Goal: Information Seeking & Learning: Check status

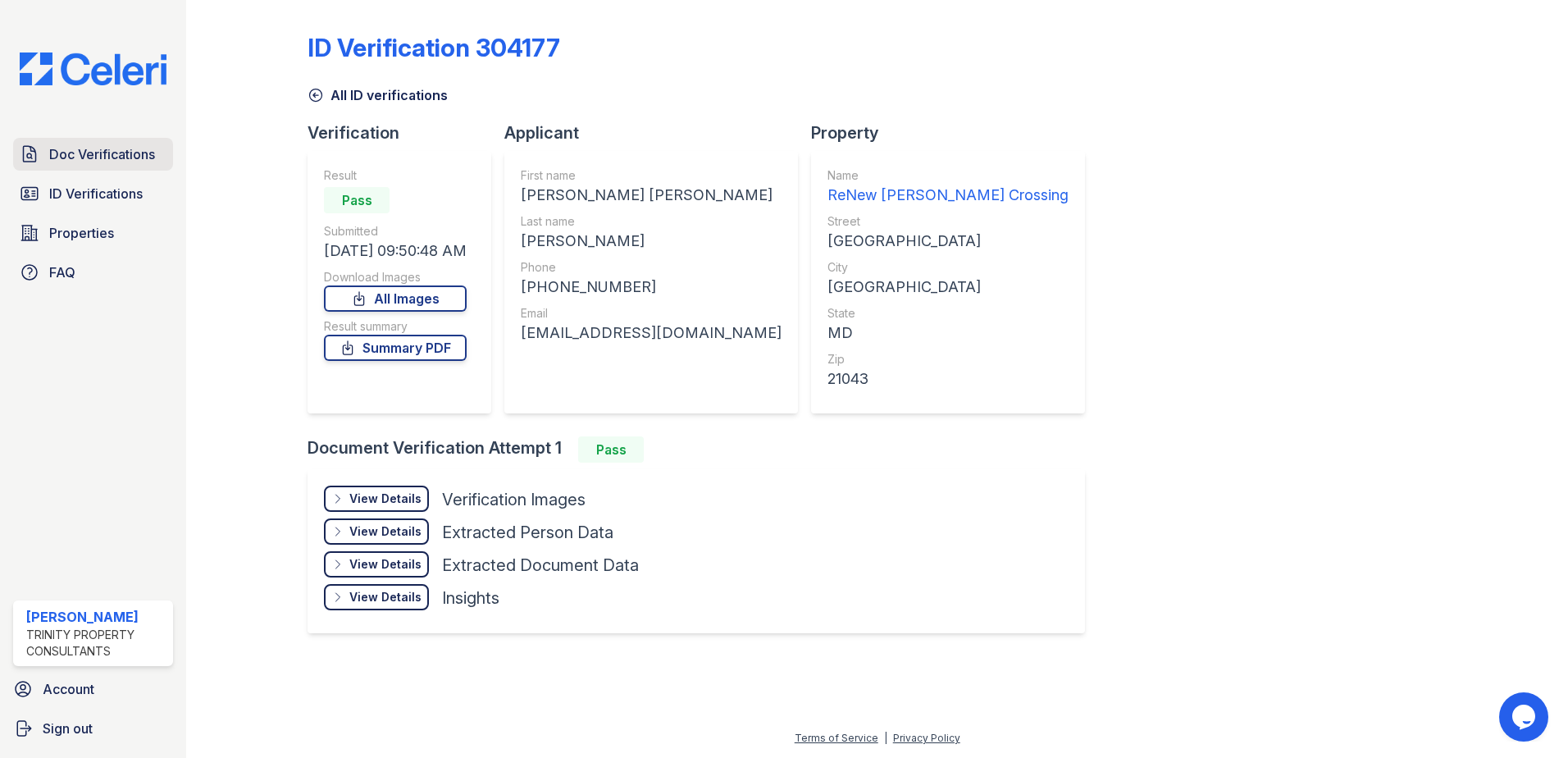
click at [83, 159] on span "Doc Verifications" at bounding box center [102, 153] width 106 height 19
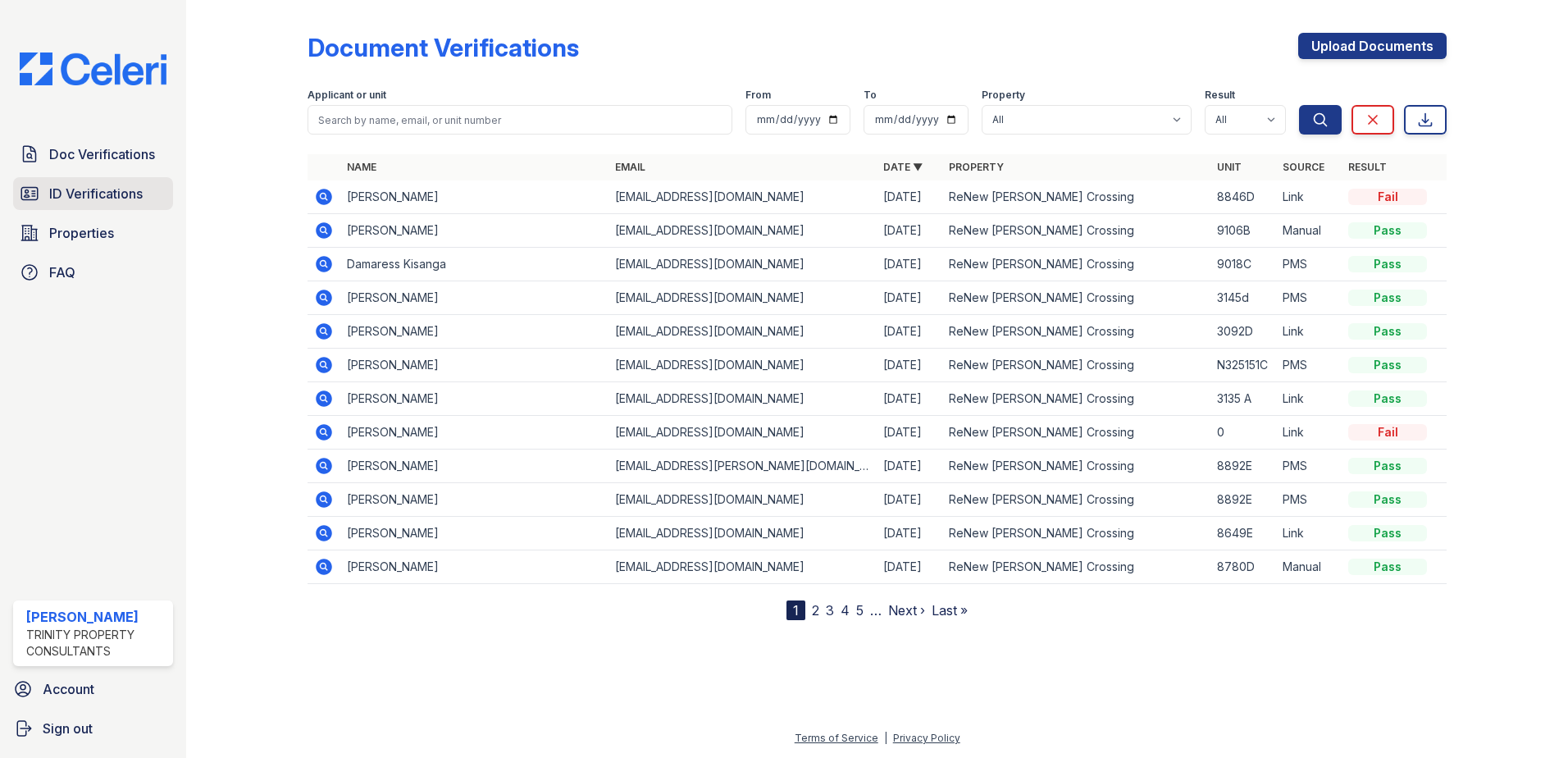
click at [58, 200] on span "ID Verifications" at bounding box center [96, 193] width 94 height 19
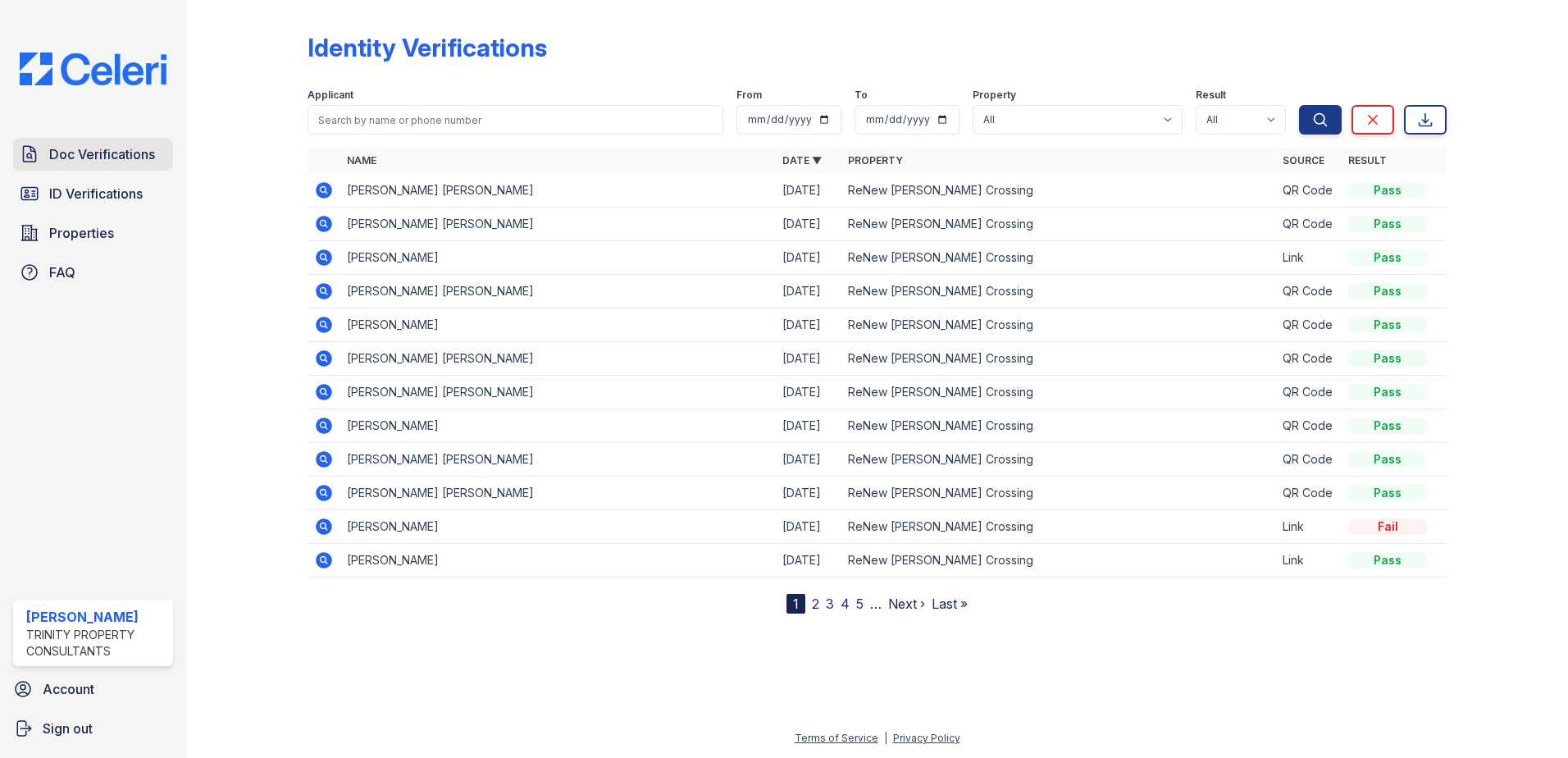
click at [87, 157] on span "Doc Verifications" at bounding box center [102, 153] width 106 height 19
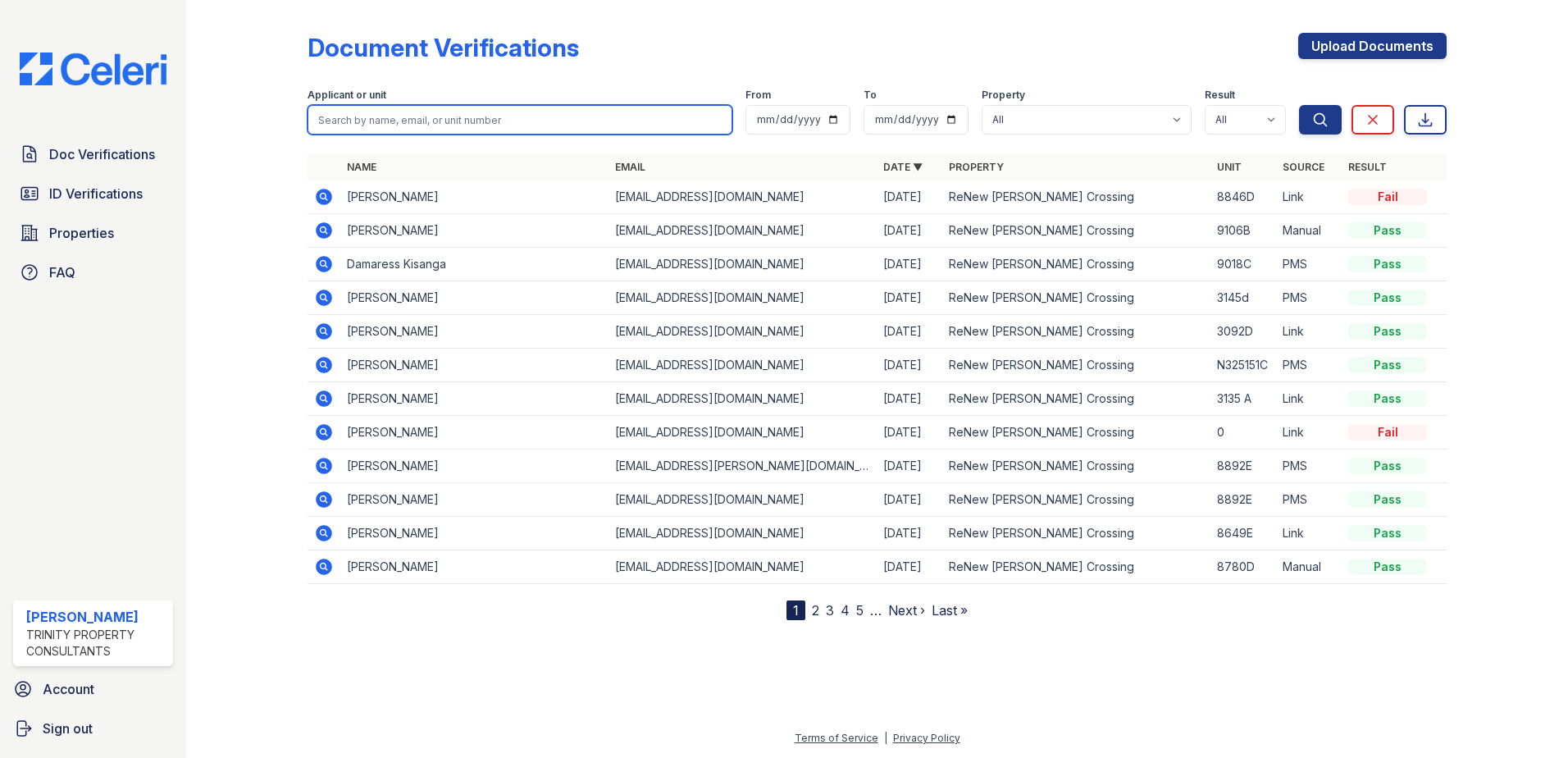
click at [395, 125] on input "search" at bounding box center [519, 119] width 425 height 29
click at [674, 32] on div "Document Verifications Upload Documents Filter Applicant or unit From To Proper…" at bounding box center [877, 313] width 1139 height 613
click at [499, 109] on input "search" at bounding box center [519, 119] width 425 height 29
type input "mahmud"
click at [1299, 105] on button "Search" at bounding box center [1320, 119] width 43 height 29
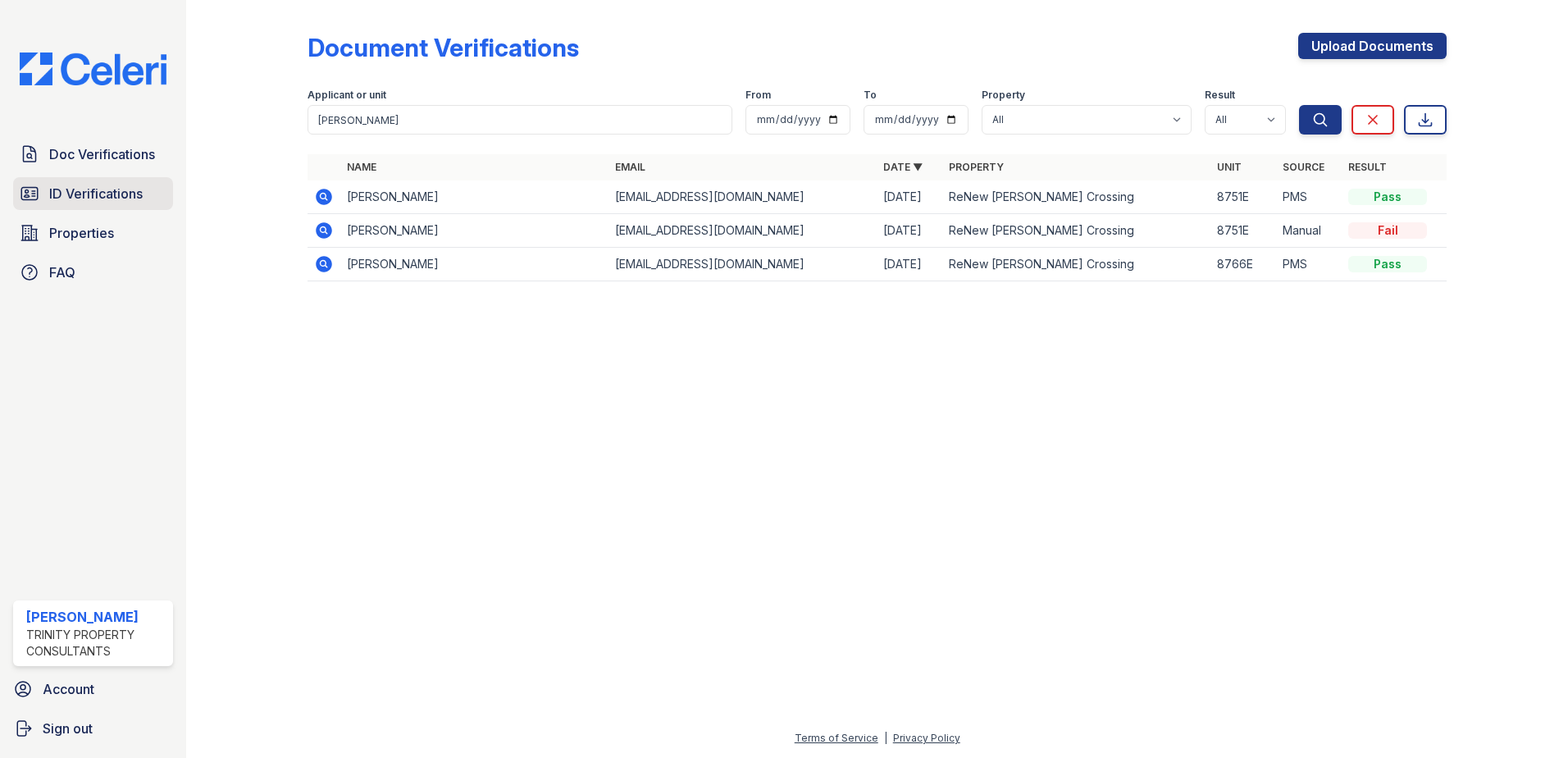
click at [147, 190] on link "ID Verifications" at bounding box center [93, 193] width 160 height 33
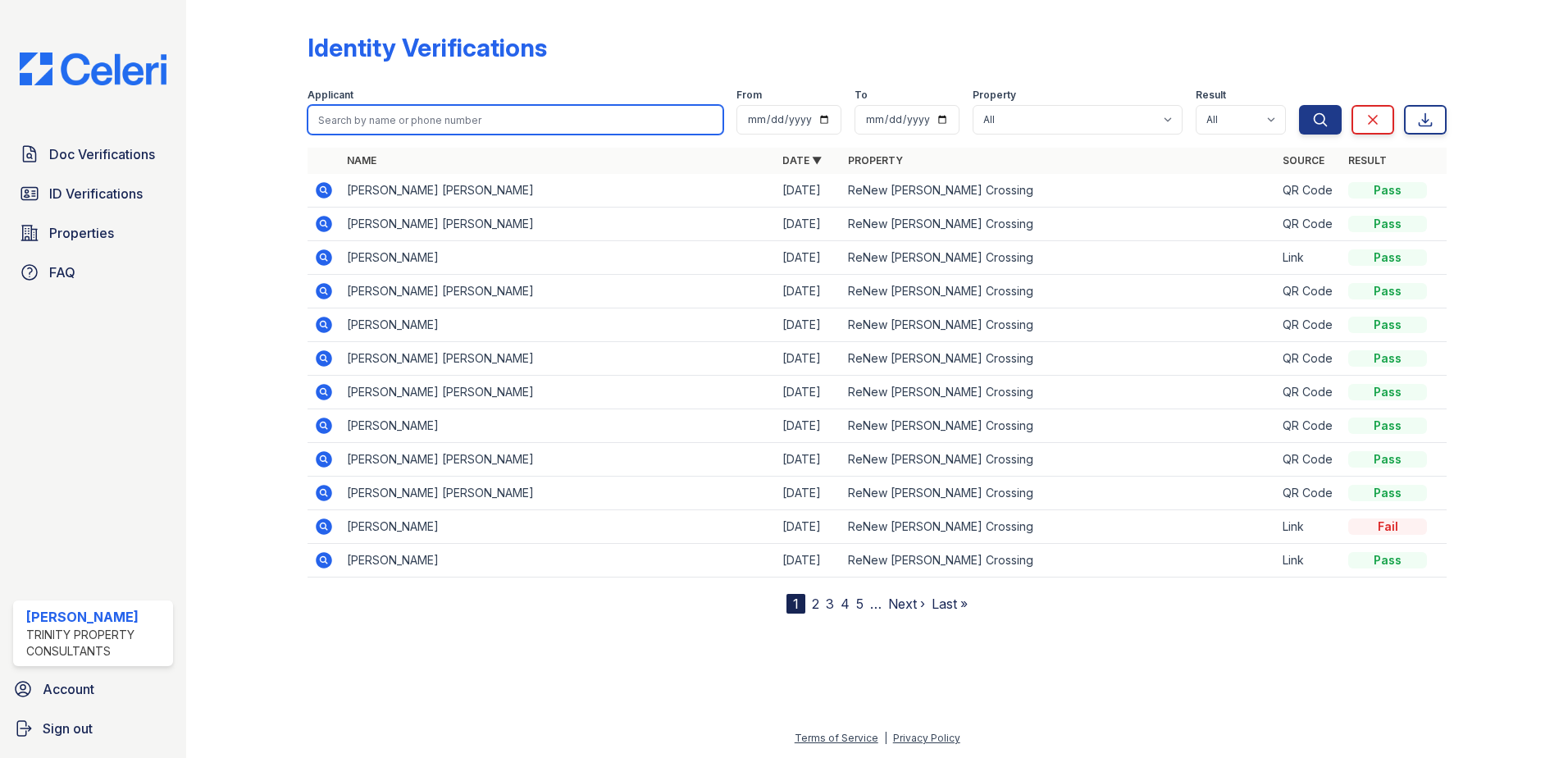
click at [356, 122] on input "search" at bounding box center [515, 119] width 415 height 29
type input "mahmud"
click at [1299, 105] on button "Search" at bounding box center [1320, 119] width 43 height 29
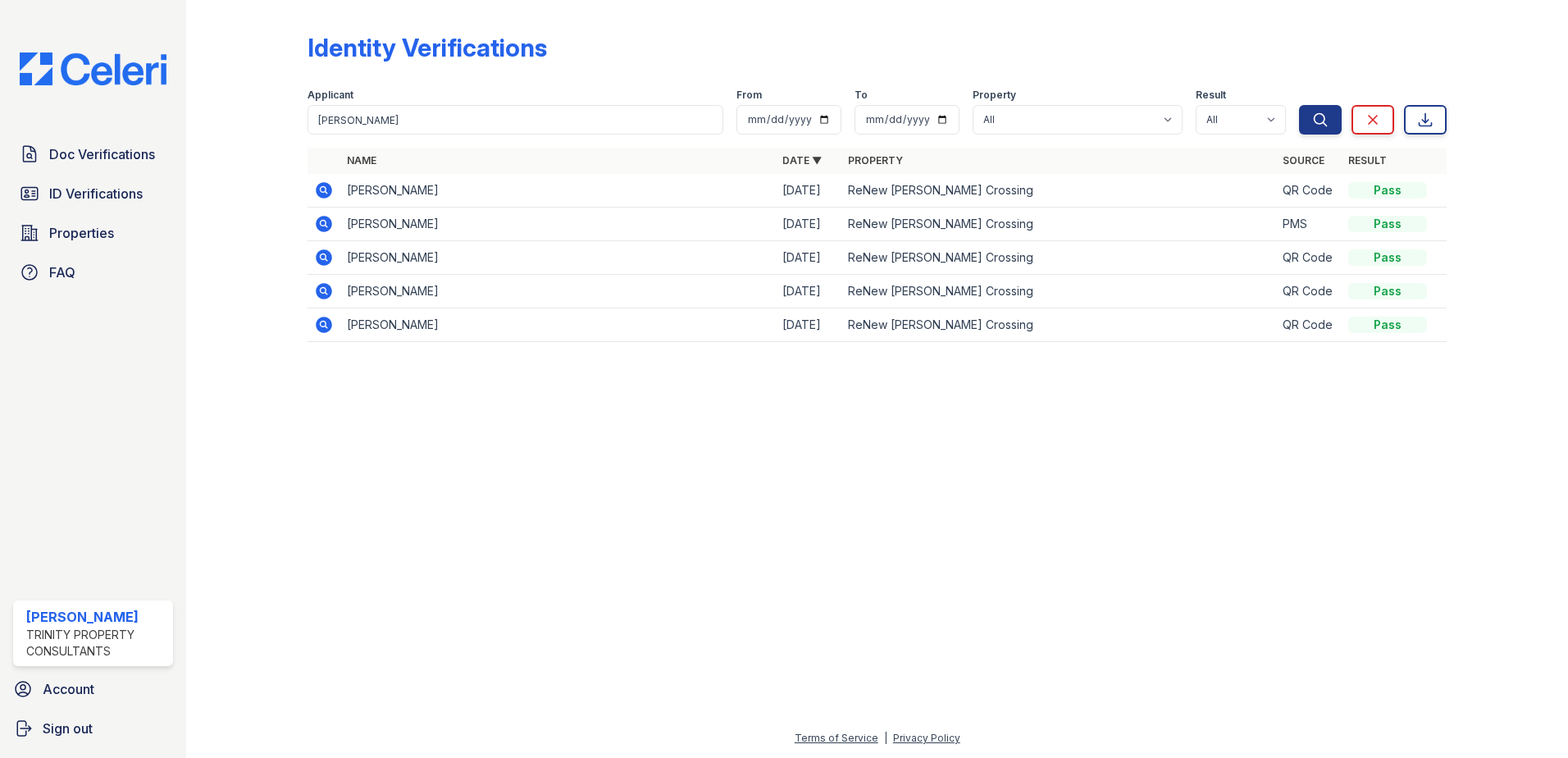
click at [324, 189] on icon at bounding box center [322, 188] width 4 height 4
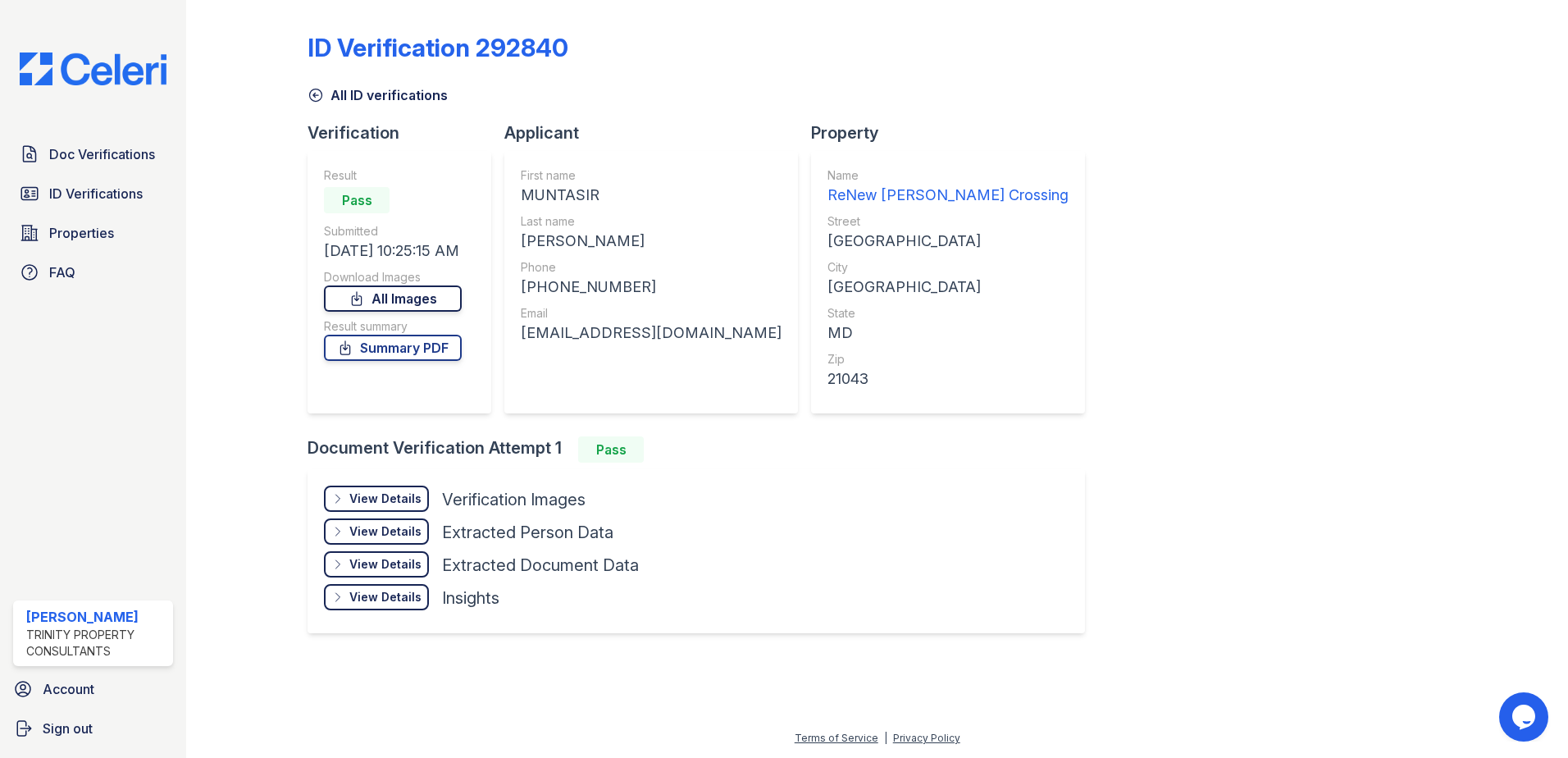
click at [374, 295] on link "All Images" at bounding box center [393, 298] width 137 height 26
click at [70, 163] on span "Doc Verifications" at bounding box center [102, 153] width 106 height 19
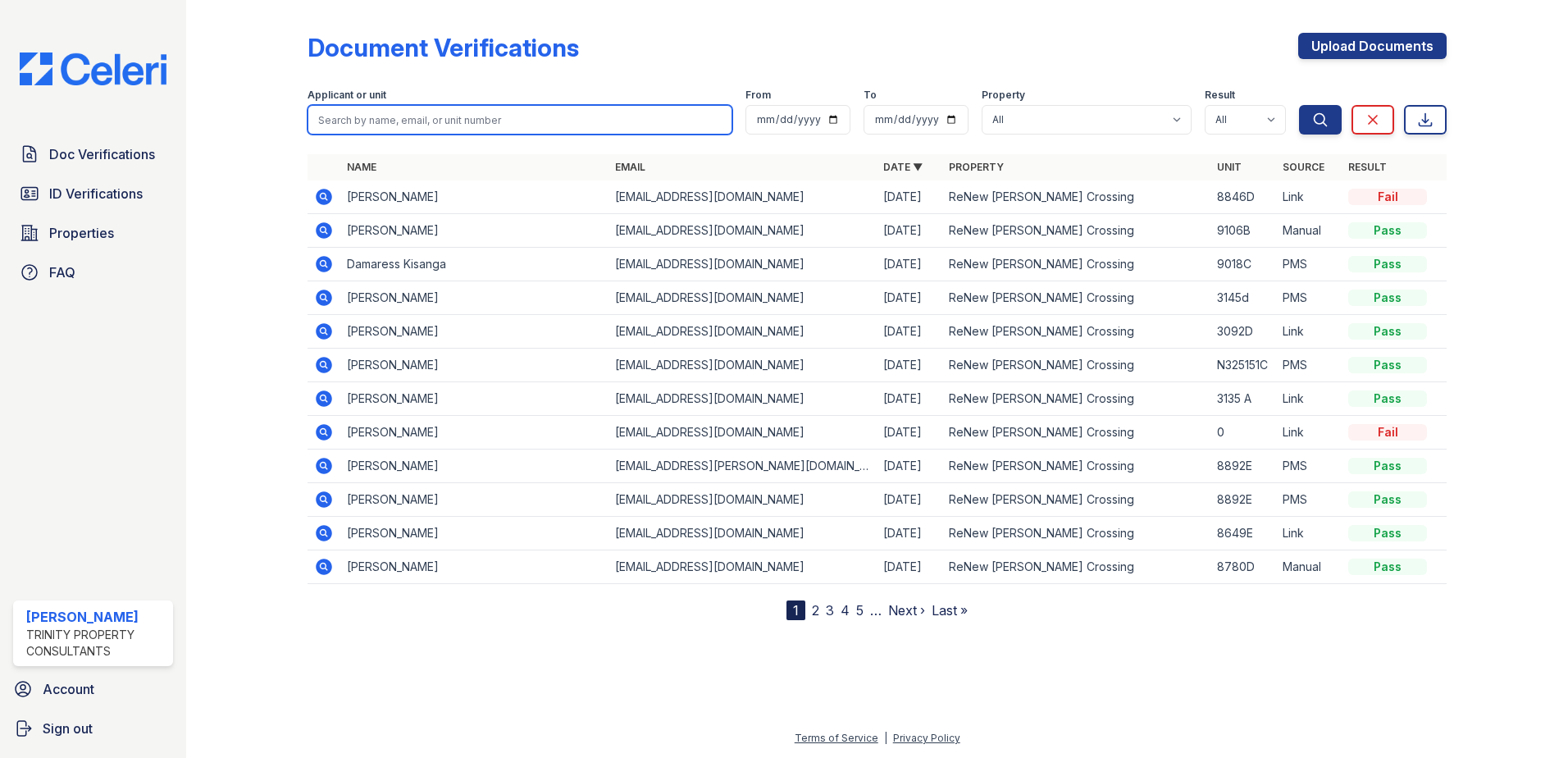
click at [380, 107] on input "search" at bounding box center [519, 119] width 425 height 29
type input "paullete"
click at [1299, 105] on button "Search" at bounding box center [1320, 119] width 43 height 29
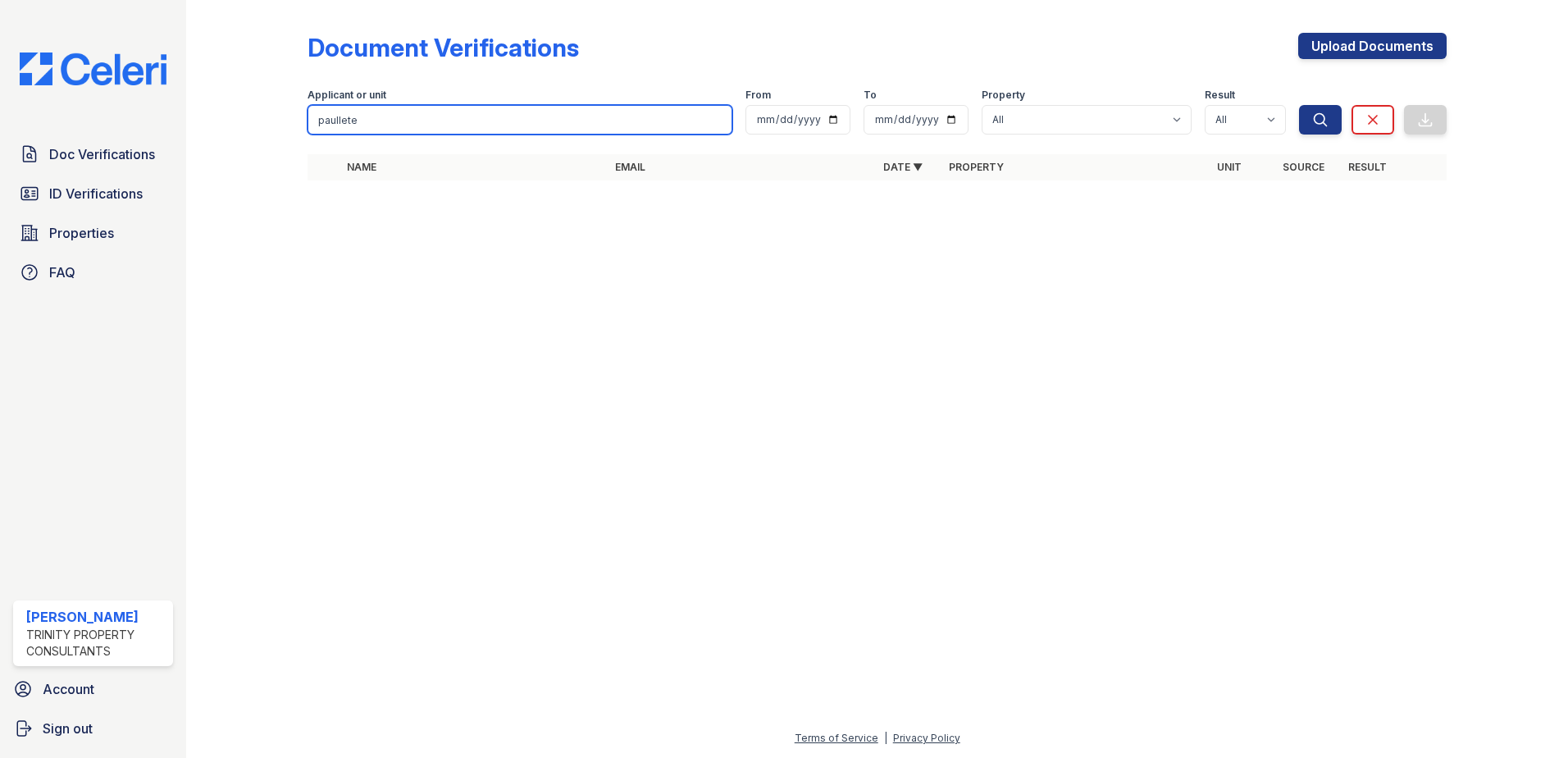
drag, startPoint x: 365, startPoint y: 123, endPoint x: 280, endPoint y: 124, distance: 85.0
click at [280, 124] on div "Document Verifications Upload Documents Filter Applicant or unit paullete From …" at bounding box center [877, 111] width 1329 height 223
type input "manning"
click at [1299, 105] on button "Search" at bounding box center [1320, 119] width 43 height 29
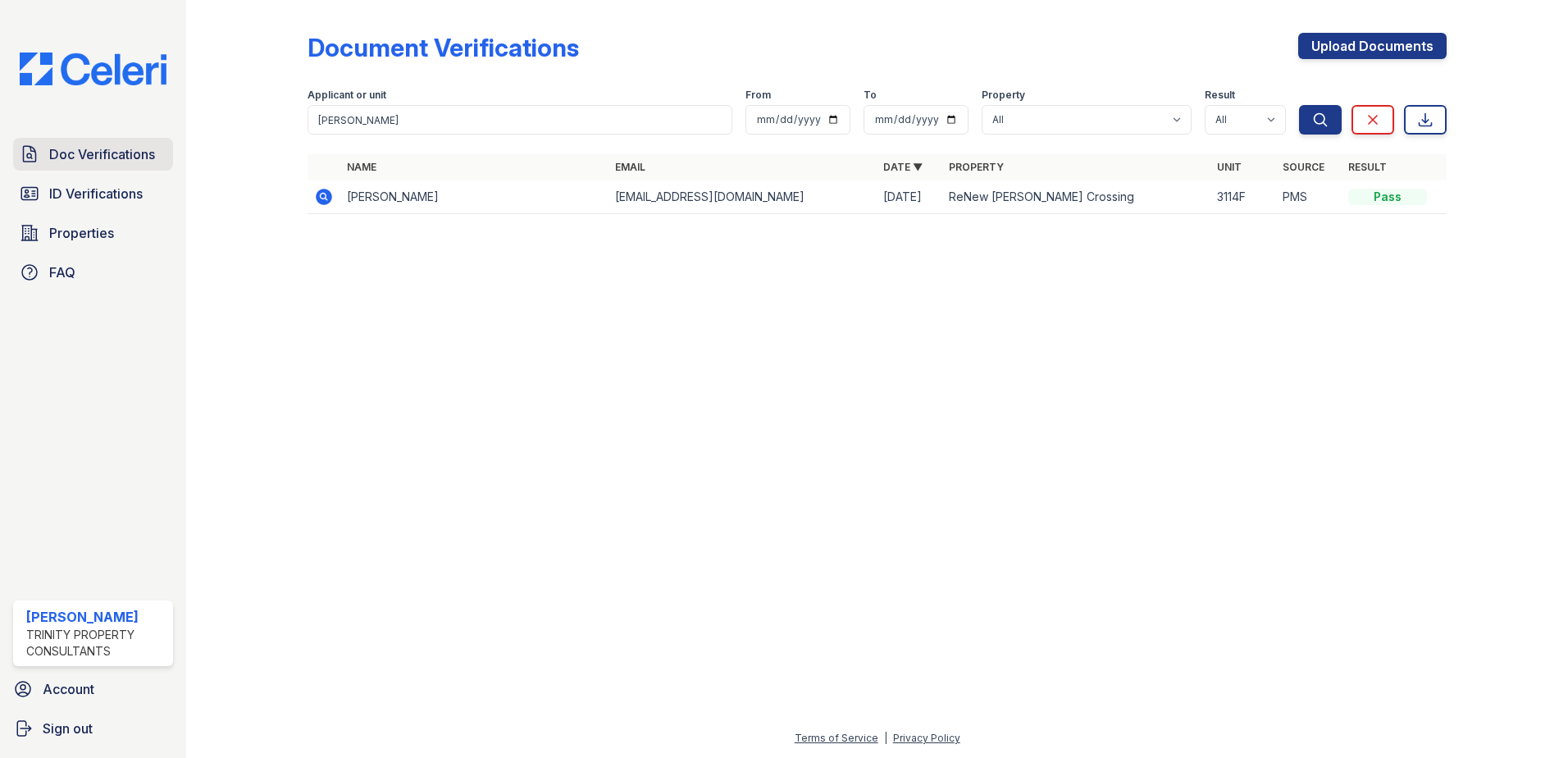
click at [112, 143] on link "Doc Verifications" at bounding box center [93, 153] width 160 height 33
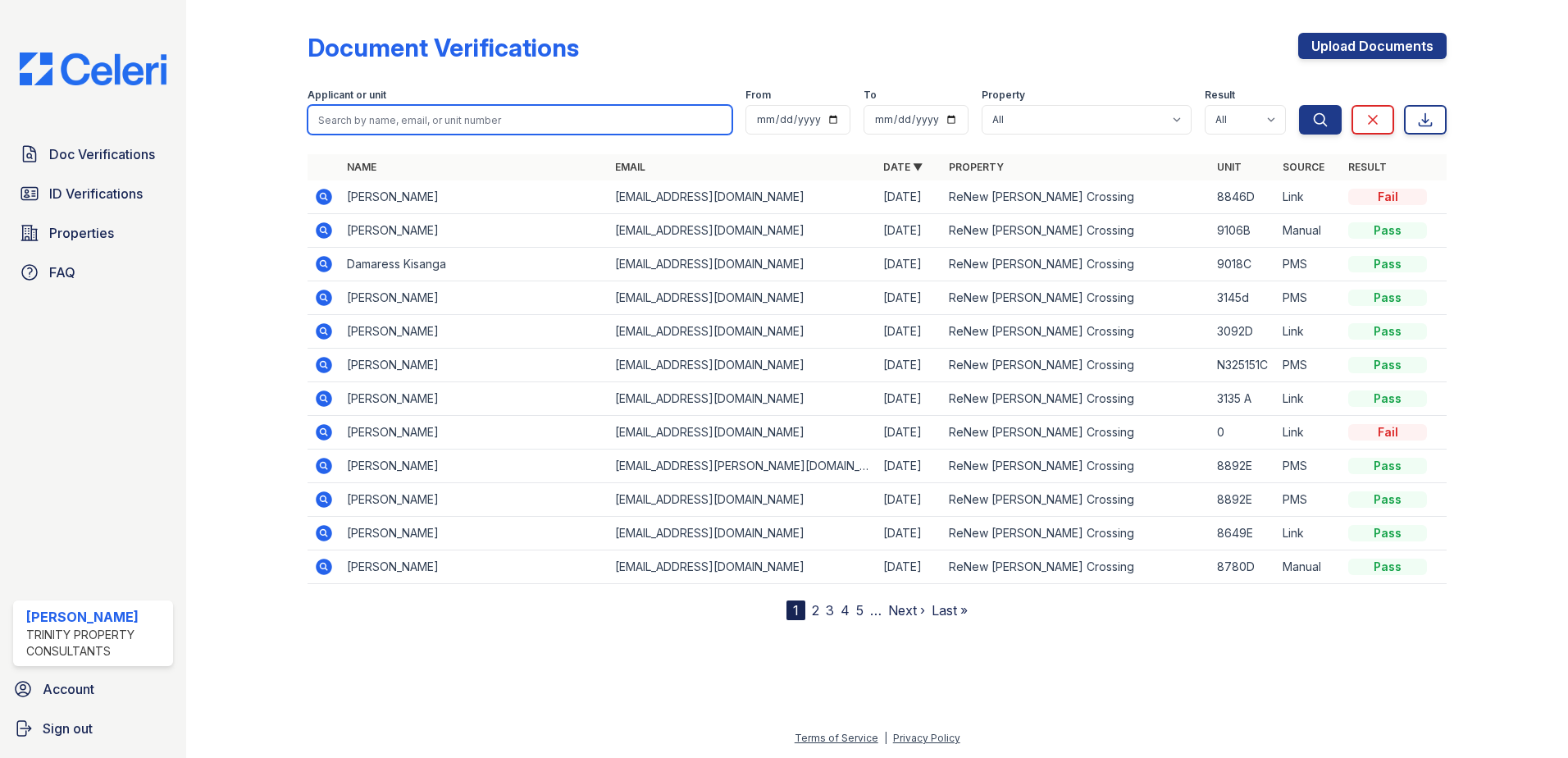
click at [348, 121] on input "search" at bounding box center [519, 119] width 425 height 29
type input "sakaci"
click at [1299, 105] on button "Search" at bounding box center [1320, 119] width 43 height 29
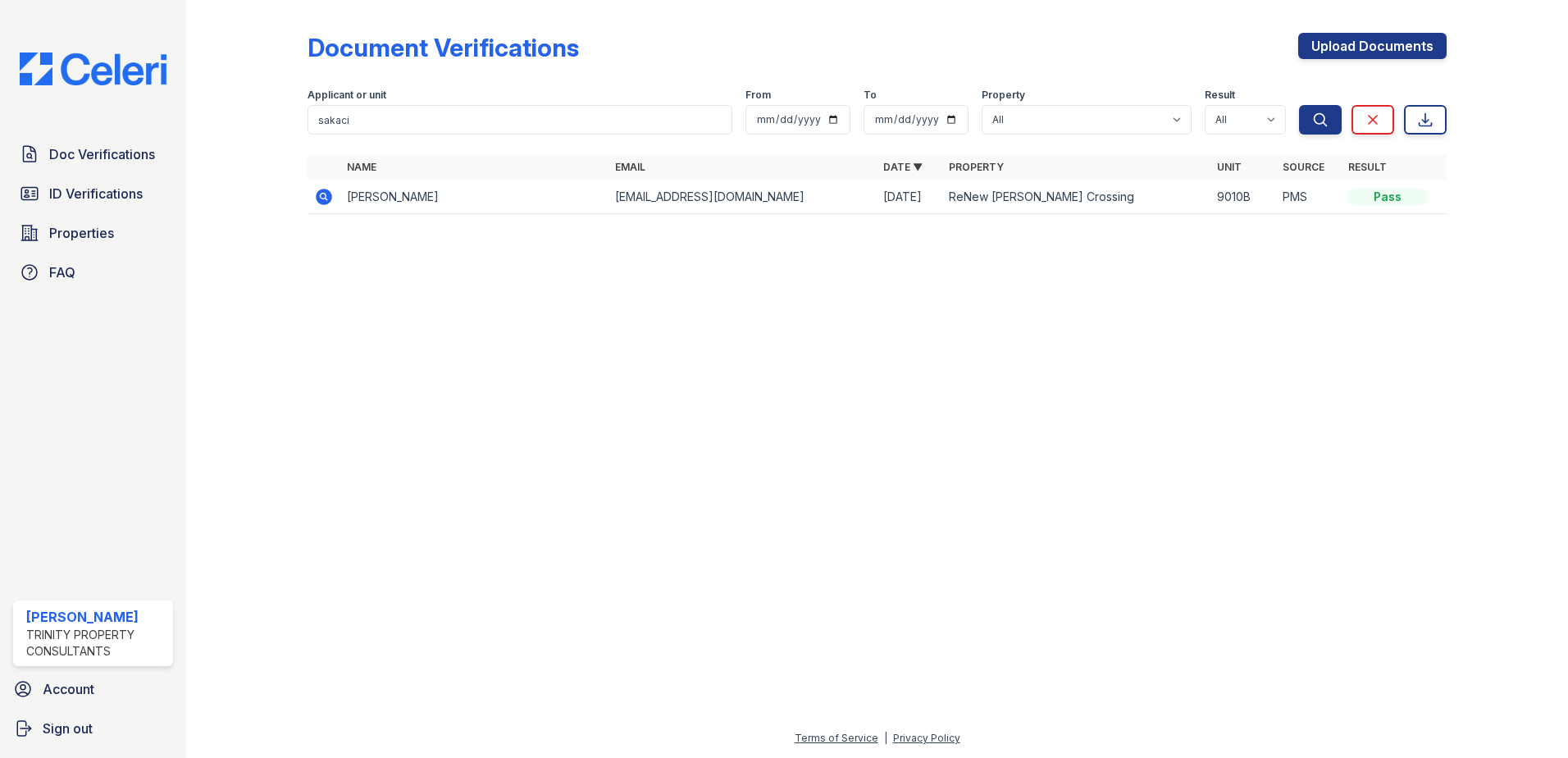
click at [325, 195] on icon at bounding box center [322, 195] width 4 height 4
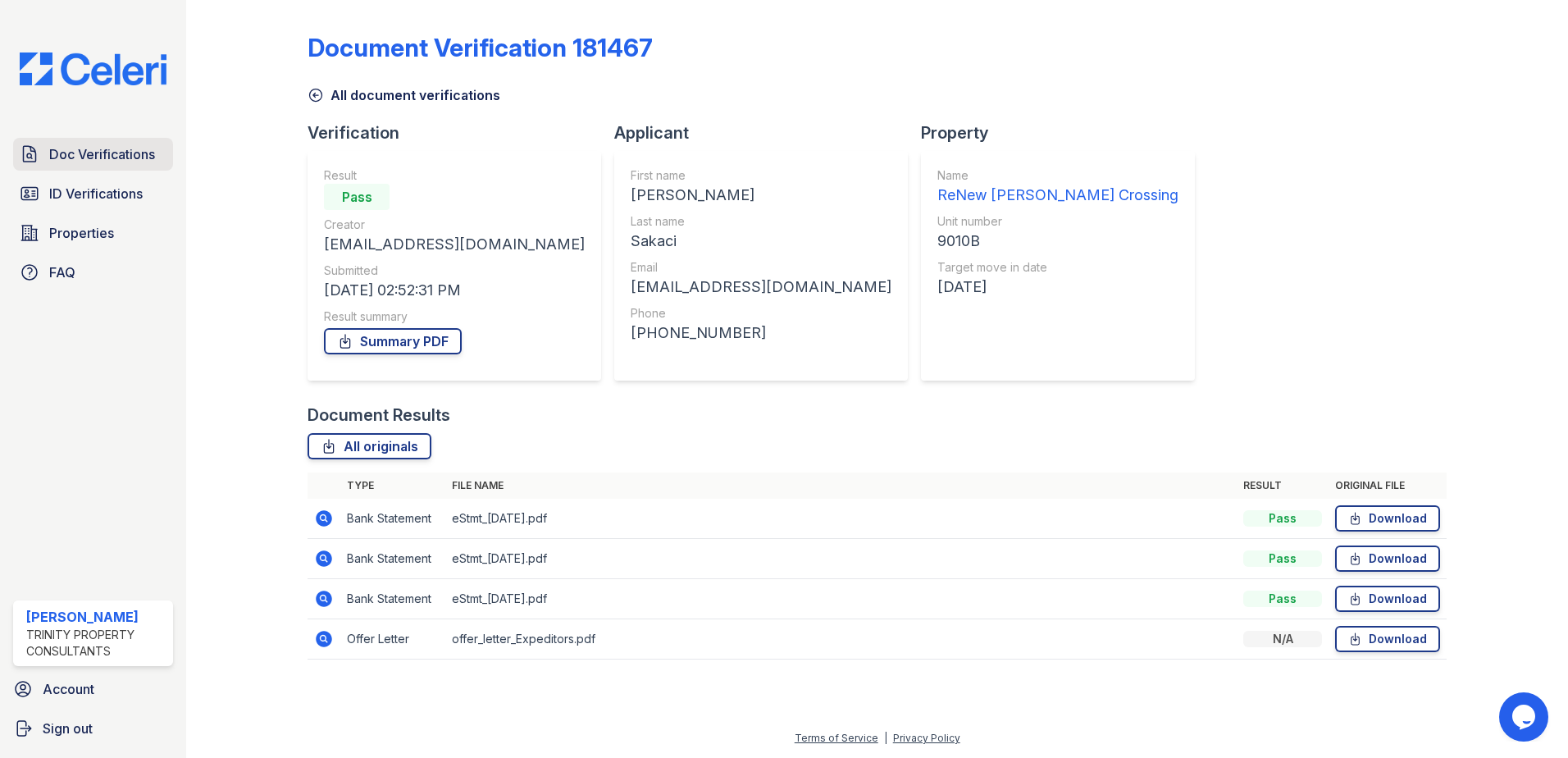
click at [101, 154] on span "Doc Verifications" at bounding box center [102, 153] width 106 height 19
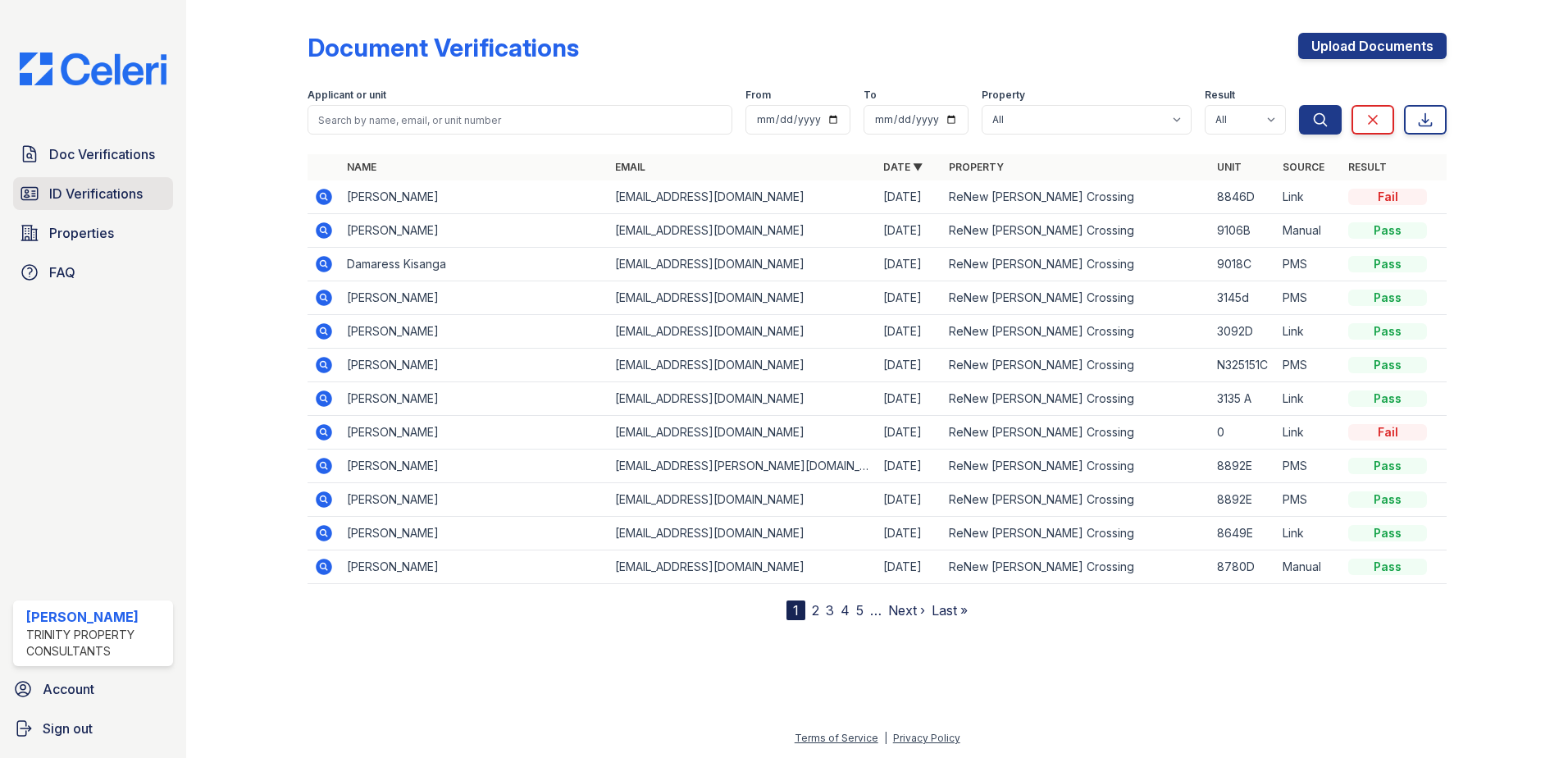
click at [101, 192] on span "ID Verifications" at bounding box center [96, 193] width 94 height 19
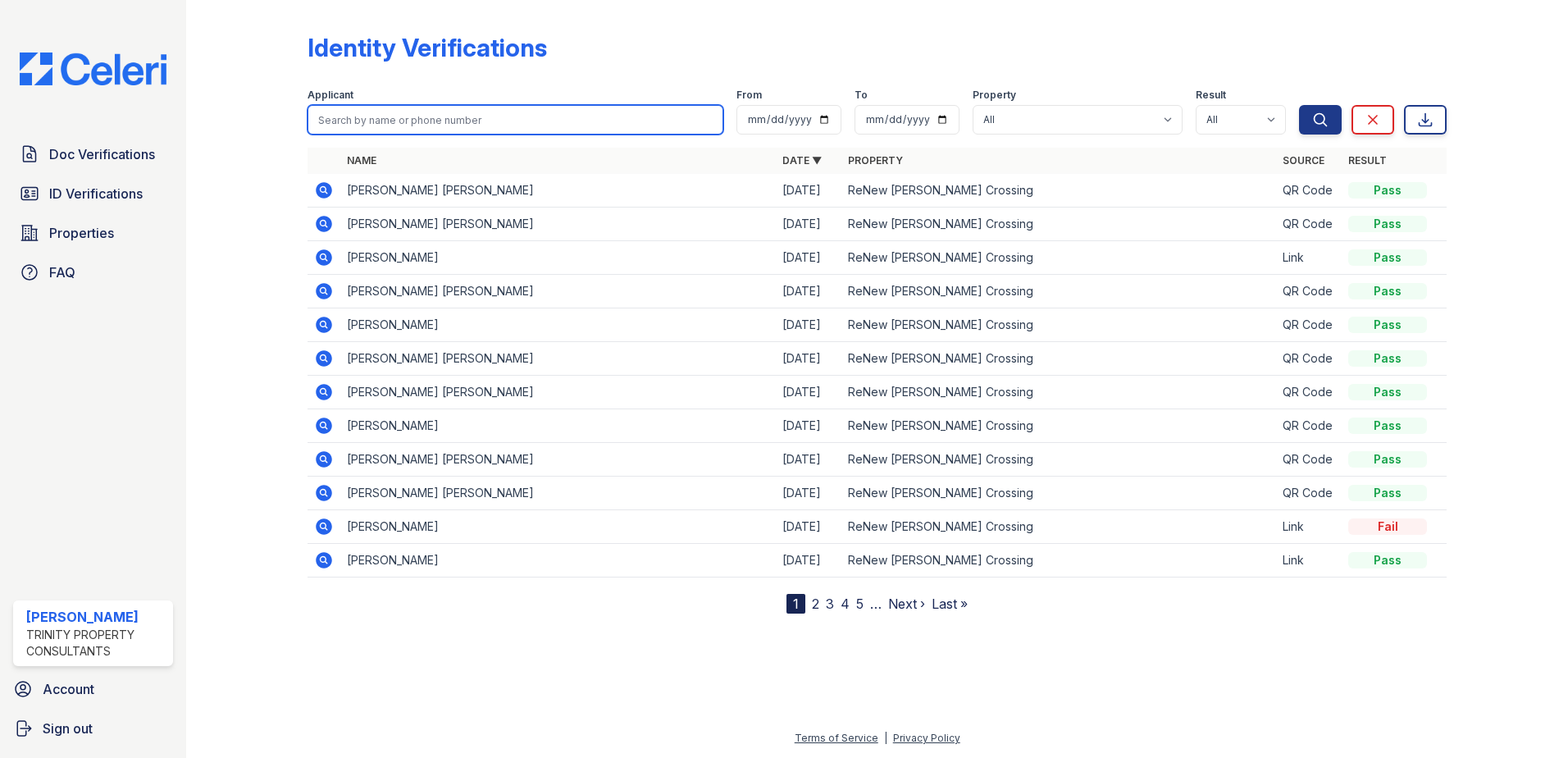
click at [368, 131] on input "search" at bounding box center [515, 119] width 415 height 29
type input "sekaci"
click at [1299, 105] on button "Search" at bounding box center [1320, 119] width 43 height 29
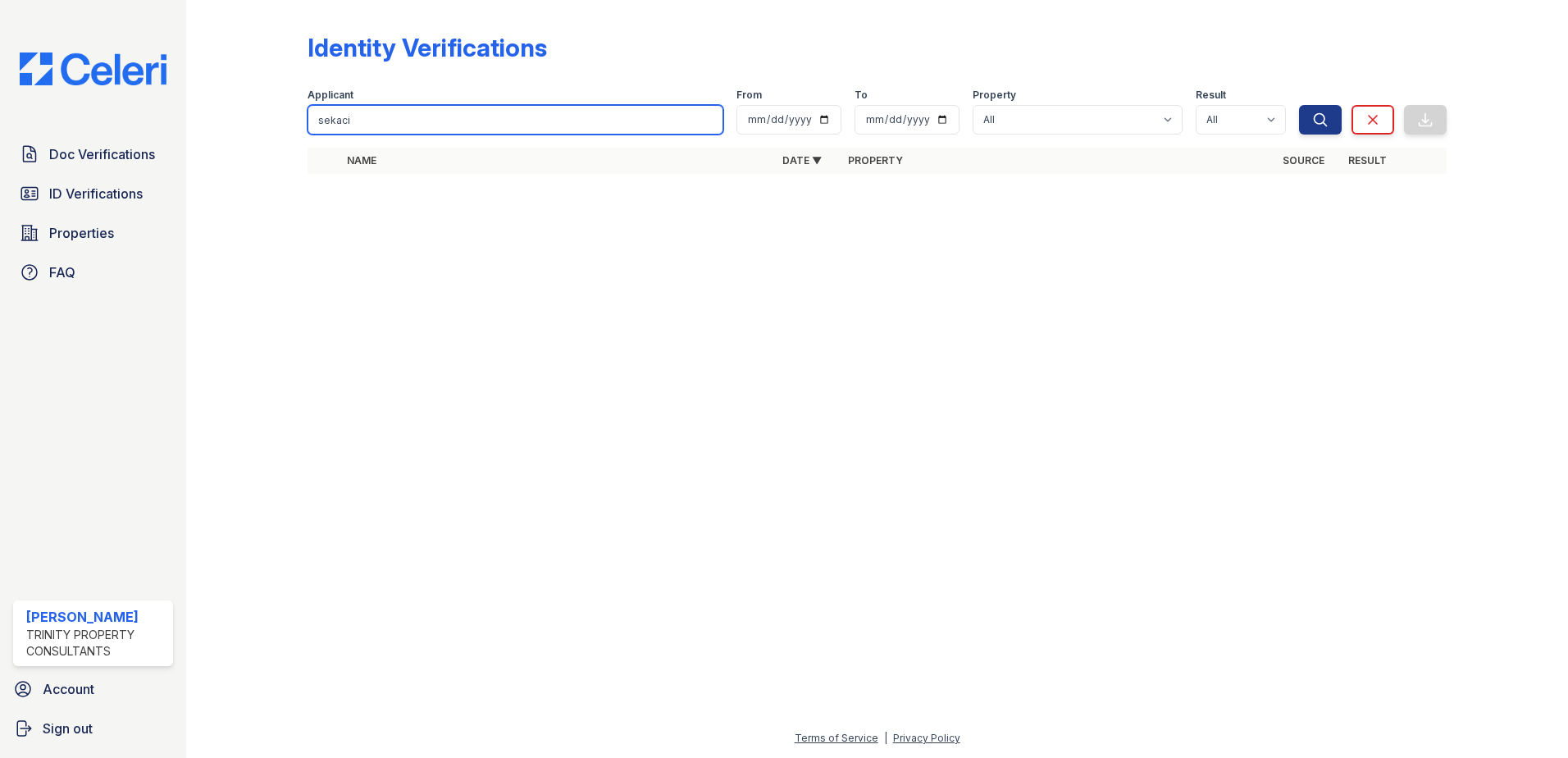
drag, startPoint x: 364, startPoint y: 121, endPoint x: 279, endPoint y: 121, distance: 85.0
click at [279, 121] on div "Identity Verifications Filter Applicant sekaci From To Property All ReNew Howar…" at bounding box center [877, 108] width 1329 height 216
type input "kazim"
click at [1299, 105] on button "Search" at bounding box center [1320, 119] width 43 height 29
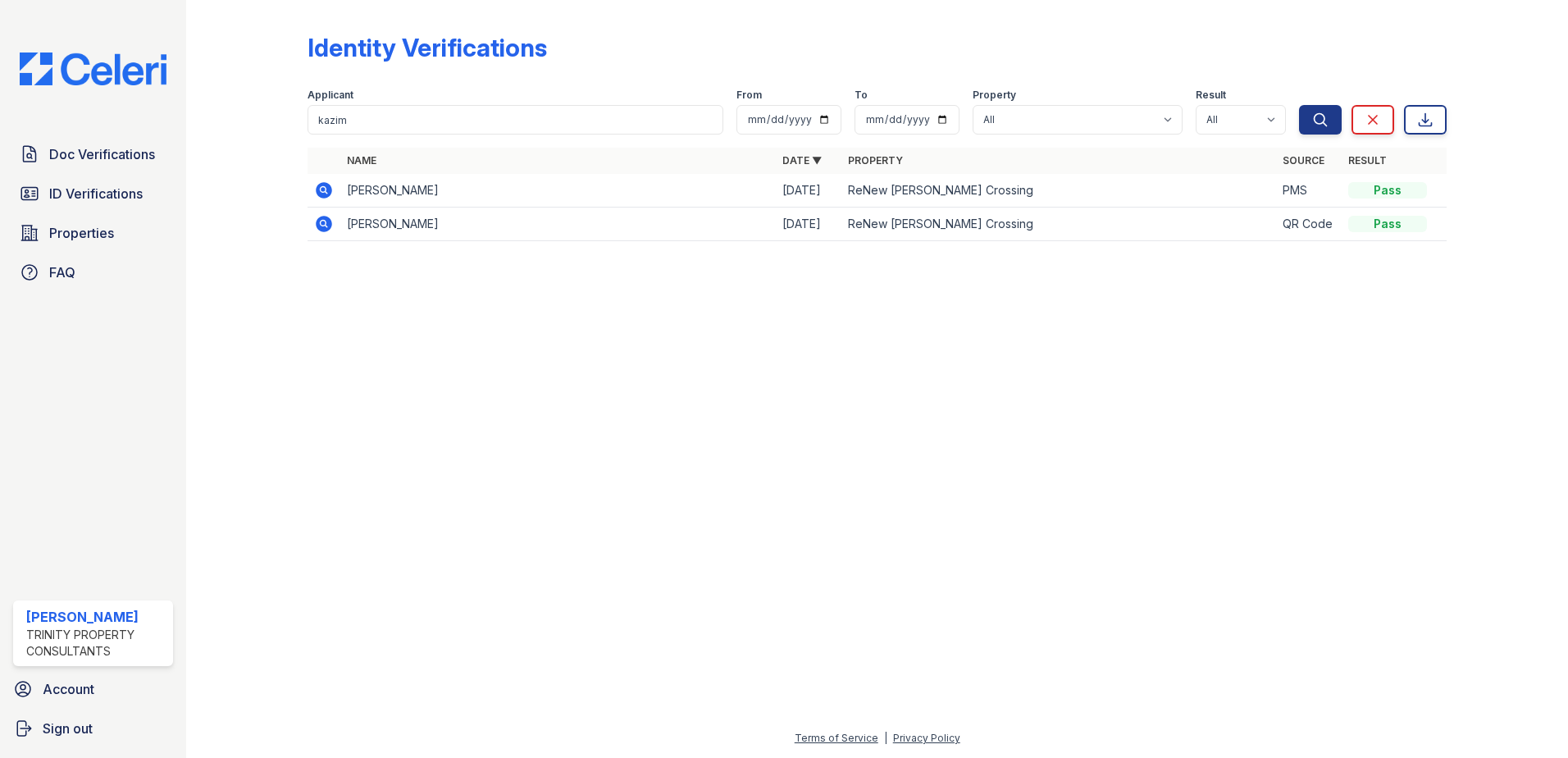
click at [320, 183] on icon at bounding box center [324, 190] width 17 height 17
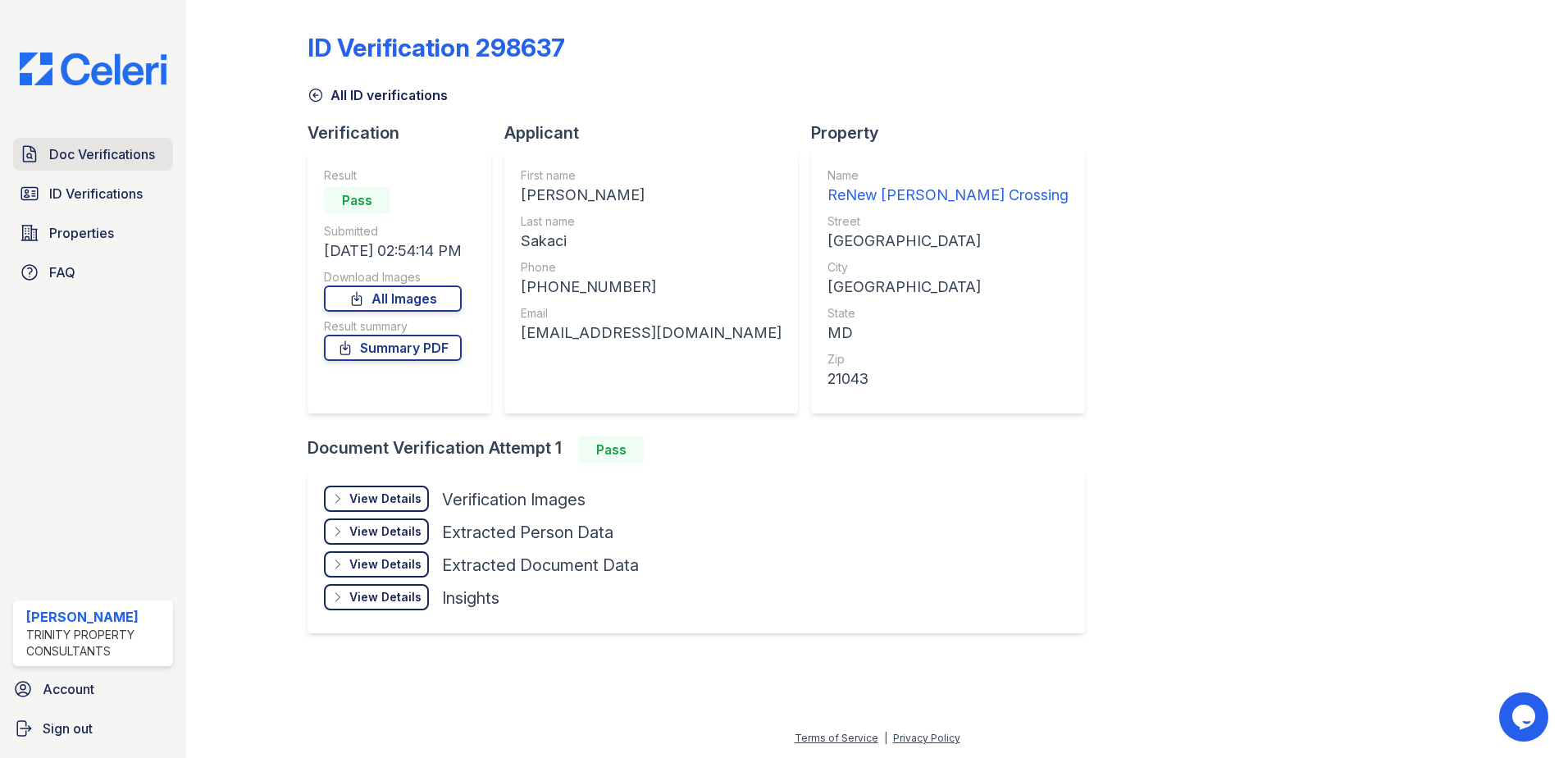
drag, startPoint x: 106, startPoint y: 157, endPoint x: 231, endPoint y: 117, distance: 131.2
click at [107, 157] on span "Doc Verifications" at bounding box center [102, 153] width 106 height 19
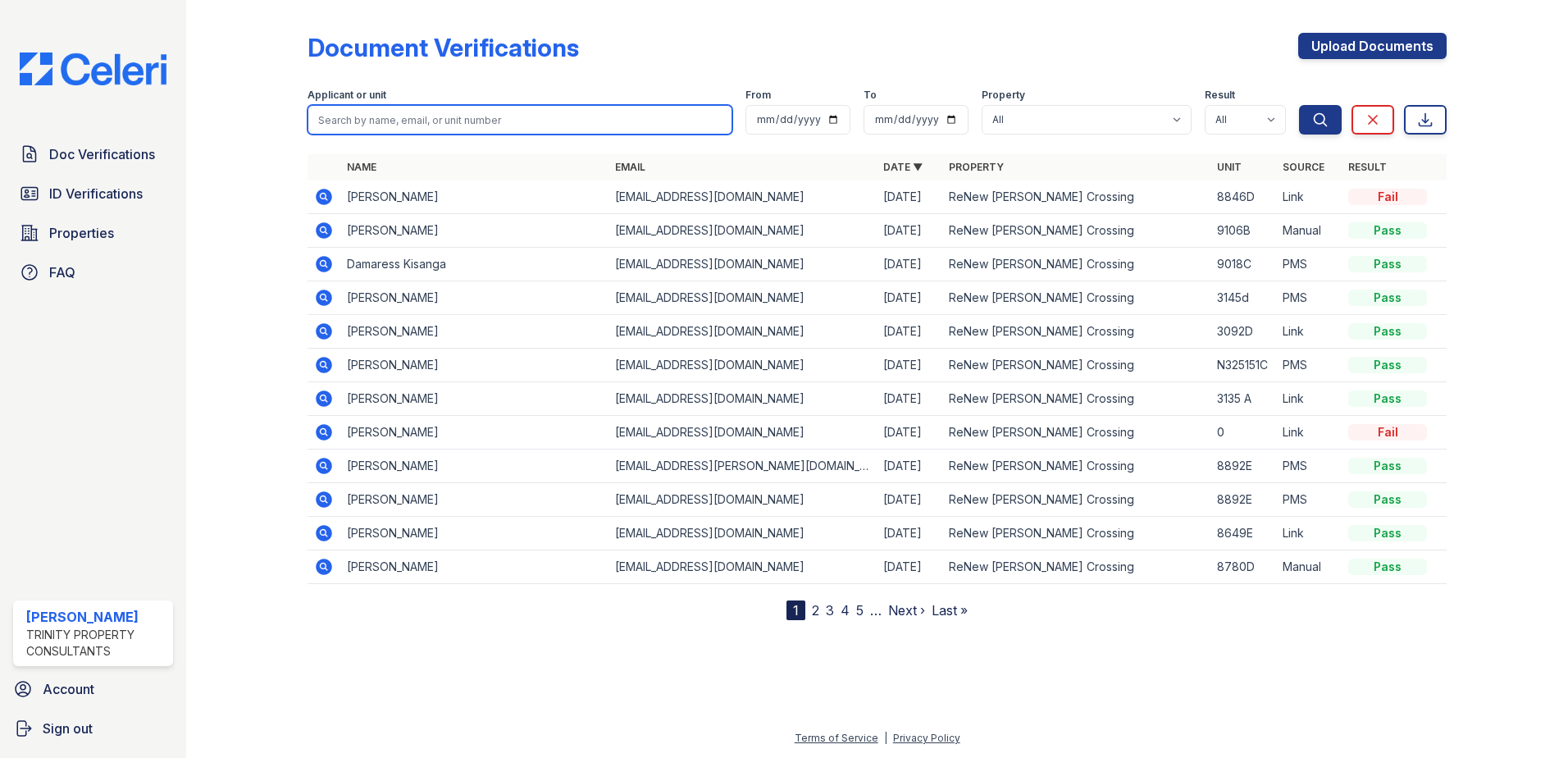
drag, startPoint x: 441, startPoint y: 112, endPoint x: 440, endPoint y: 121, distance: 9.1
click at [440, 121] on input "search" at bounding box center [519, 119] width 425 height 29
type input "kazim"
click at [1299, 105] on button "Search" at bounding box center [1320, 119] width 43 height 29
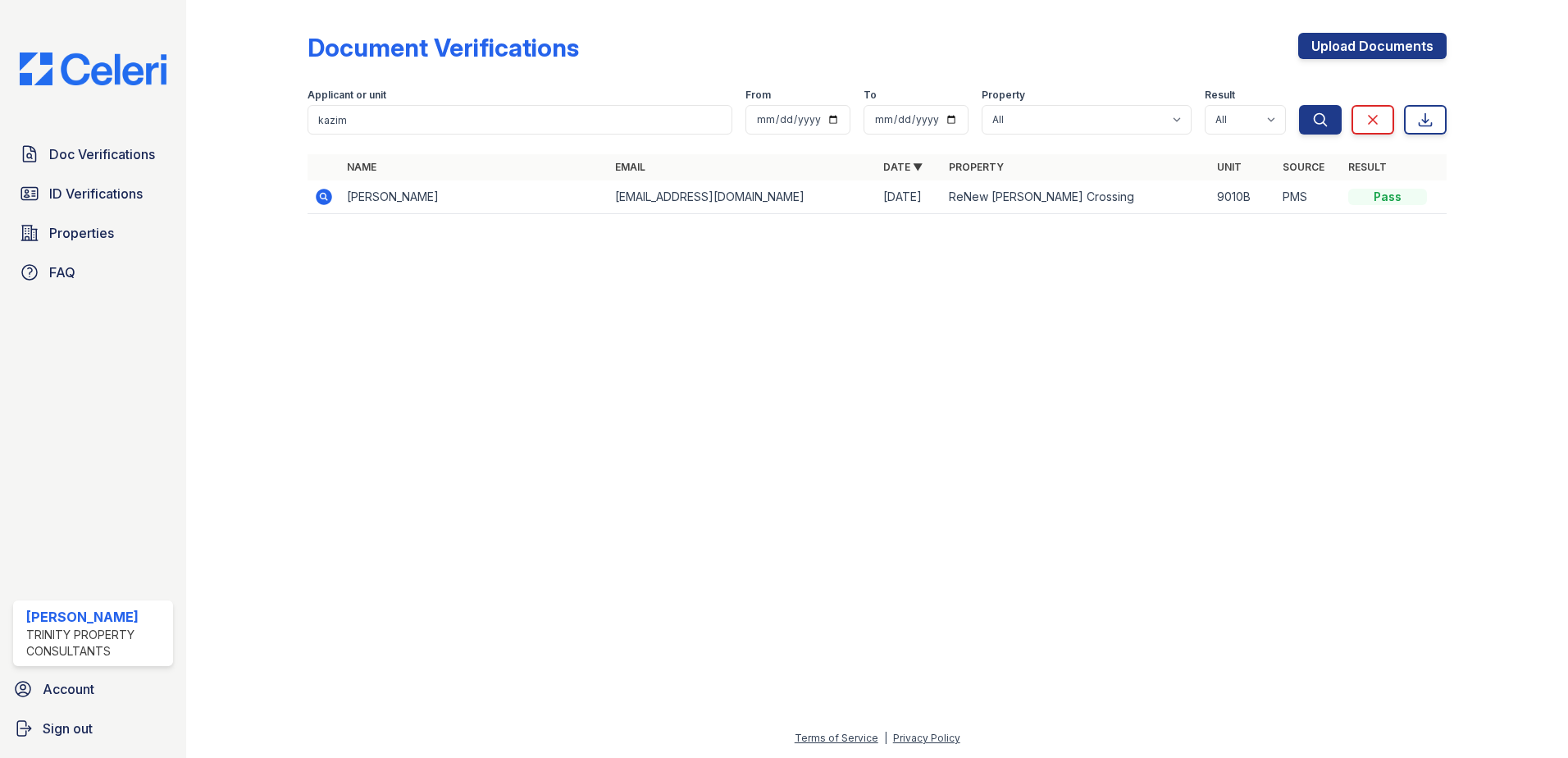
click at [321, 196] on icon at bounding box center [323, 196] width 19 height 19
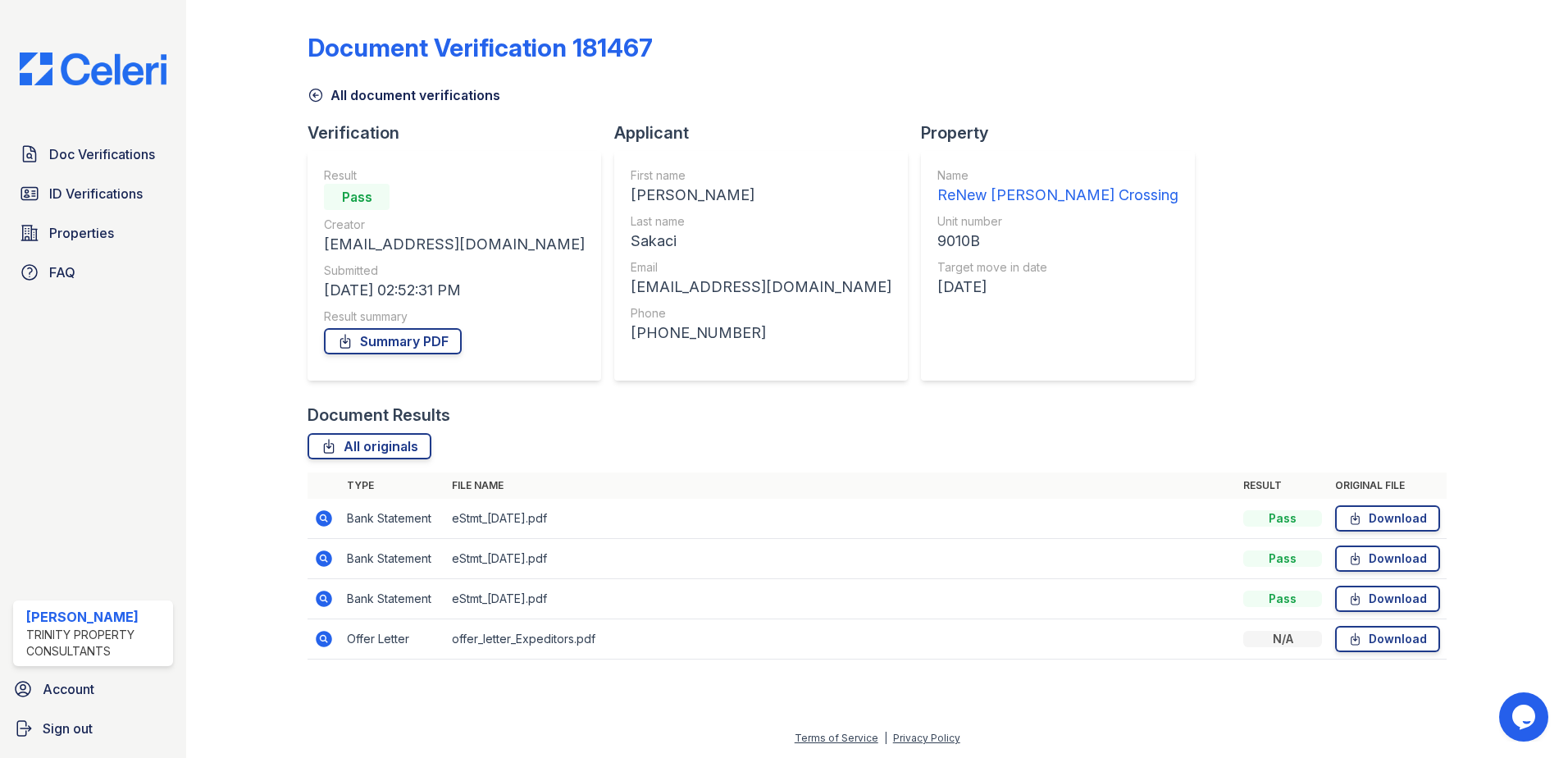
click at [1153, 374] on div "Document Verification 181467 All document verifications Verification Result Pas…" at bounding box center [877, 341] width 1139 height 669
click at [330, 645] on icon at bounding box center [323, 638] width 19 height 19
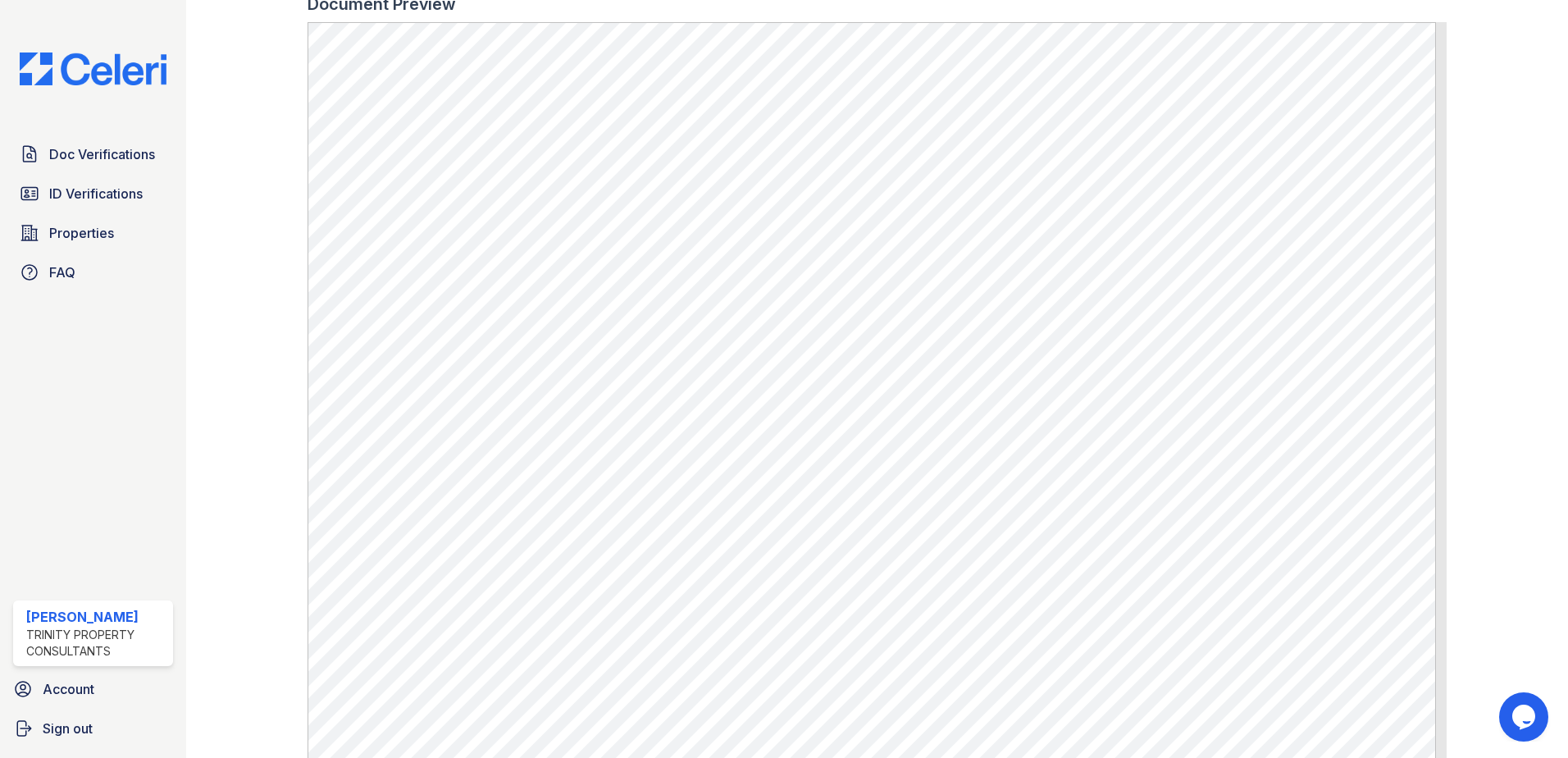
scroll to position [492, 0]
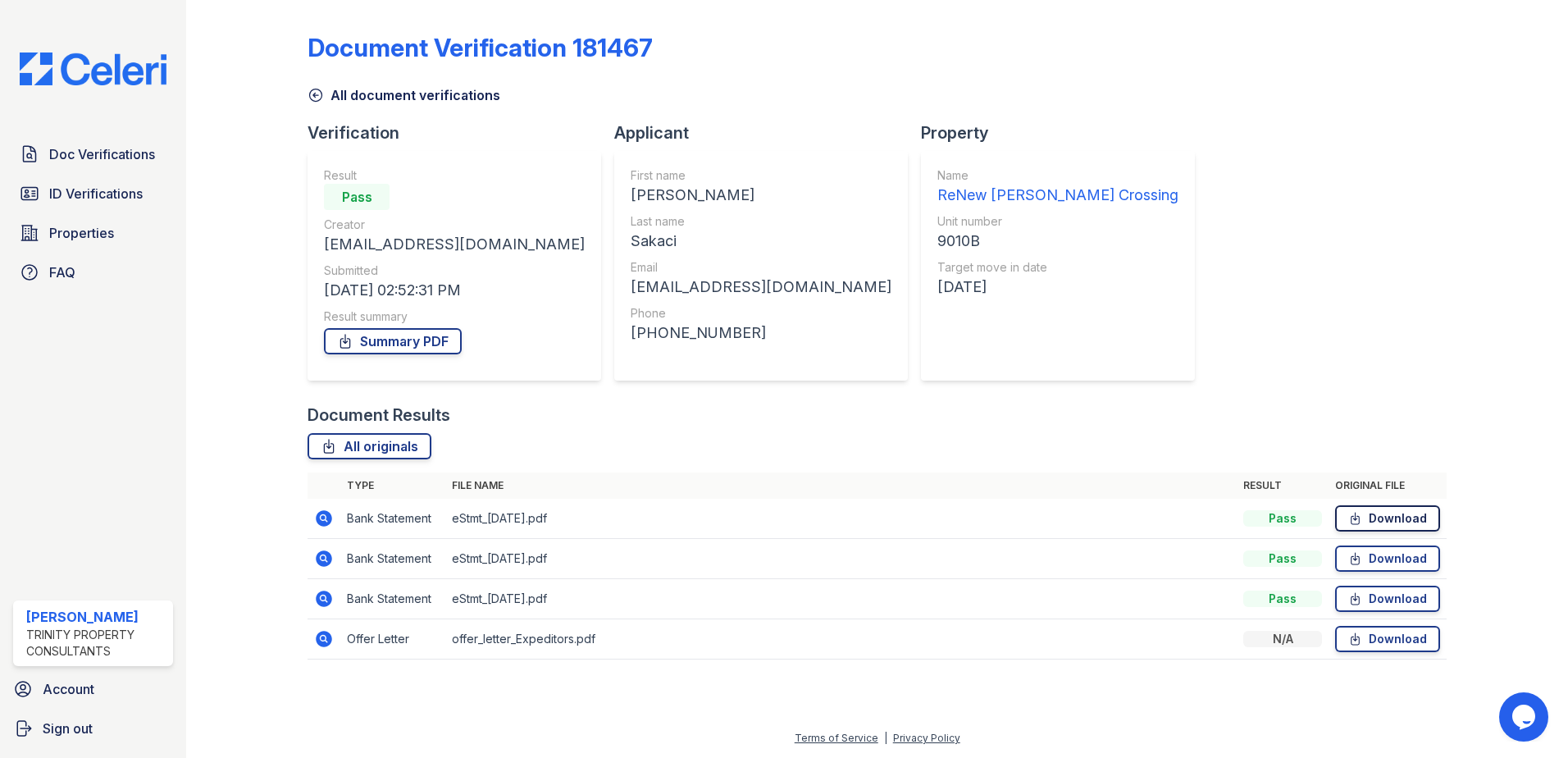
click at [1392, 524] on link "Download" at bounding box center [1387, 518] width 105 height 26
click at [1349, 373] on div "Document Verification 181467 All document verifications Verification Result Pas…" at bounding box center [877, 341] width 1139 height 669
click at [1395, 512] on link "Download" at bounding box center [1387, 518] width 105 height 26
click at [1362, 557] on icon at bounding box center [1354, 559] width 14 height 17
click at [1400, 596] on link "Download" at bounding box center [1387, 598] width 105 height 26
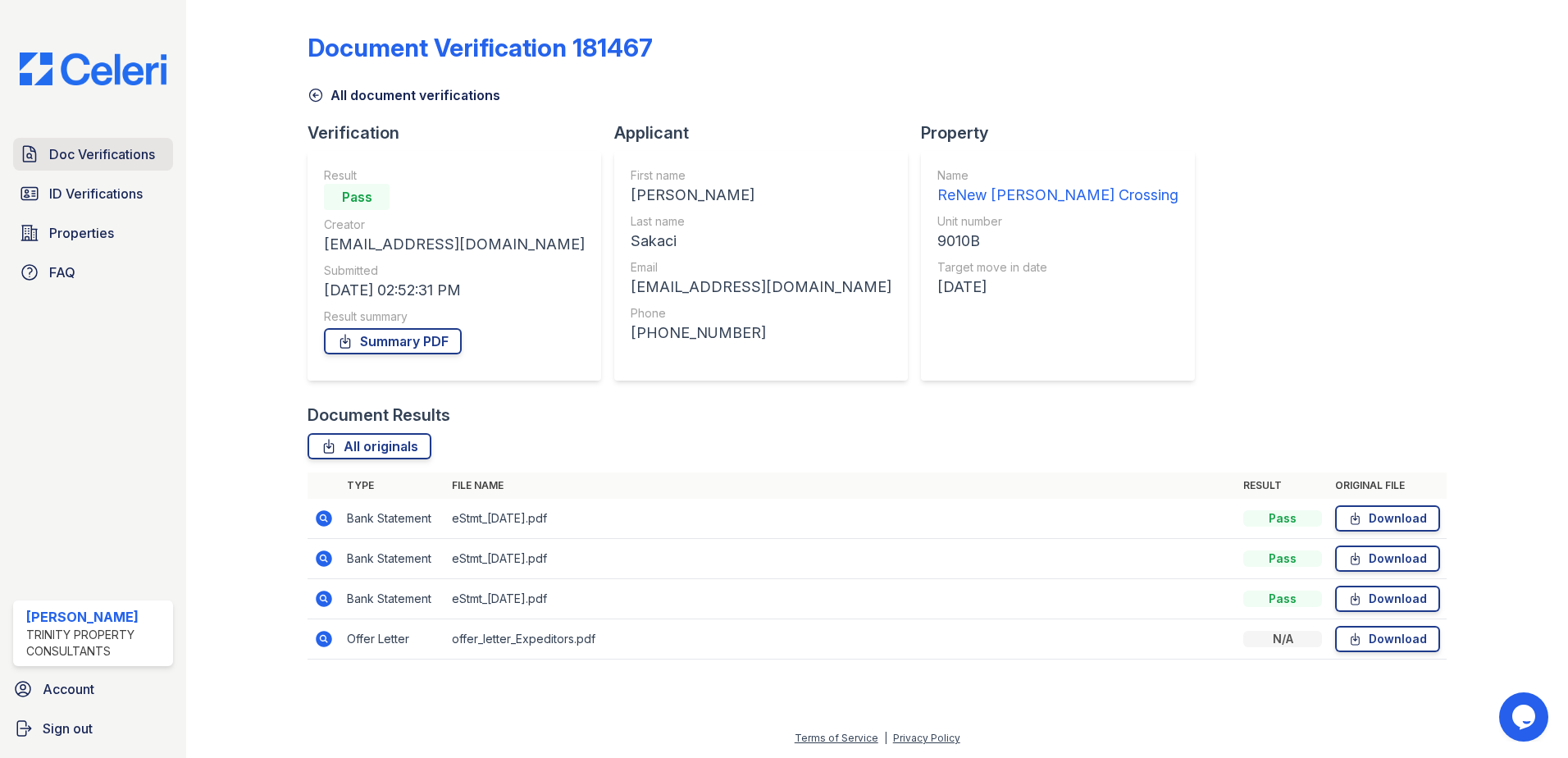
click at [99, 155] on span "Doc Verifications" at bounding box center [102, 153] width 106 height 19
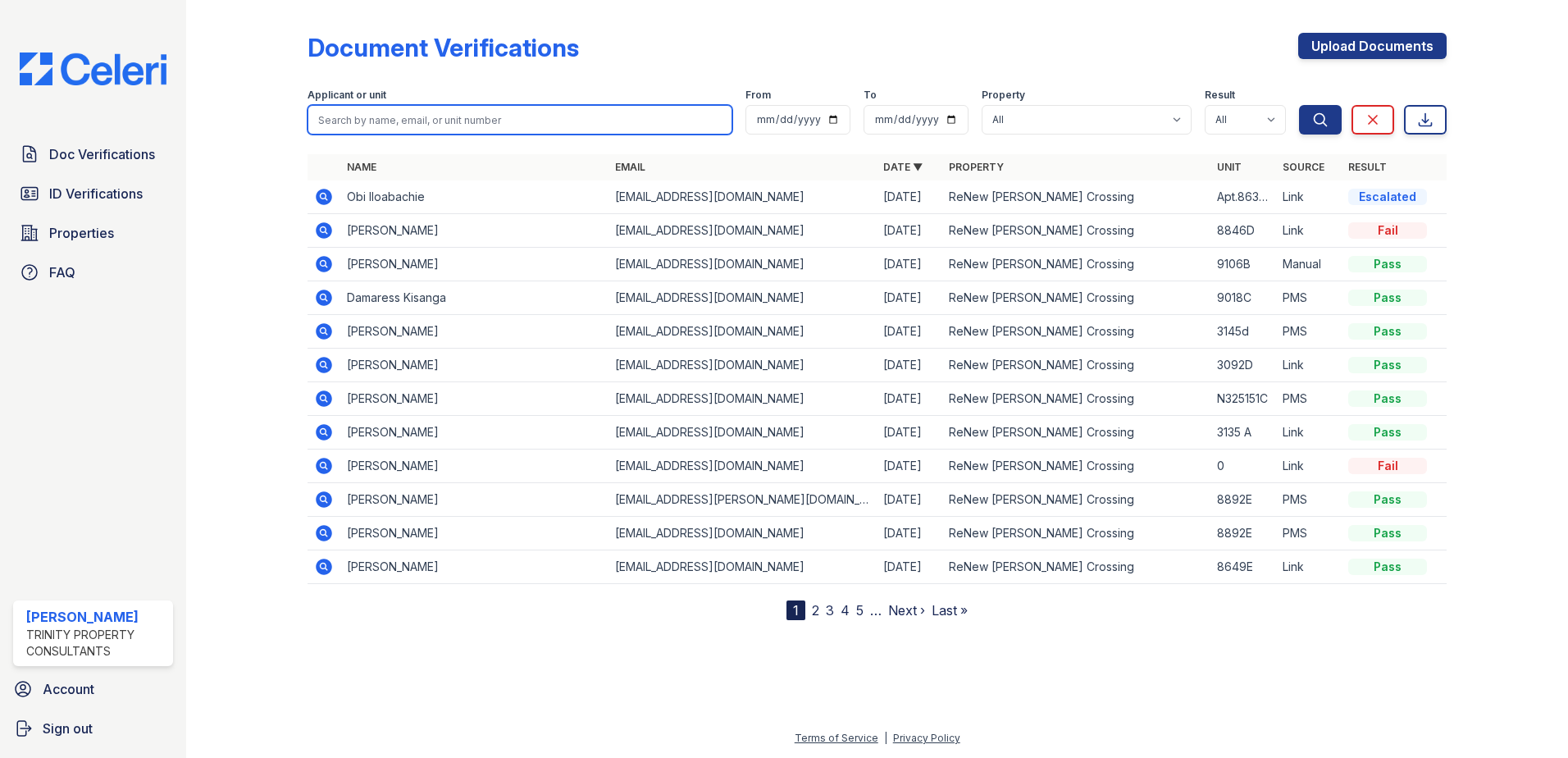
click at [416, 121] on input "search" at bounding box center [519, 119] width 425 height 29
type input "OBI"
click at [1299, 105] on button "Search" at bounding box center [1320, 119] width 43 height 29
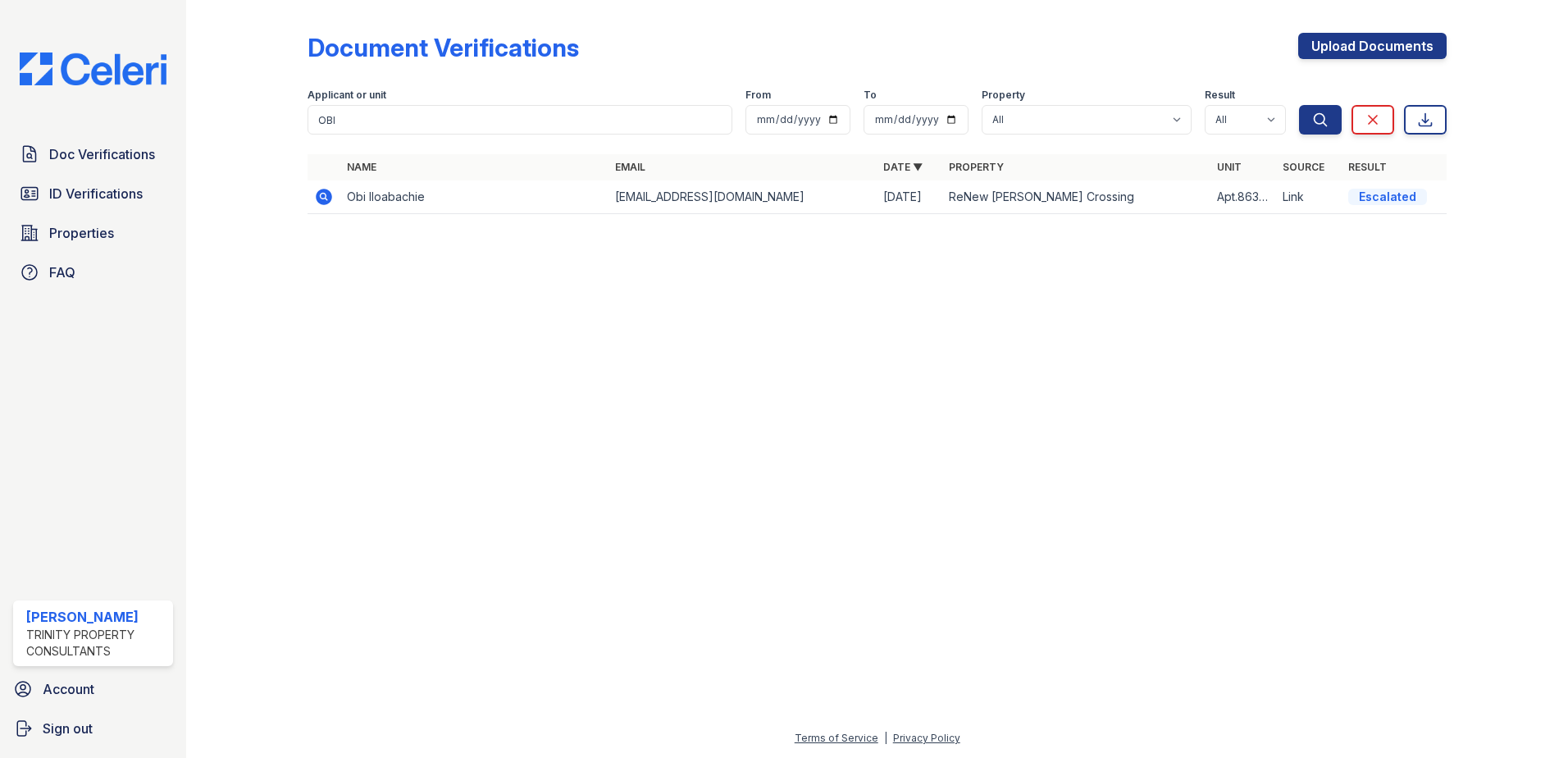
click at [324, 194] on icon at bounding box center [322, 195] width 4 height 4
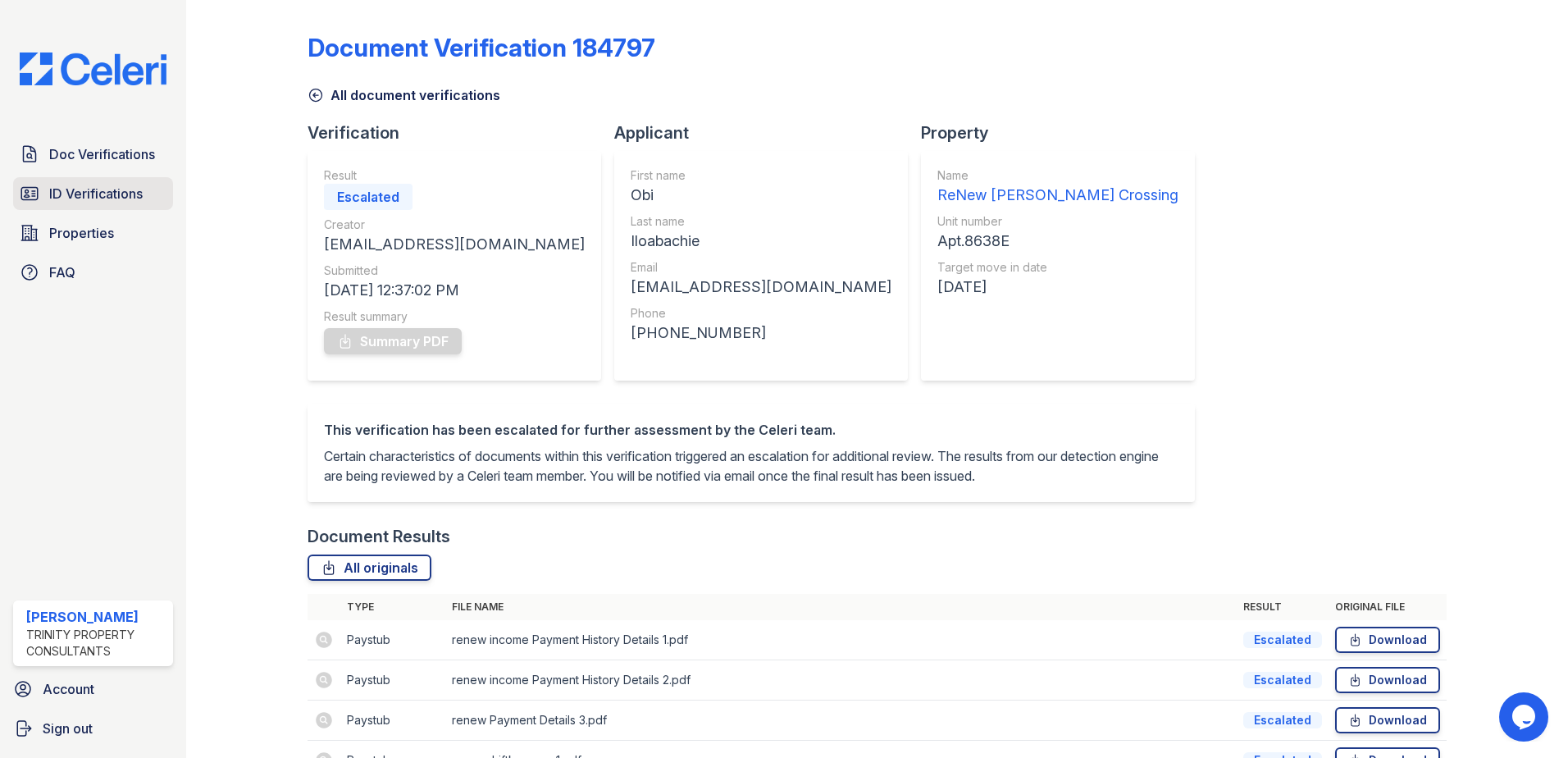
click at [116, 199] on span "ID Verifications" at bounding box center [96, 193] width 94 height 19
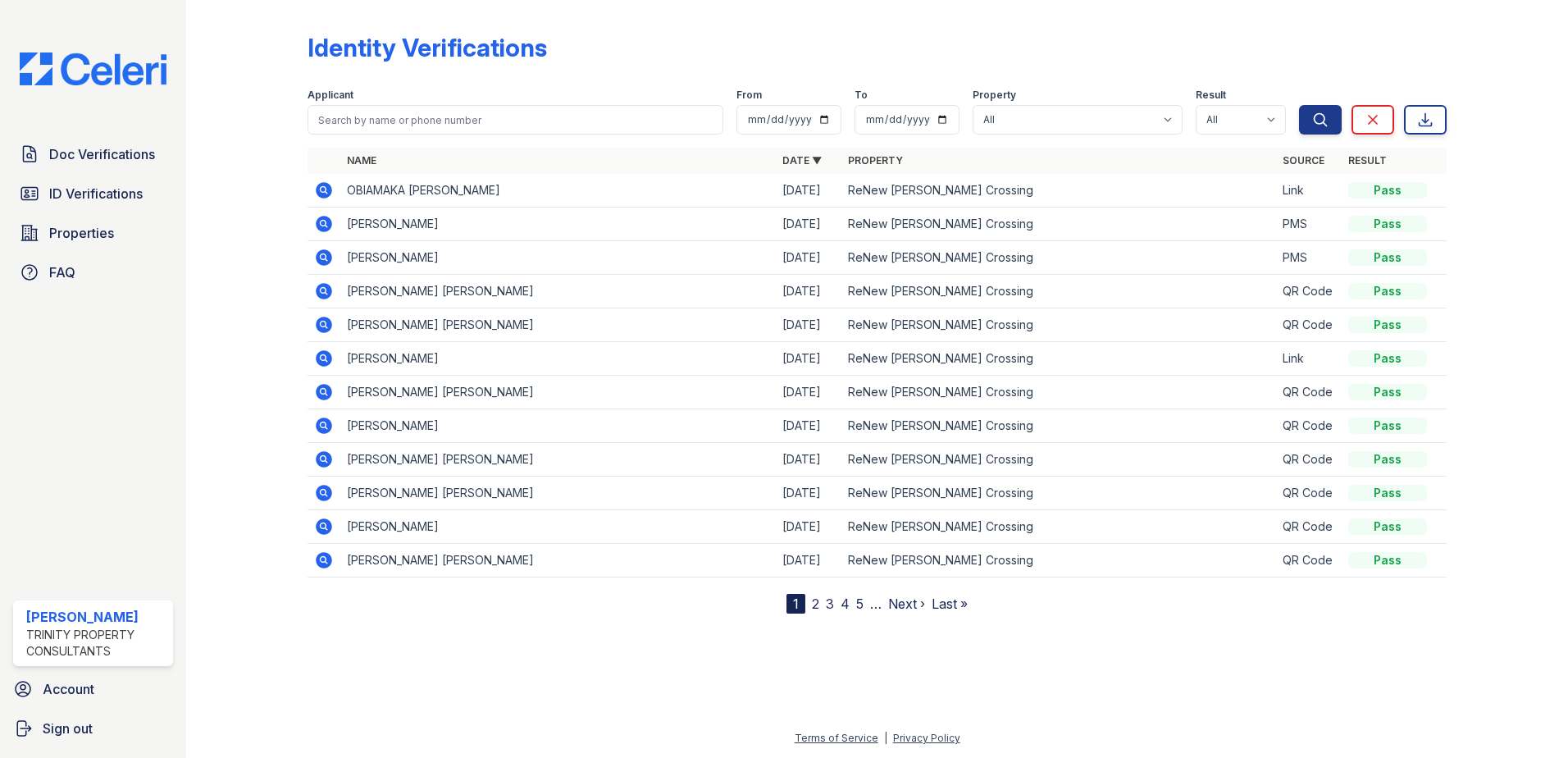
click at [328, 188] on icon at bounding box center [324, 190] width 17 height 17
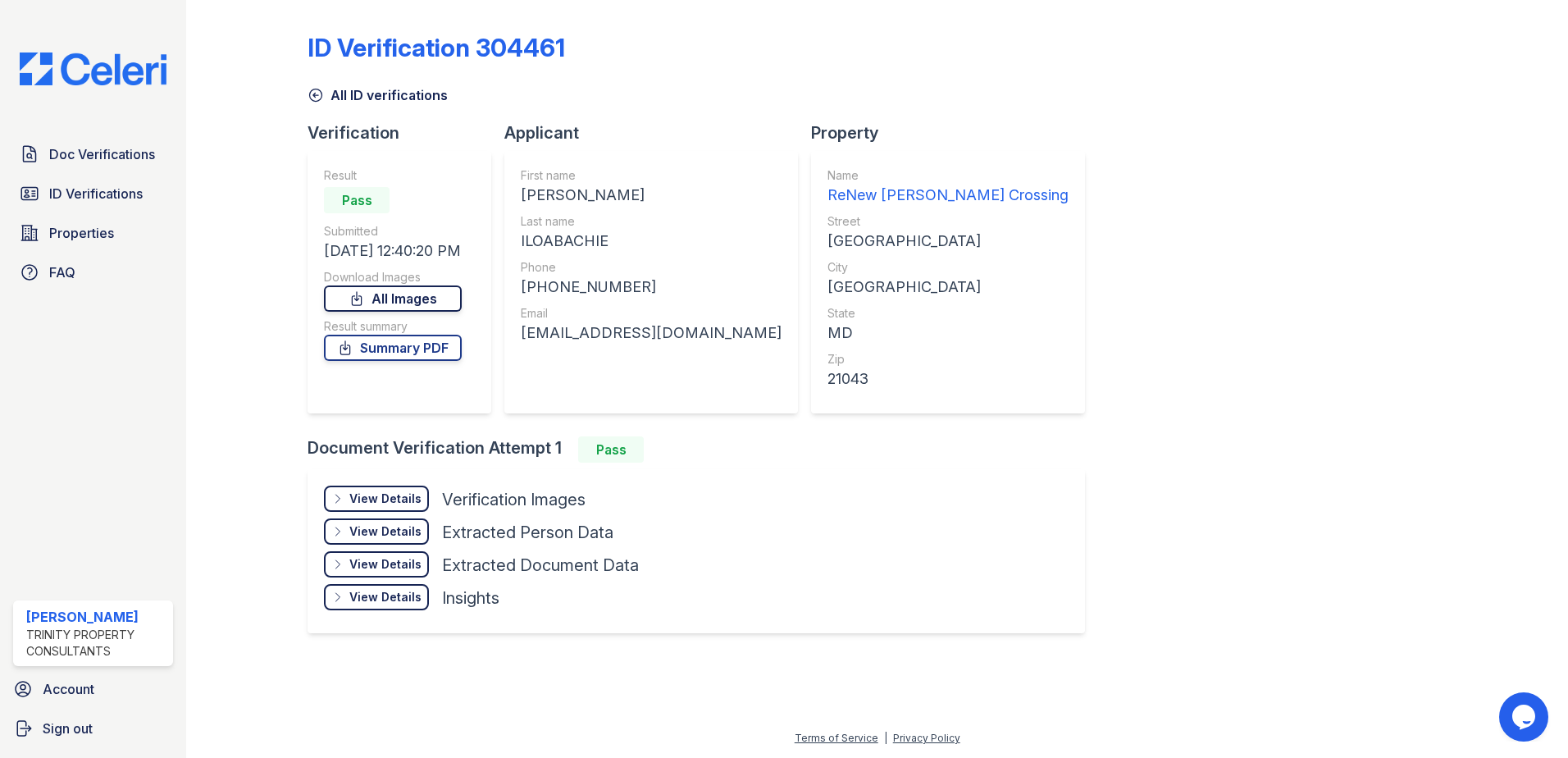
click at [389, 299] on link "All Images" at bounding box center [393, 298] width 137 height 26
click at [108, 152] on span "Doc Verifications" at bounding box center [102, 153] width 106 height 19
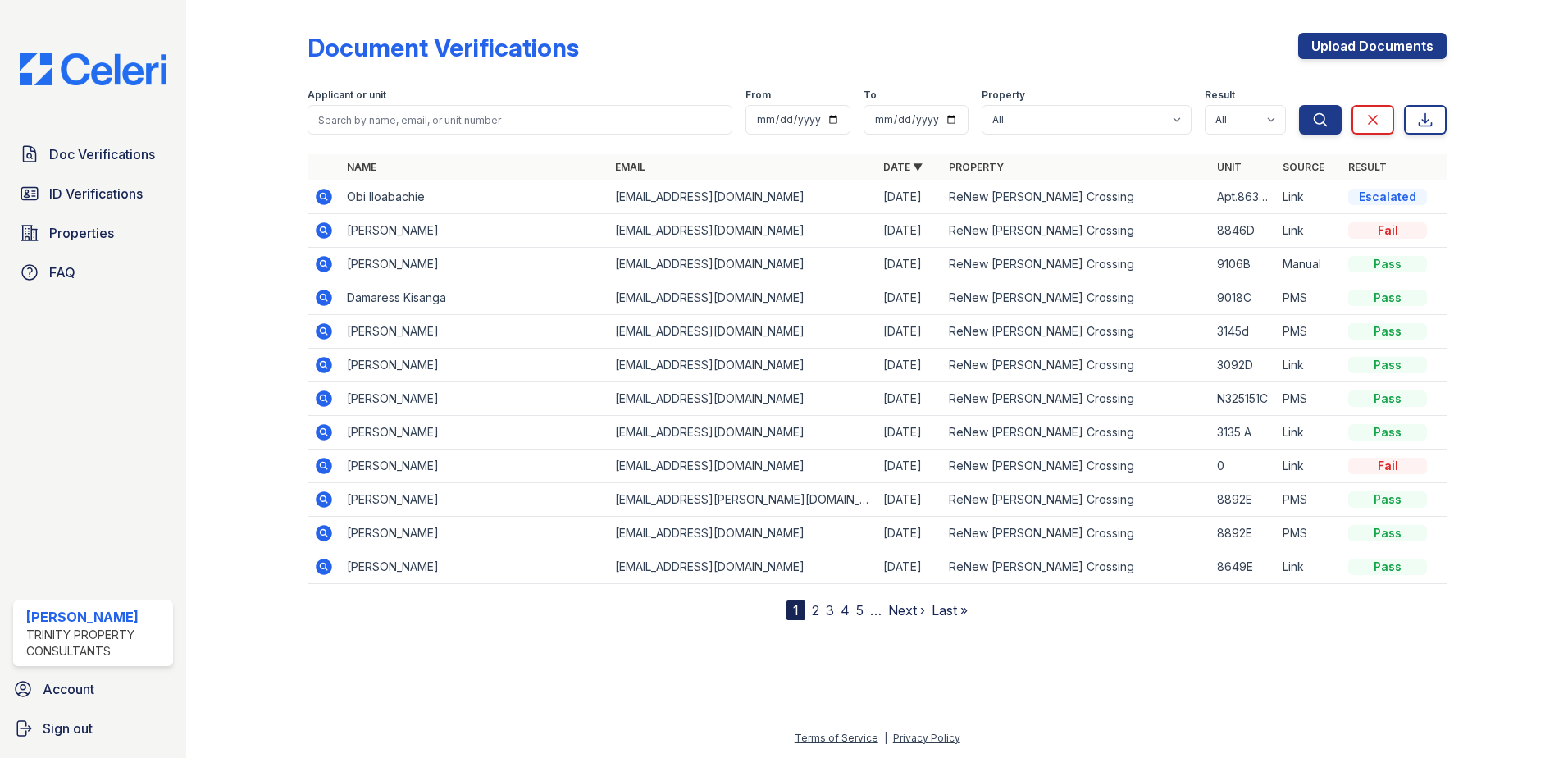
click at [321, 190] on icon at bounding box center [324, 197] width 17 height 17
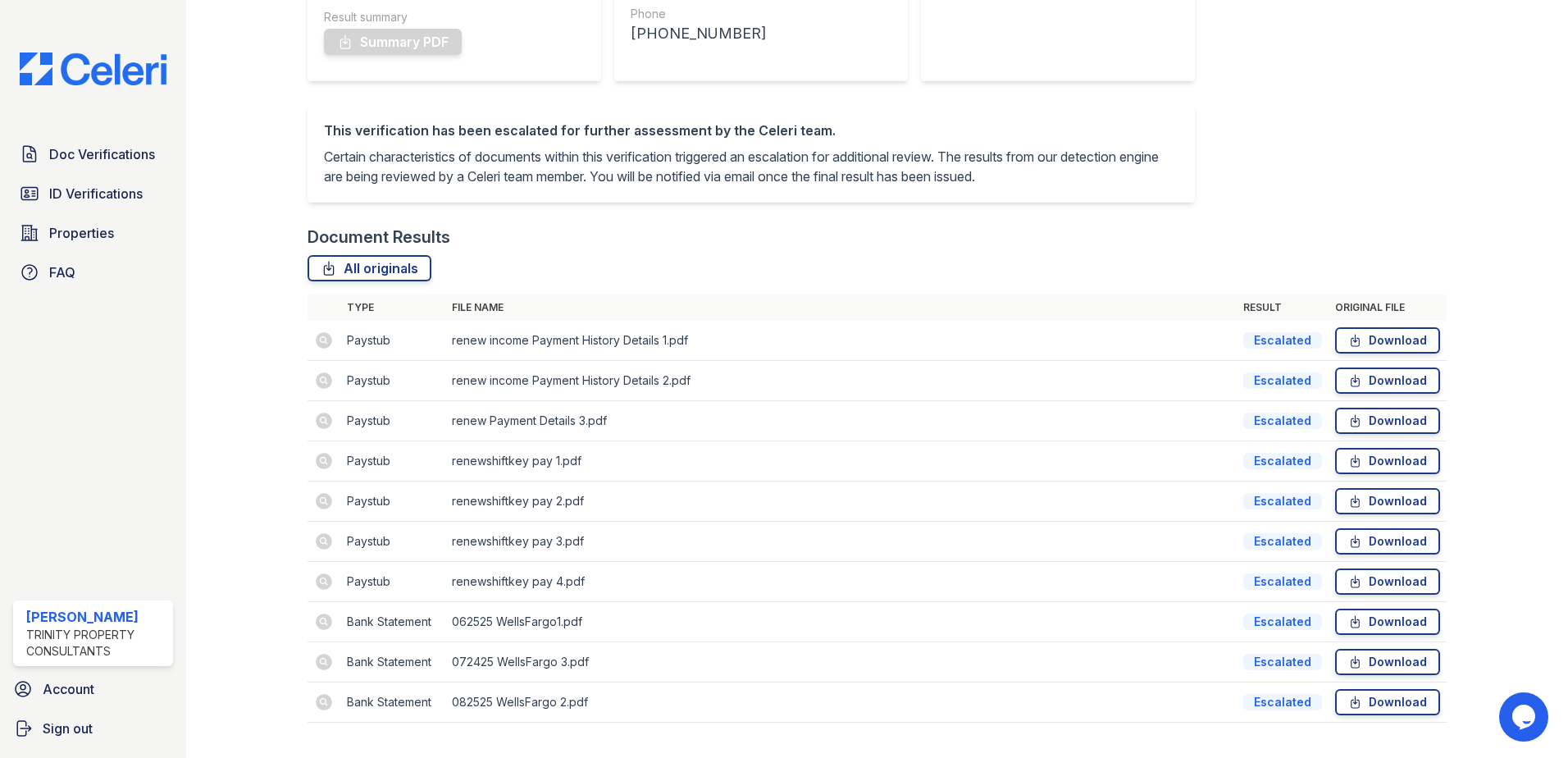
scroll to position [274, 0]
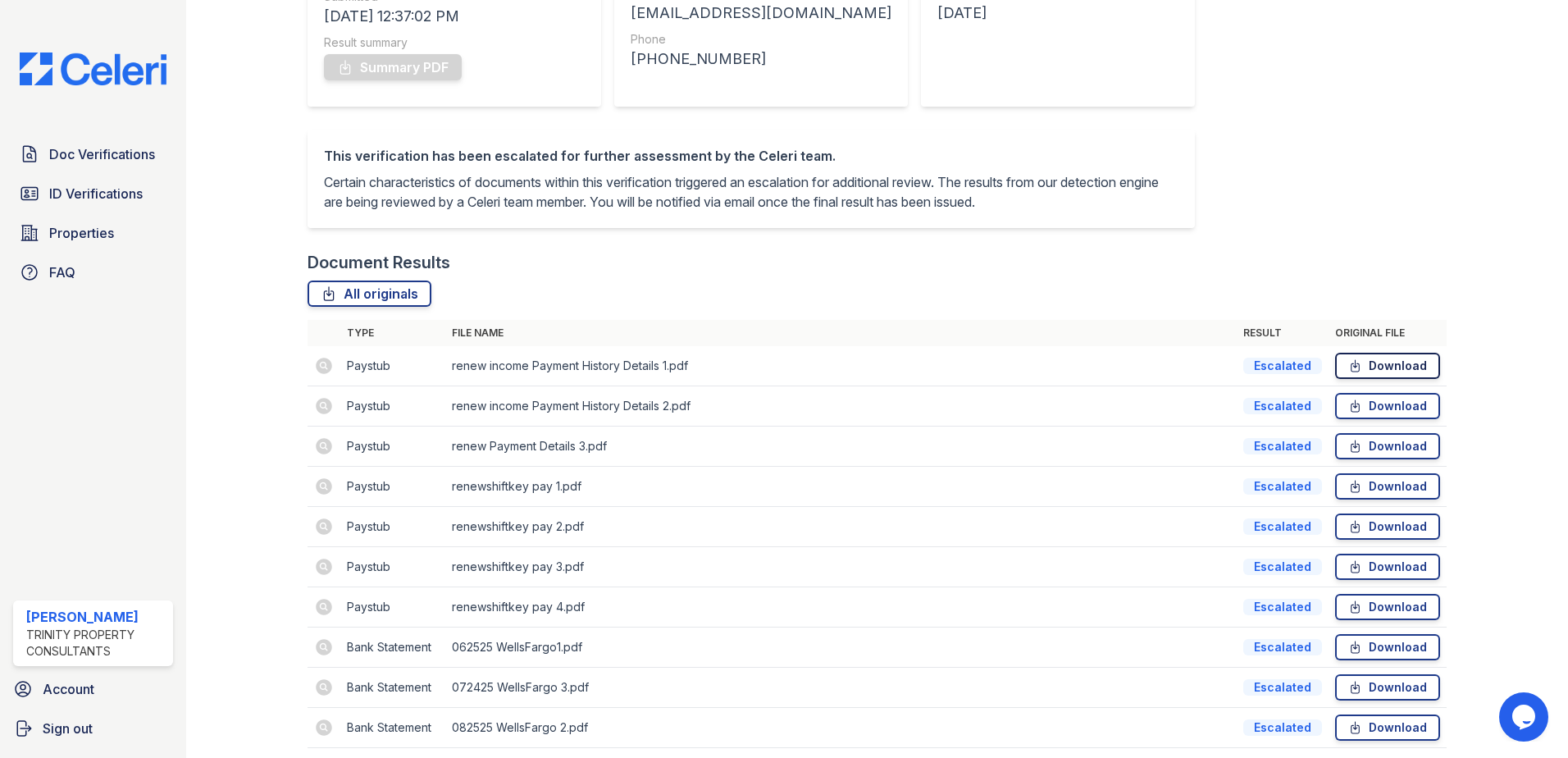
click at [1388, 379] on link "Download" at bounding box center [1387, 365] width 105 height 26
click at [1377, 419] on link "Download" at bounding box center [1387, 405] width 105 height 26
click at [1348, 454] on icon at bounding box center [1354, 446] width 14 height 17
click at [1366, 499] on link "Download" at bounding box center [1387, 486] width 105 height 26
click at [1412, 539] on link "Download" at bounding box center [1387, 526] width 105 height 26
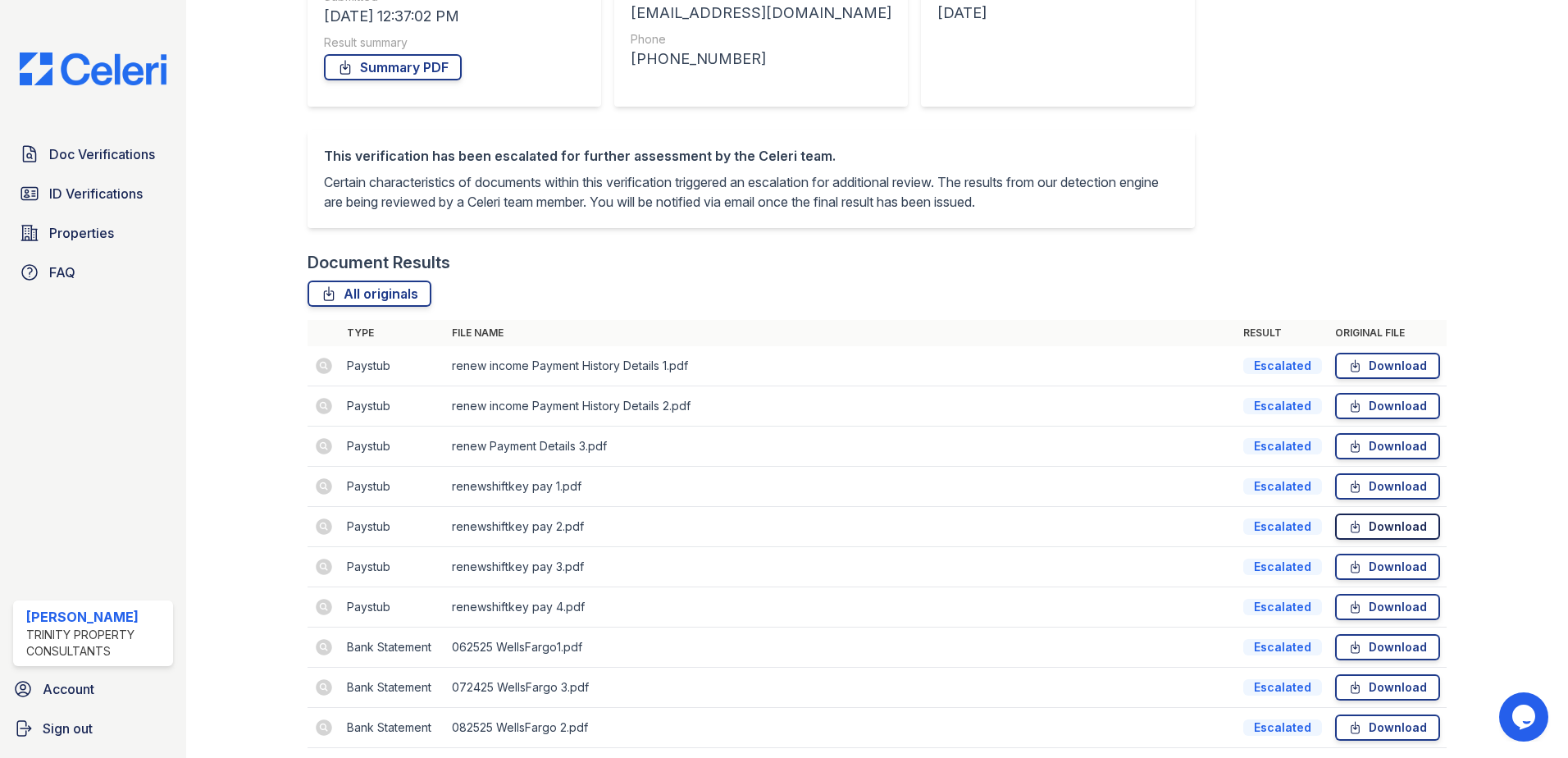
click at [1400, 539] on link "Download" at bounding box center [1387, 526] width 105 height 26
click at [1358, 459] on link "Download" at bounding box center [1387, 446] width 105 height 26
click at [1363, 539] on link "Download" at bounding box center [1387, 526] width 105 height 26
click at [1376, 580] on link "Download" at bounding box center [1387, 566] width 105 height 26
click at [1381, 620] on link "Download" at bounding box center [1387, 606] width 105 height 26
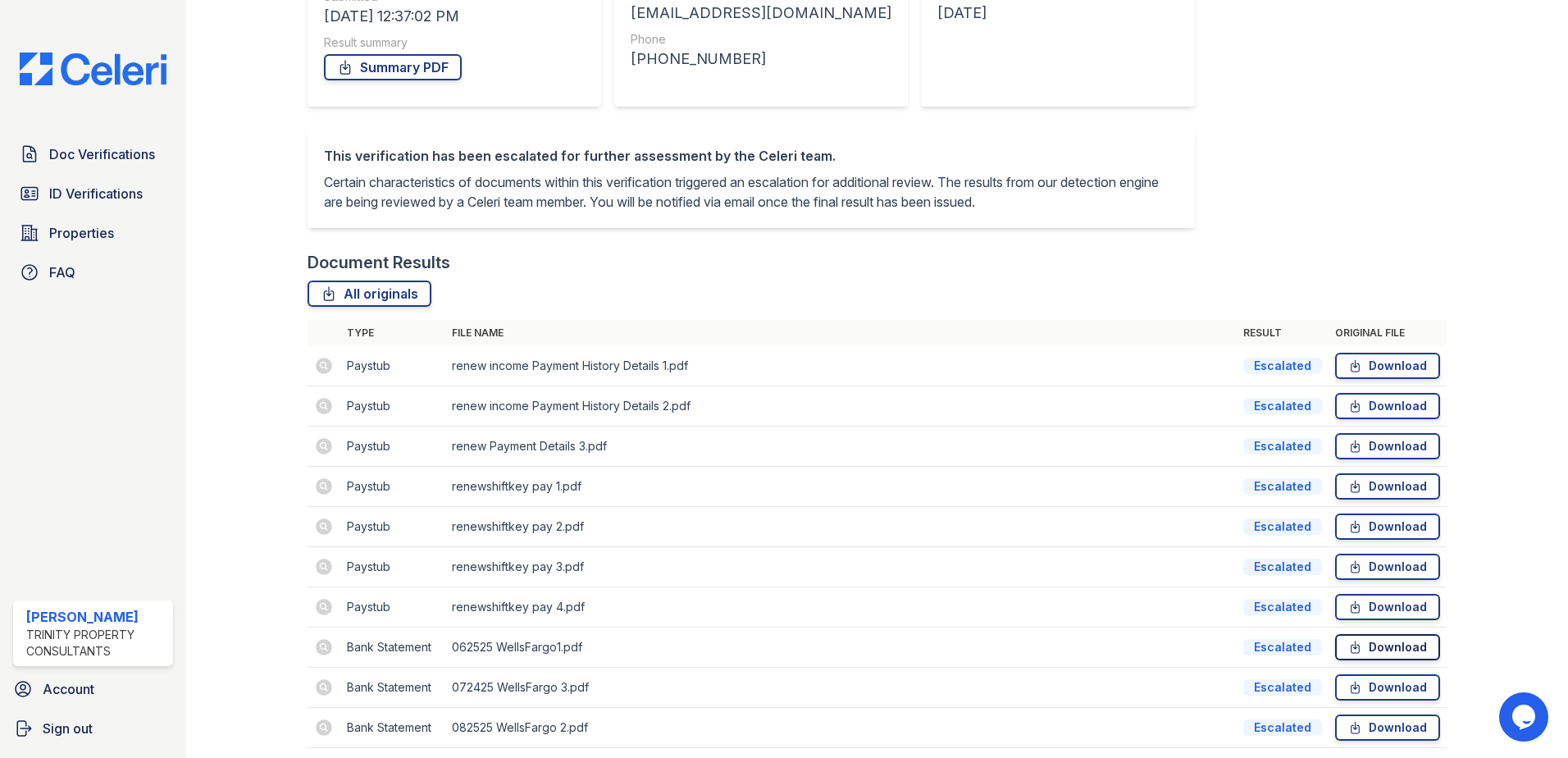
click at [1366, 660] on link "Download" at bounding box center [1387, 647] width 105 height 26
click at [1380, 379] on link "Download" at bounding box center [1387, 365] width 105 height 26
click at [1380, 379] on link "Download" at bounding box center [1387, 365] width 105 height 26
click at [1354, 419] on link "Download" at bounding box center [1387, 405] width 105 height 26
click at [1371, 459] on link "Download" at bounding box center [1387, 446] width 105 height 26
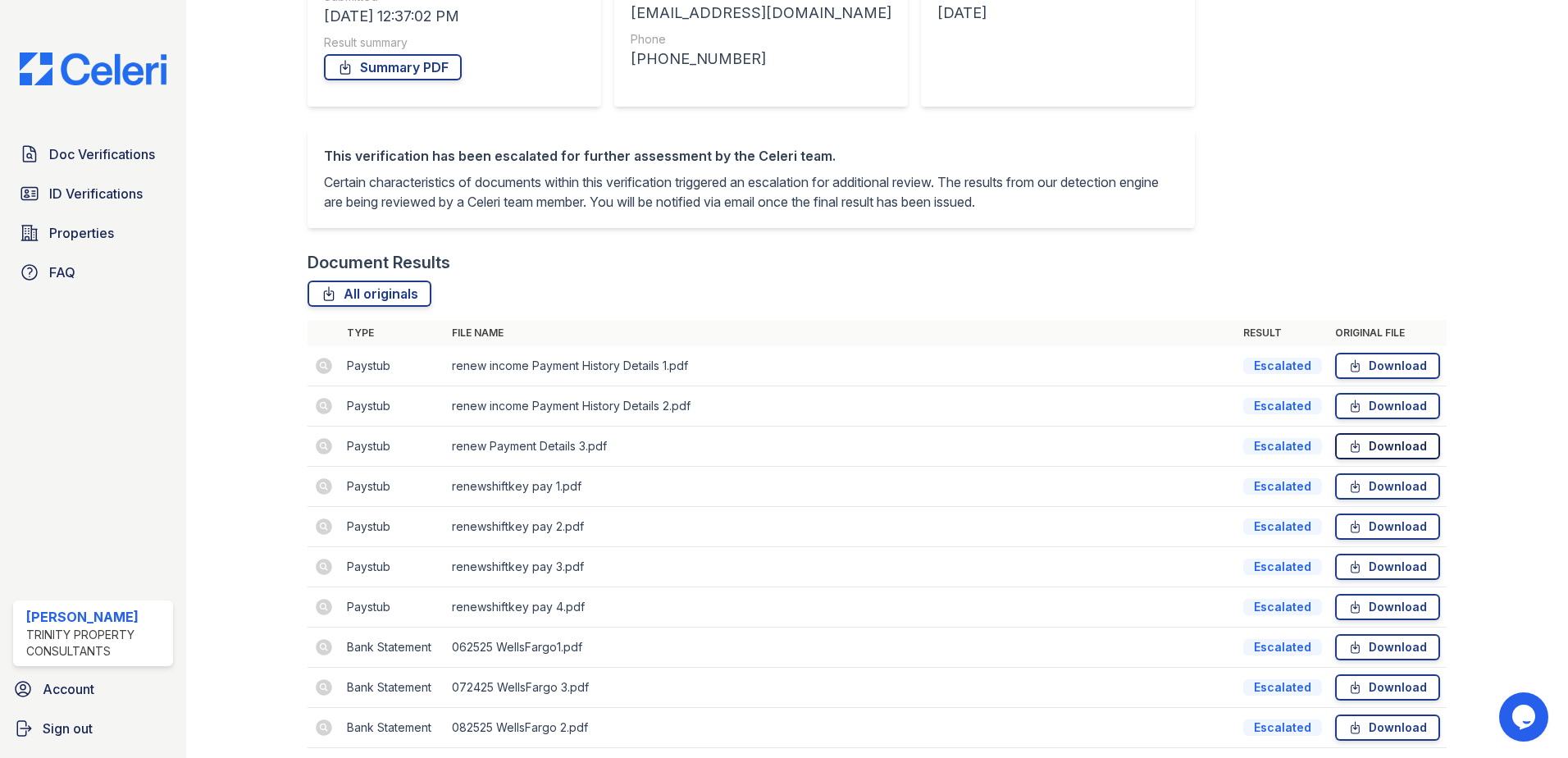
click at [1362, 459] on link "Download" at bounding box center [1387, 446] width 105 height 26
click at [1395, 499] on link "Download" at bounding box center [1387, 486] width 105 height 26
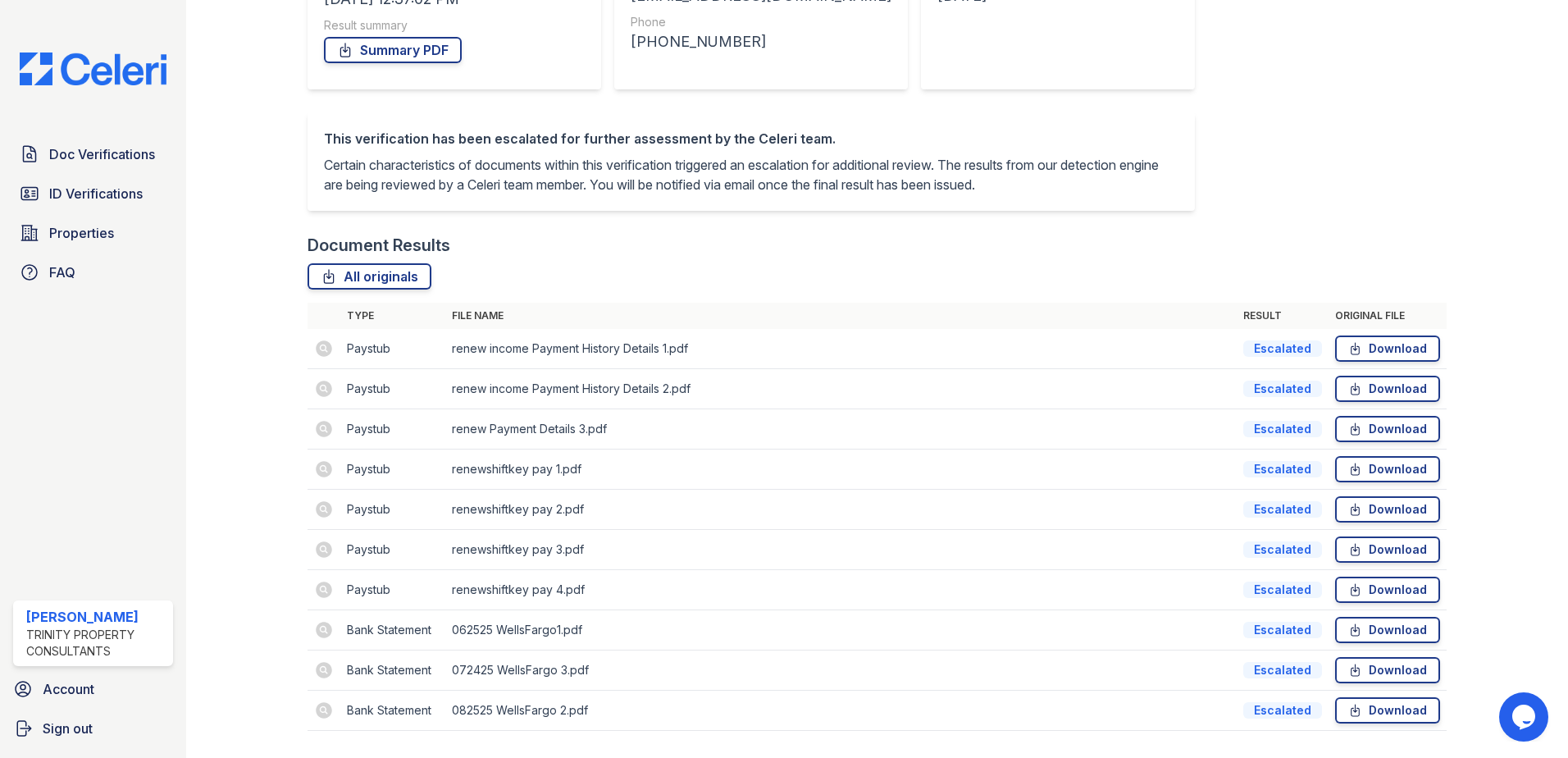
scroll to position [356, 0]
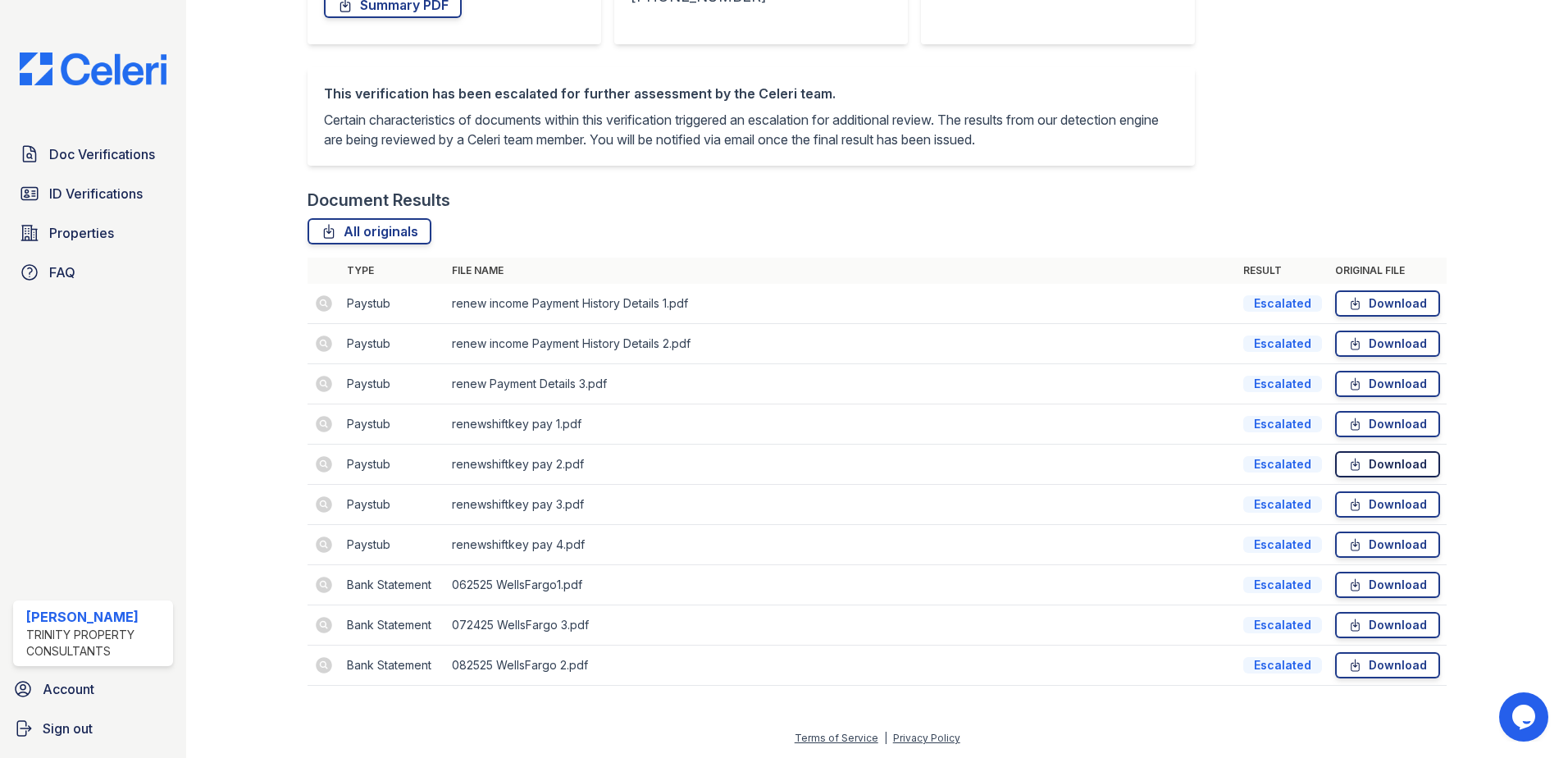
click at [1368, 468] on link "Download" at bounding box center [1387, 463] width 105 height 26
click at [1364, 459] on link "Download" at bounding box center [1387, 463] width 105 height 26
click at [1403, 460] on link "Download" at bounding box center [1387, 463] width 105 height 26
click at [1385, 424] on link "Download" at bounding box center [1387, 423] width 105 height 26
click at [1374, 505] on link "Download" at bounding box center [1387, 503] width 105 height 26
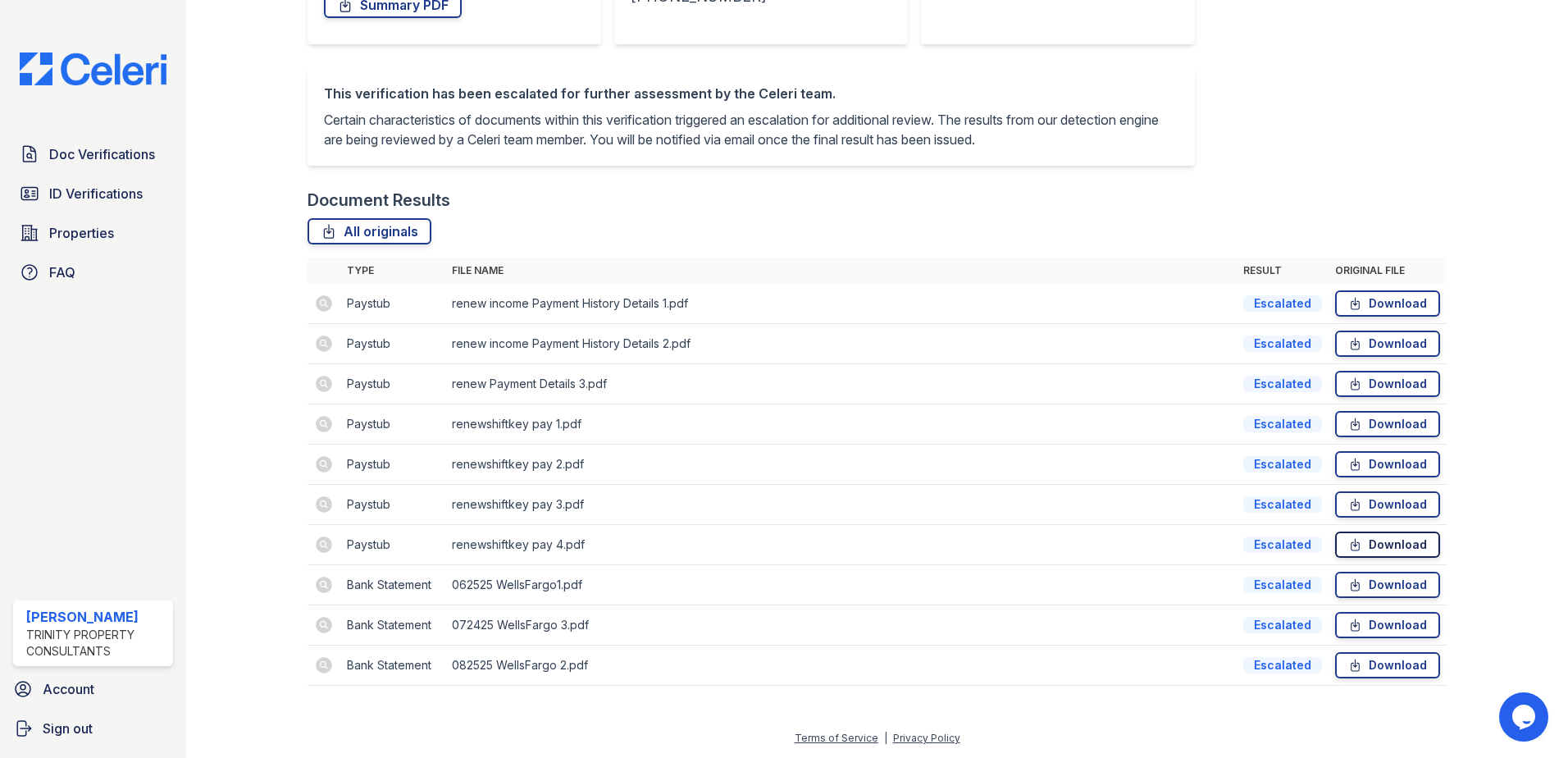
click at [1351, 538] on icon at bounding box center [1354, 544] width 14 height 17
click at [1348, 586] on icon at bounding box center [1354, 585] width 14 height 17
click at [1357, 616] on link "Download" at bounding box center [1387, 624] width 105 height 26
click at [1388, 663] on link "Download" at bounding box center [1387, 664] width 105 height 26
click at [94, 157] on span "Doc Verifications" at bounding box center [102, 153] width 106 height 19
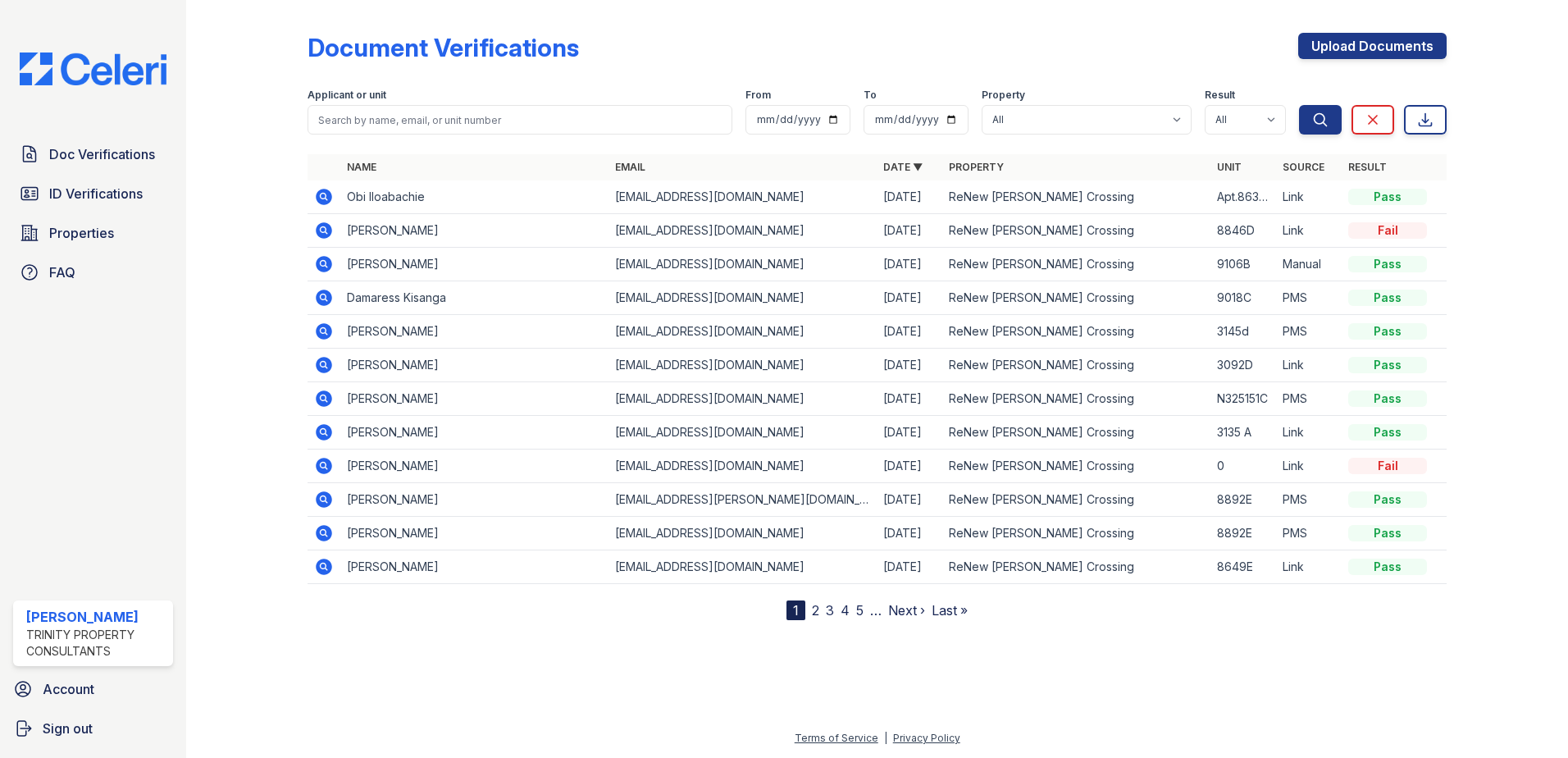
click at [319, 195] on icon at bounding box center [324, 197] width 17 height 17
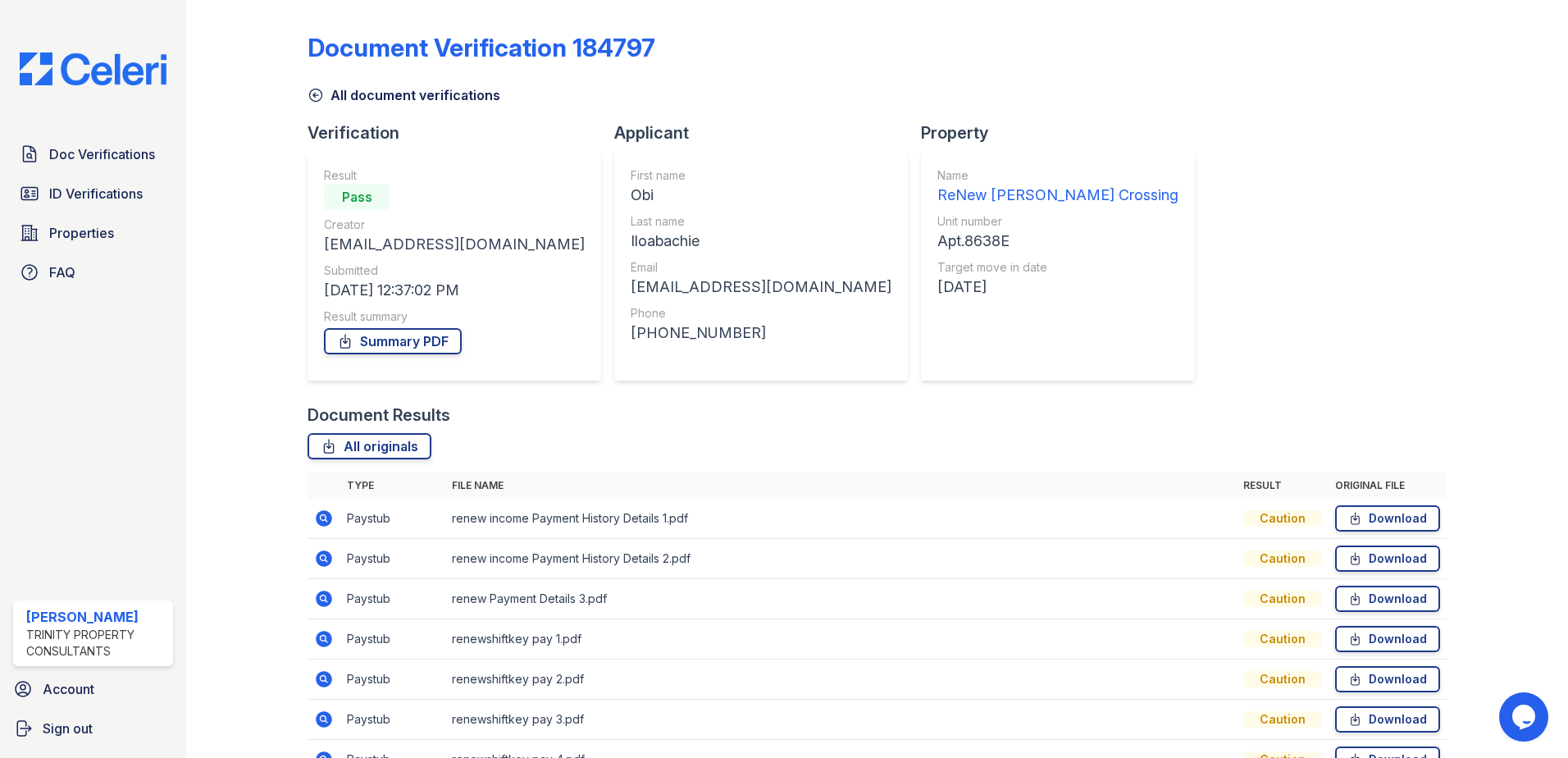
scroll to position [214, 0]
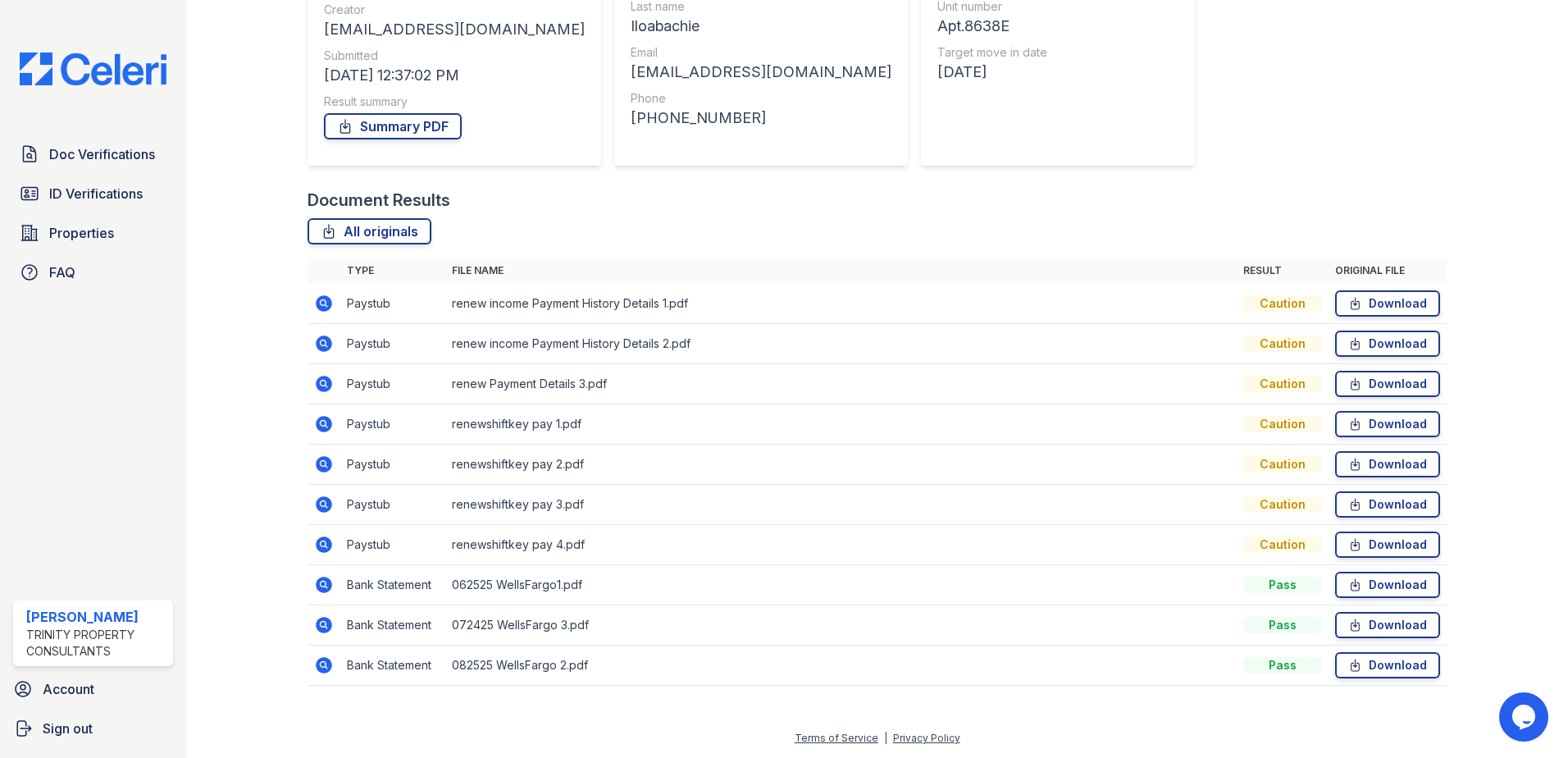
click at [198, 363] on div "Document Verification 184797 All document verifications Verification Result Pas…" at bounding box center [877, 164] width 1382 height 758
click at [71, 161] on span "Doc Verifications" at bounding box center [102, 153] width 106 height 19
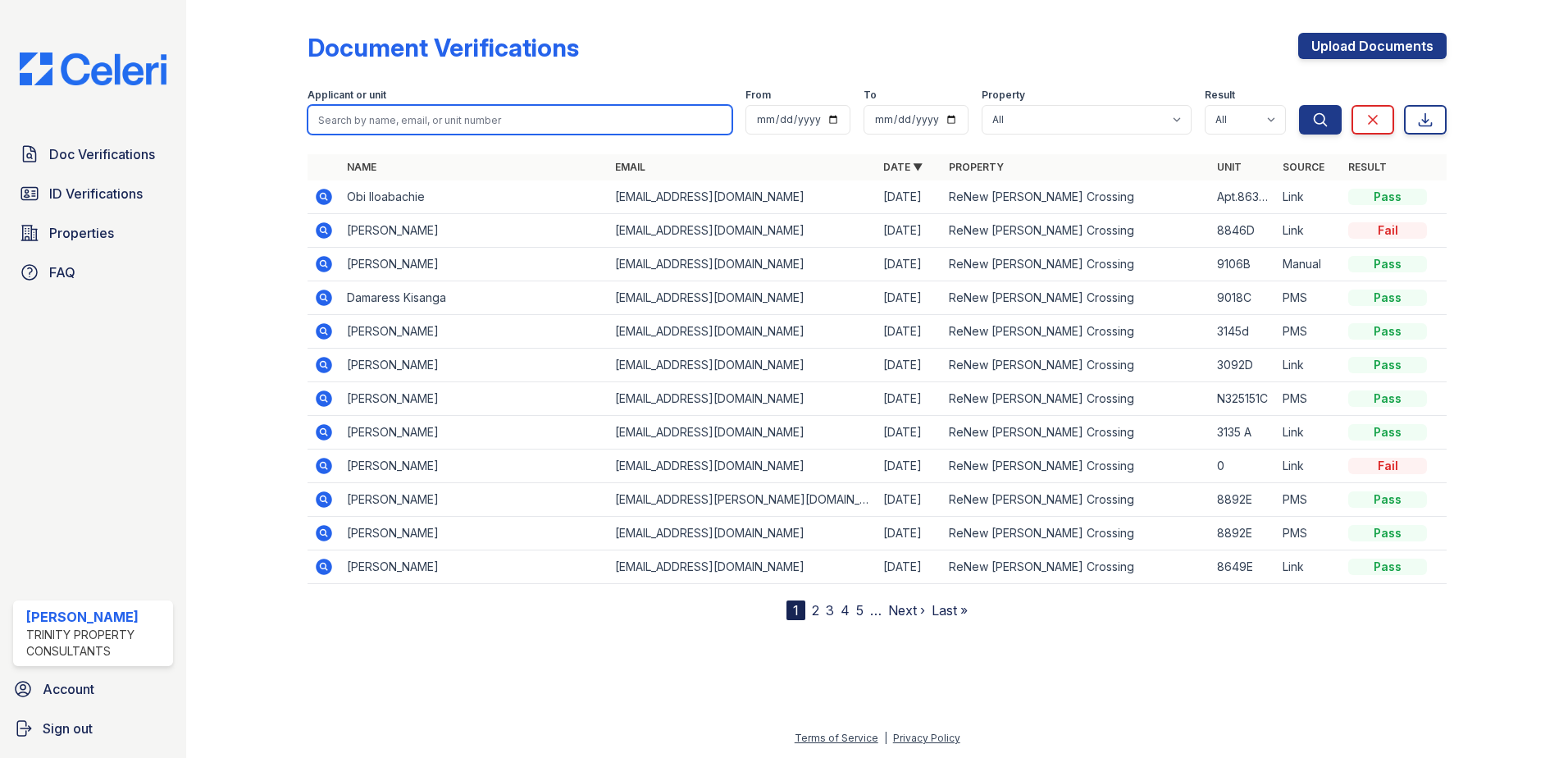
click at [401, 122] on input "search" at bounding box center [519, 119] width 425 height 29
type input "[PERSON_NAME]"
click at [1299, 105] on button "Search" at bounding box center [1320, 119] width 43 height 29
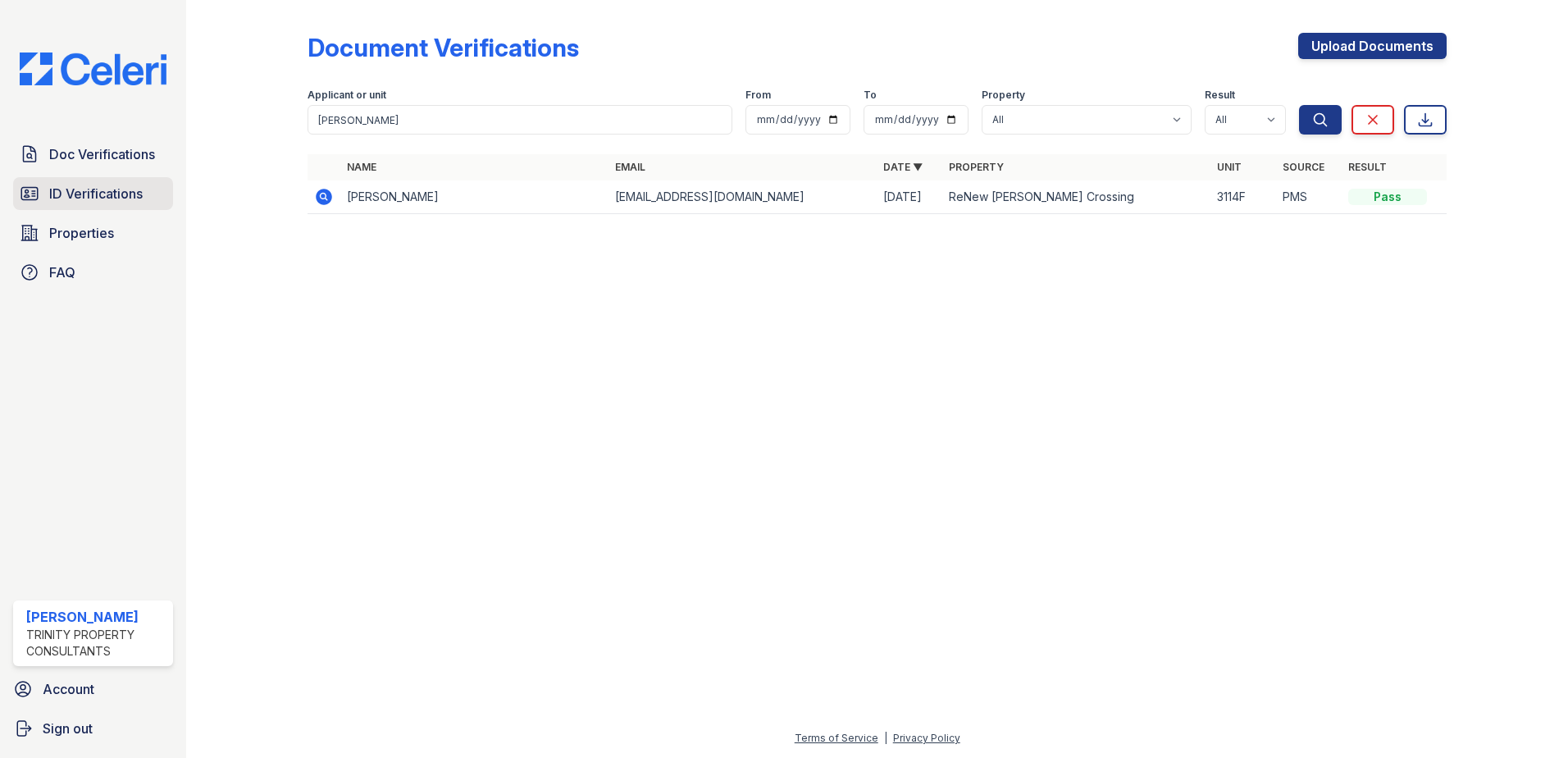
click at [96, 200] on span "ID Verifications" at bounding box center [96, 193] width 94 height 19
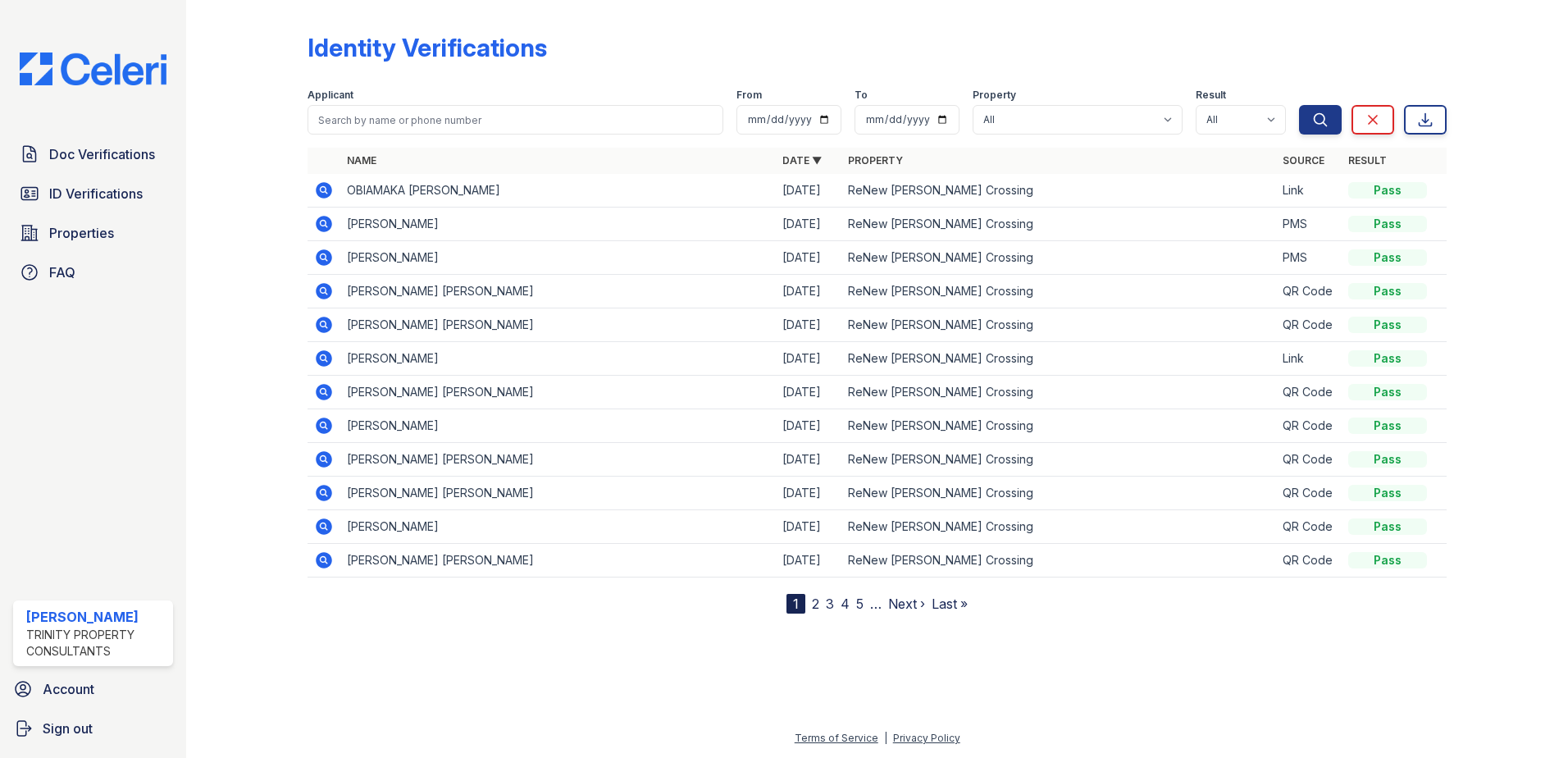
click at [322, 228] on icon at bounding box center [324, 224] width 17 height 17
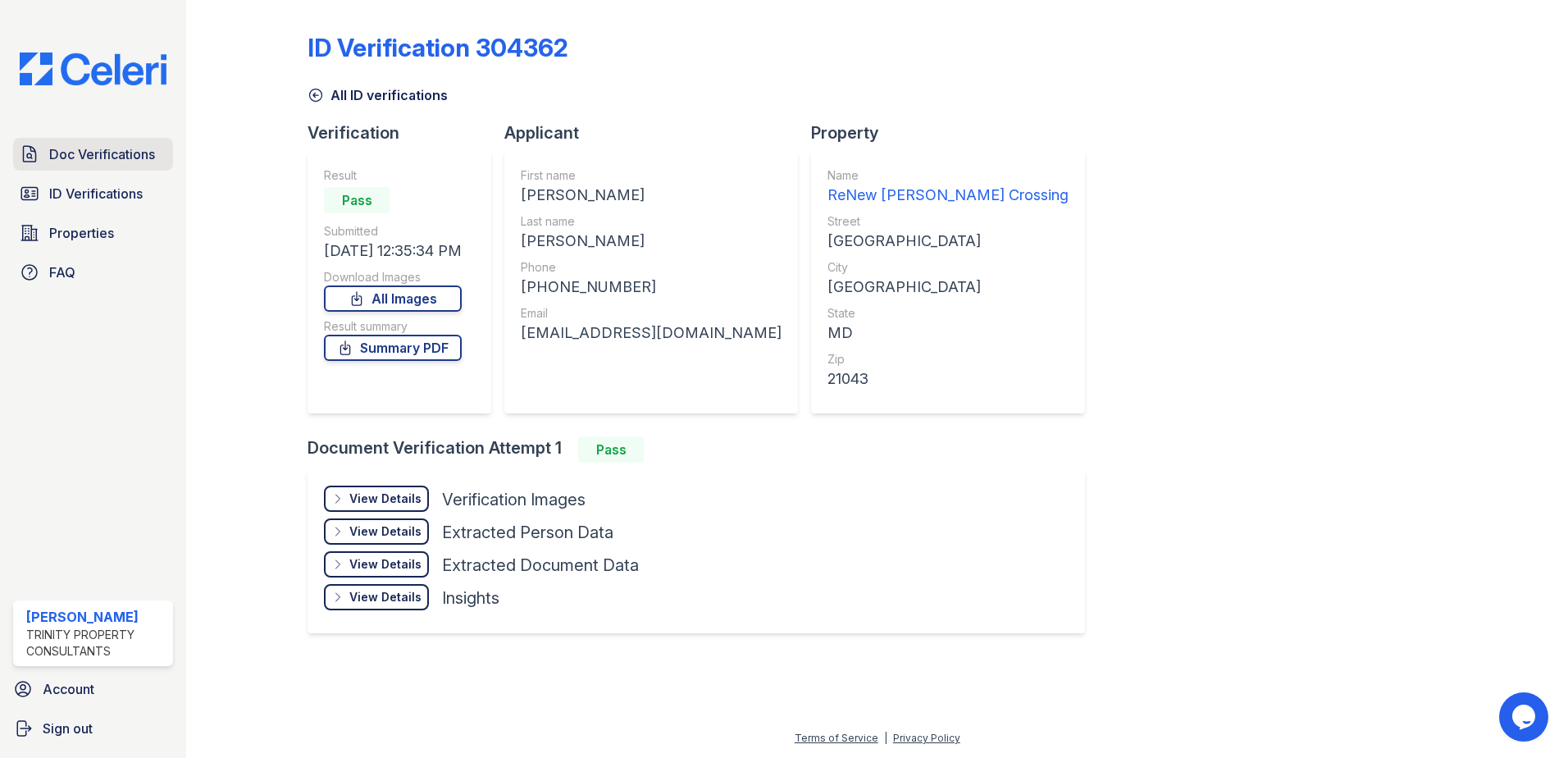
click at [121, 163] on span "Doc Verifications" at bounding box center [102, 153] width 106 height 19
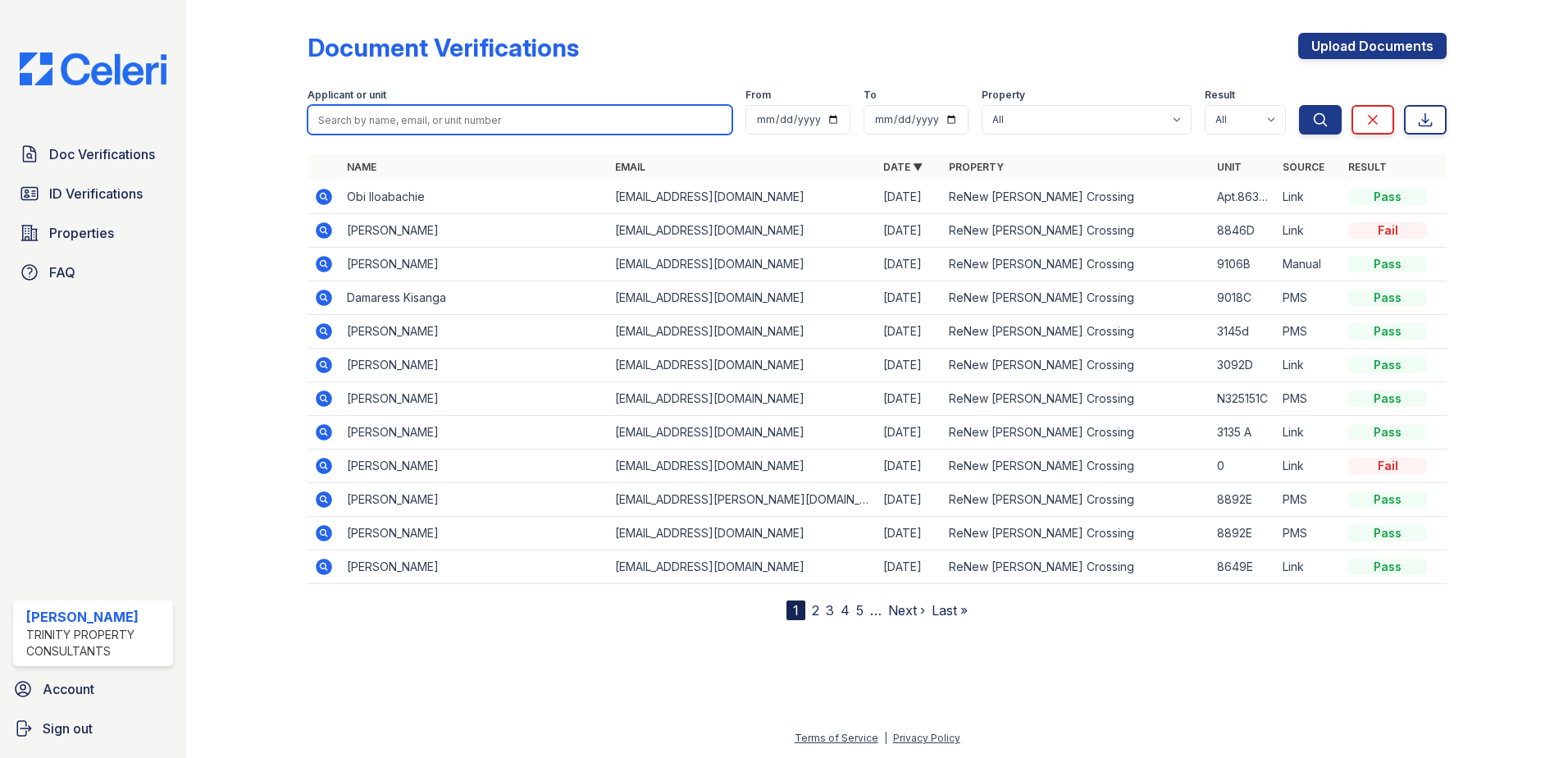
click at [369, 121] on input "search" at bounding box center [519, 119] width 425 height 29
type input "[PERSON_NAME]"
click at [1299, 105] on button "Search" at bounding box center [1320, 119] width 43 height 29
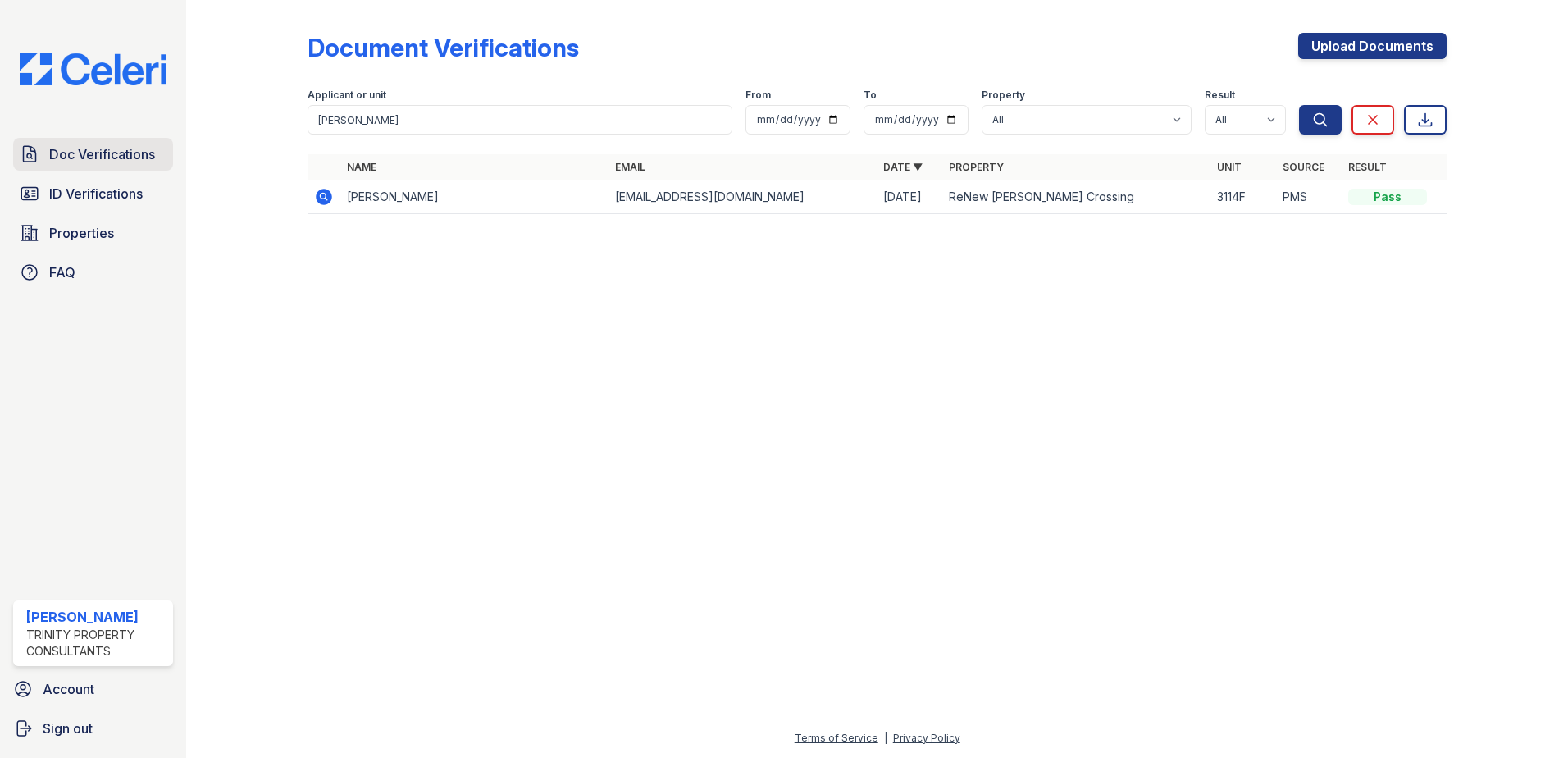
click at [106, 151] on span "Doc Verifications" at bounding box center [102, 153] width 106 height 19
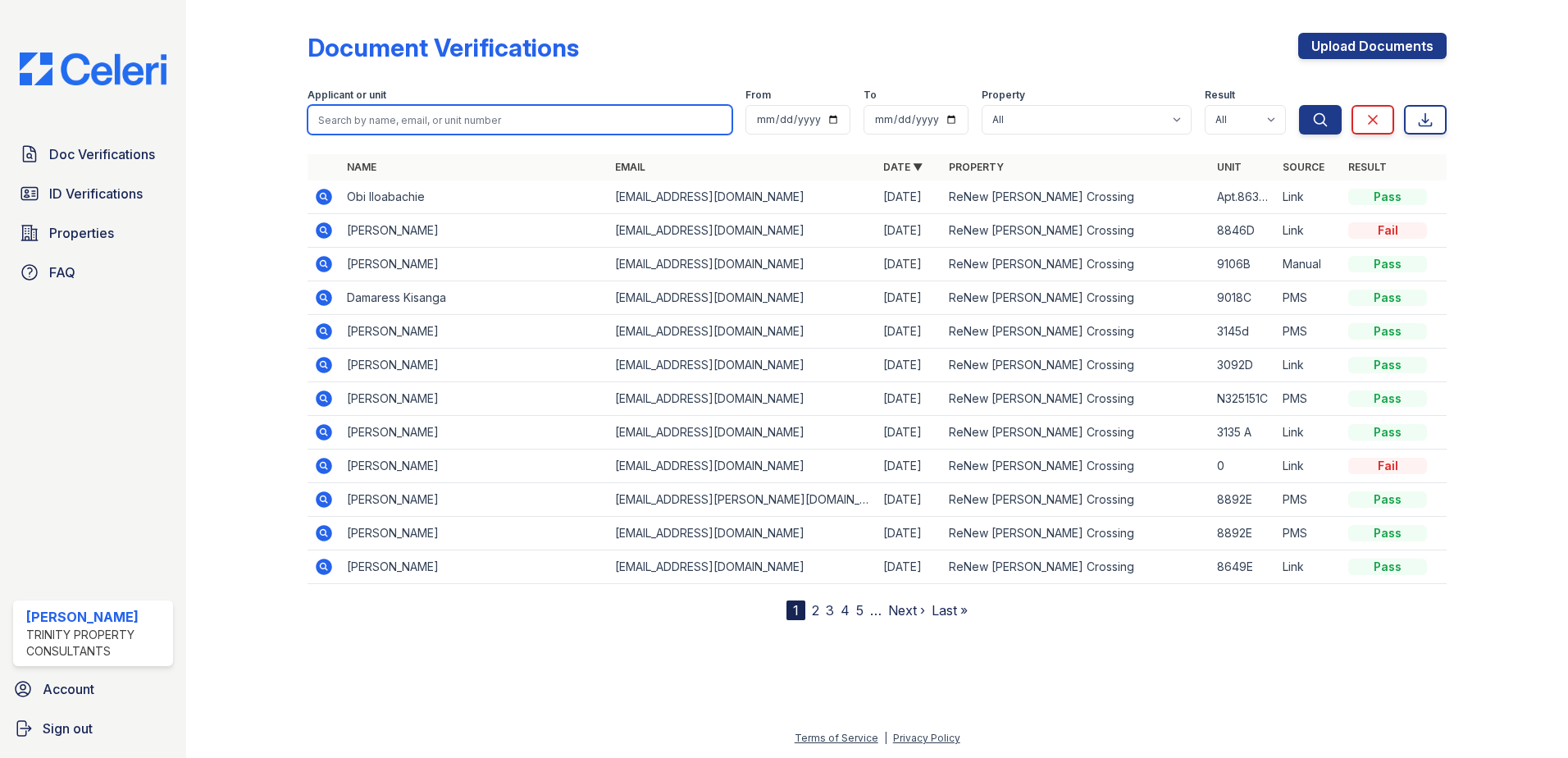
click at [385, 114] on input "search" at bounding box center [519, 119] width 425 height 29
type input "manning"
click at [1299, 105] on button "Search" at bounding box center [1320, 119] width 43 height 29
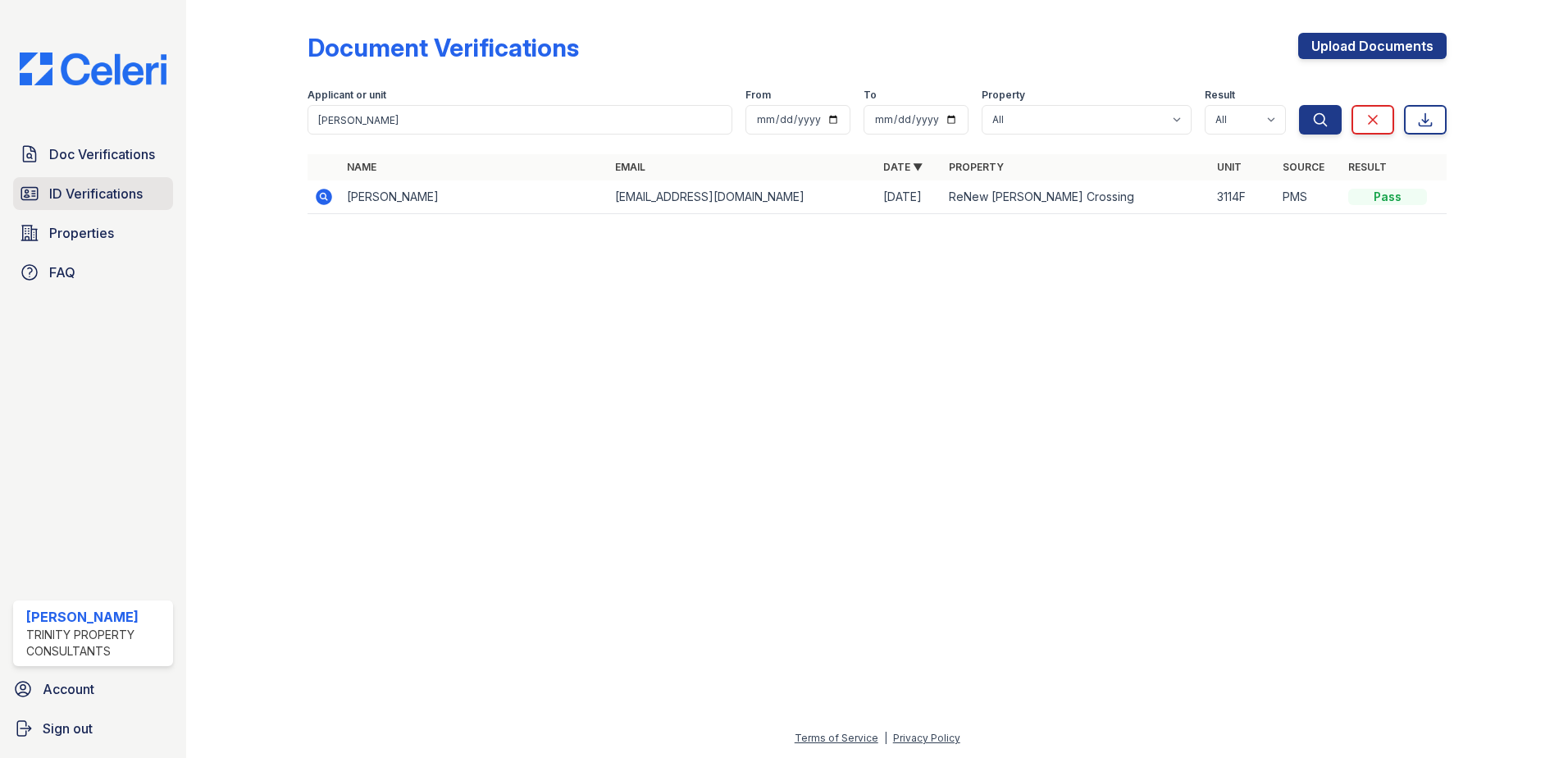
click at [112, 202] on span "ID Verifications" at bounding box center [96, 193] width 94 height 19
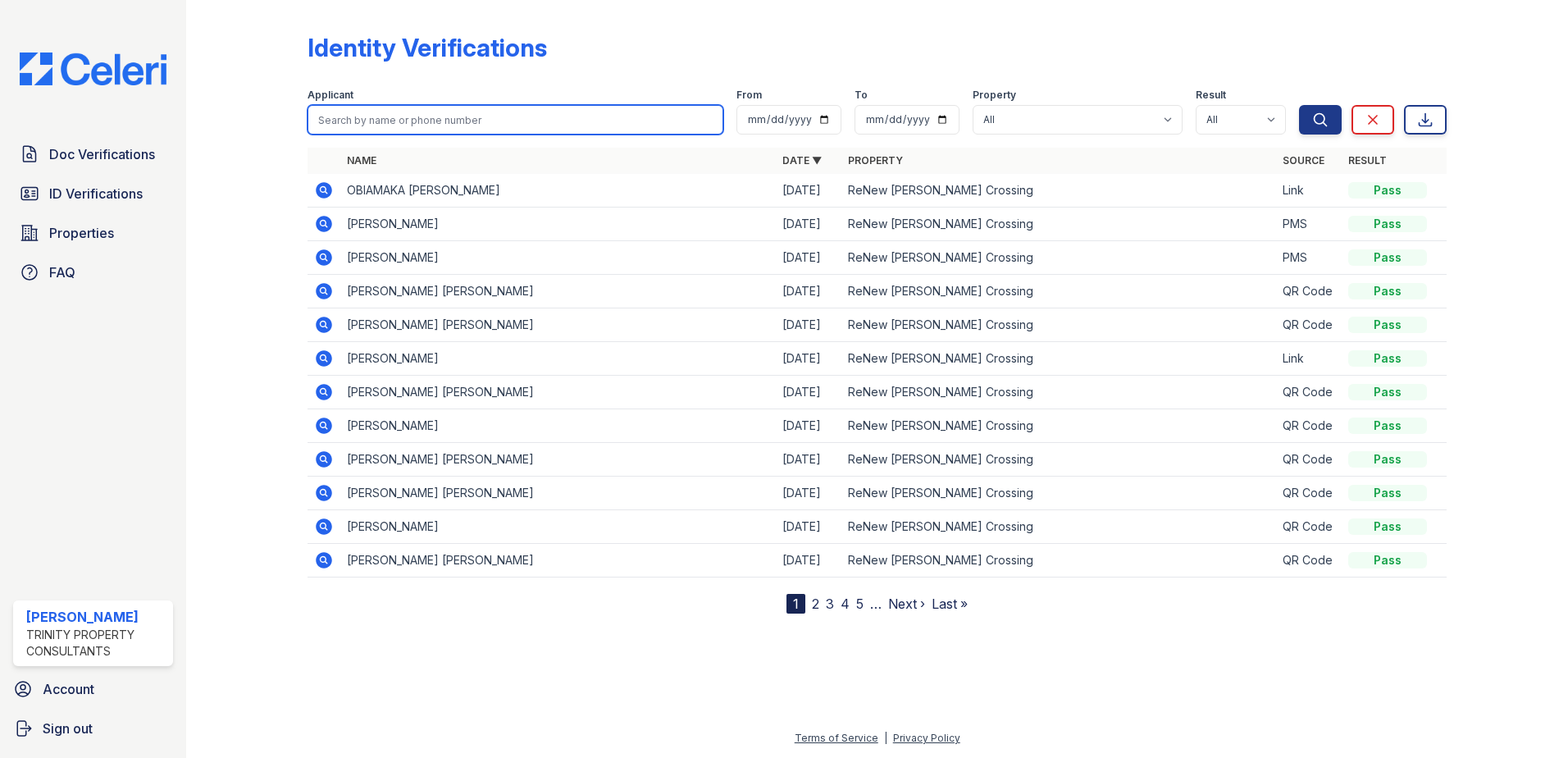
click at [389, 120] on input "search" at bounding box center [515, 119] width 415 height 29
type input "[PERSON_NAME]"
click at [1299, 105] on button "Search" at bounding box center [1320, 119] width 43 height 29
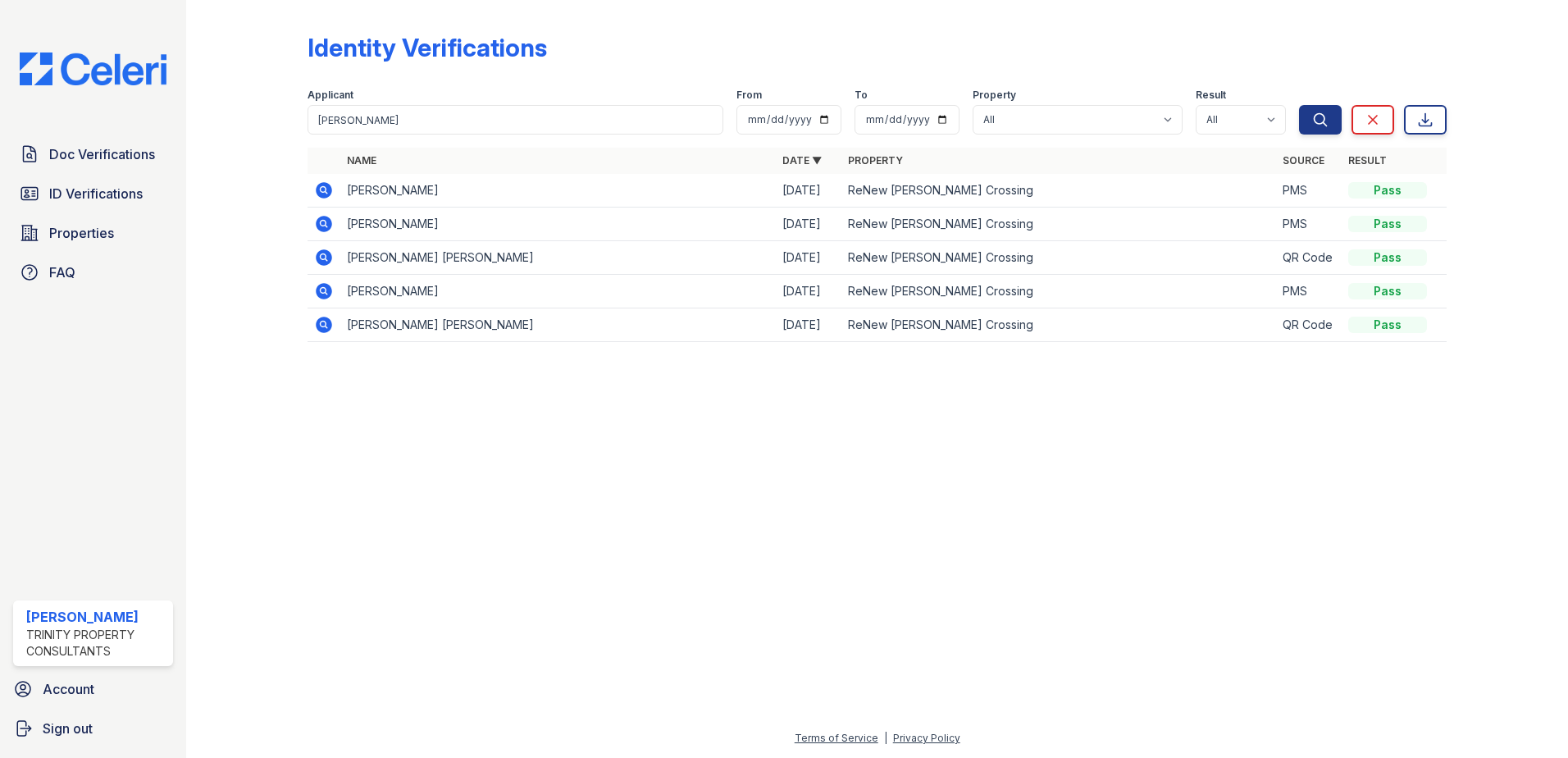
click at [325, 188] on icon at bounding box center [323, 189] width 19 height 19
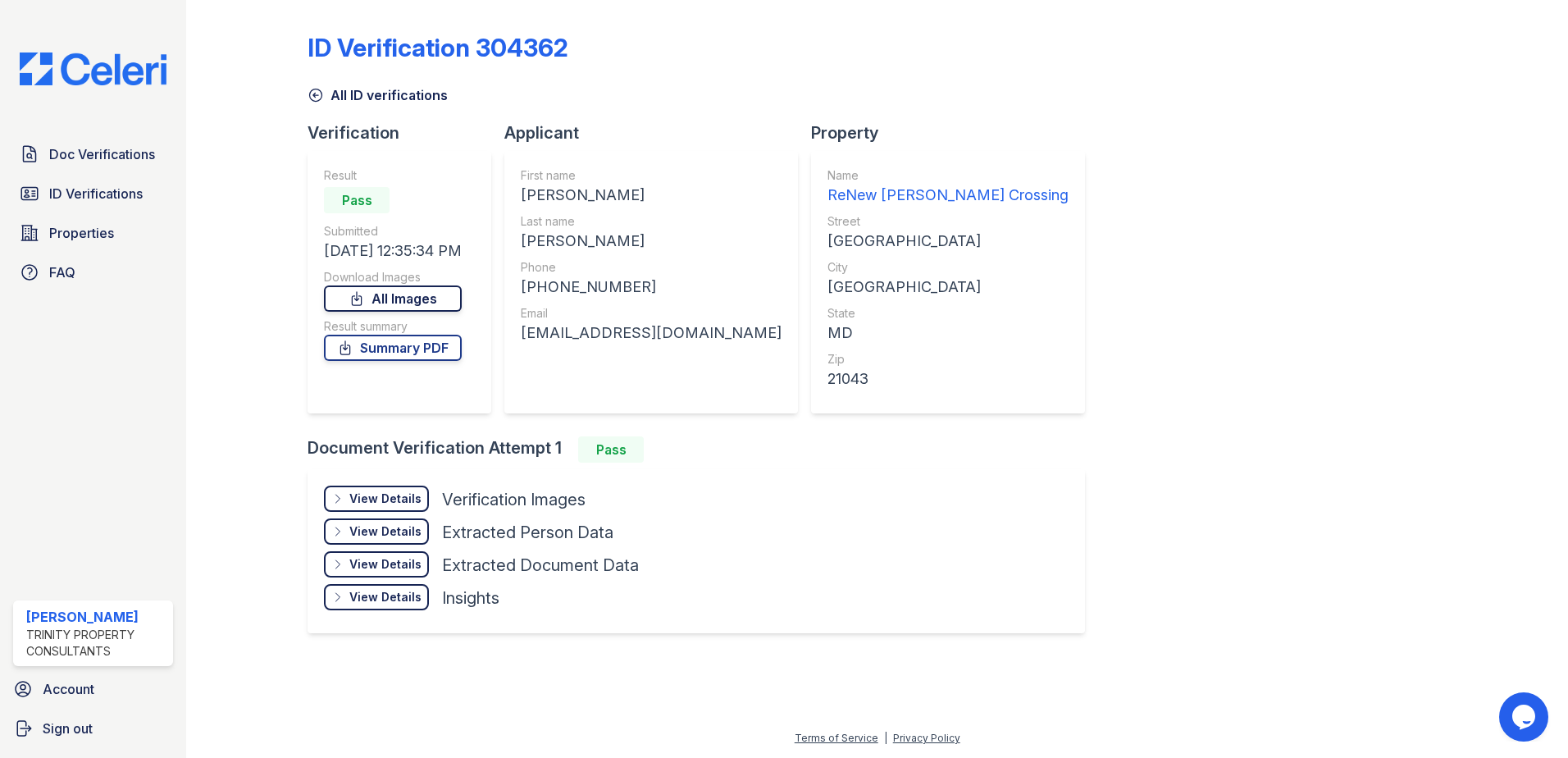
click at [402, 298] on link "All Images" at bounding box center [393, 298] width 137 height 26
click at [178, 333] on div "Doc Verifications ID Verifications Properties FAQ D Bailey Trinity Property Con…" at bounding box center [93, 379] width 186 height 758
click at [104, 157] on span "Doc Verifications" at bounding box center [102, 153] width 106 height 19
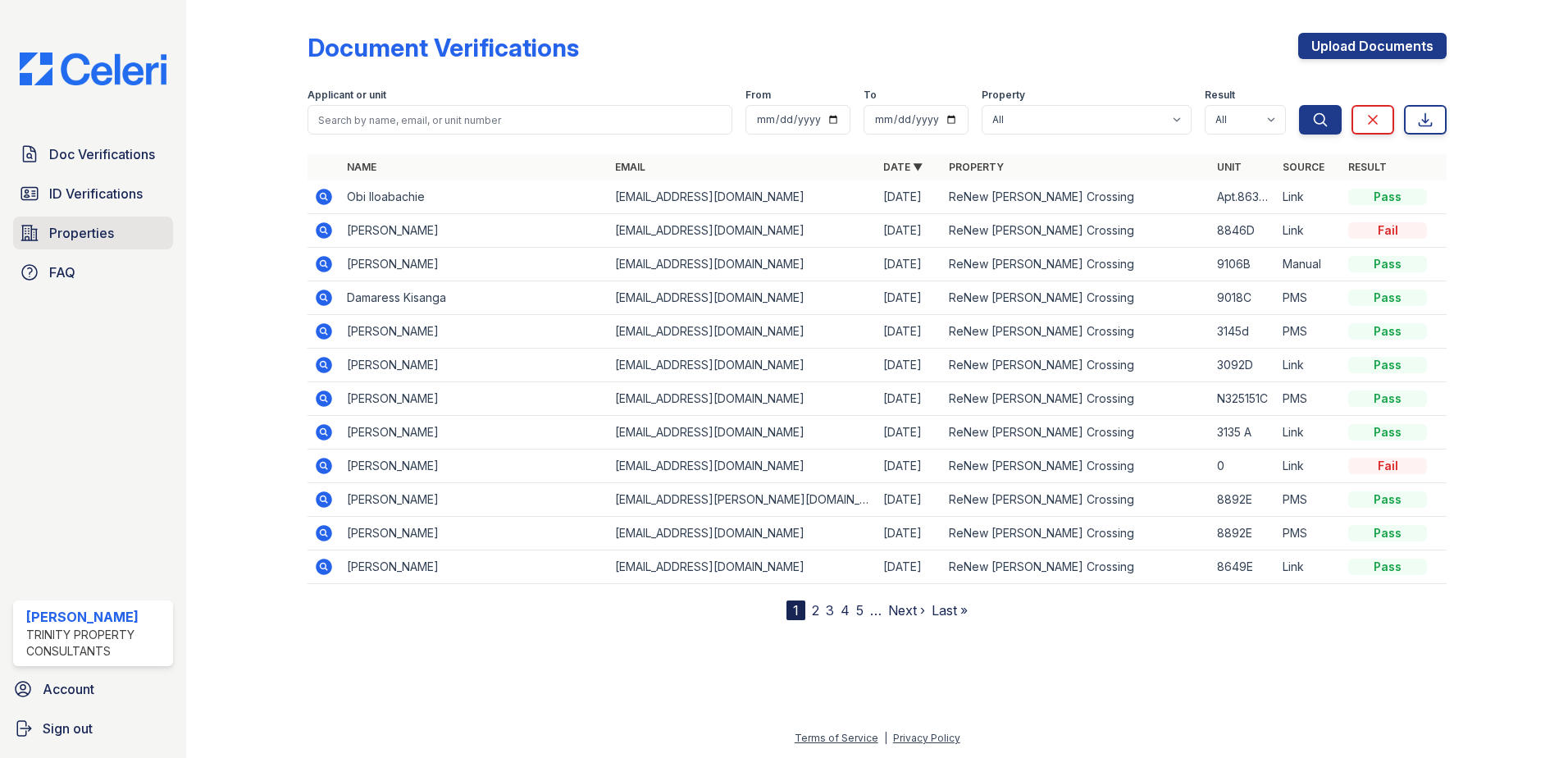
click at [85, 230] on span "Properties" at bounding box center [81, 232] width 64 height 19
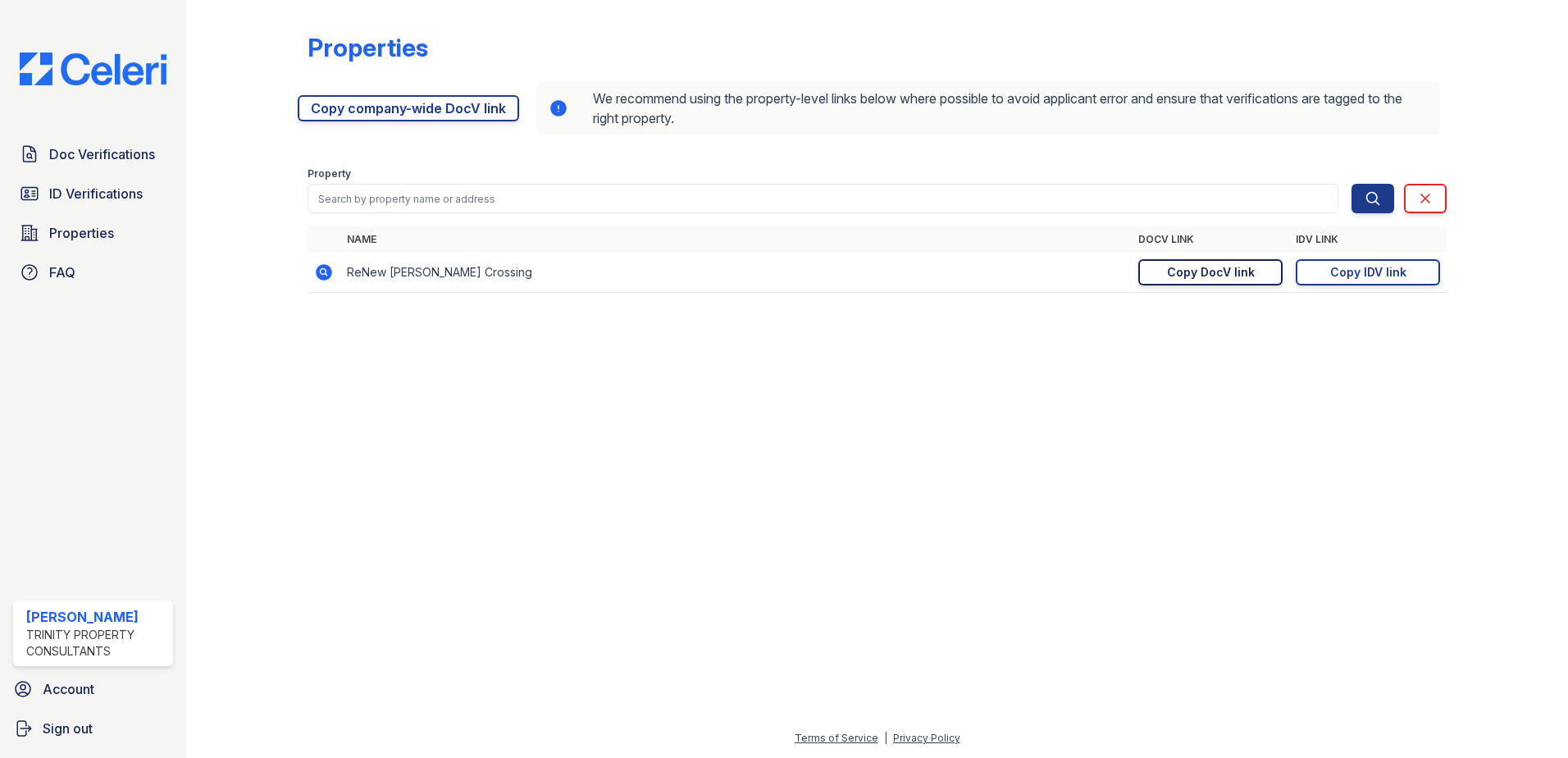
click at [1213, 272] on div "Copy DocV link" at bounding box center [1210, 272] width 88 height 17
click at [1204, 274] on div "Copy DocV link" at bounding box center [1210, 272] width 88 height 17
click at [1349, 275] on div "Copy IDV link" at bounding box center [1368, 272] width 76 height 17
click at [137, 159] on span "Doc Verifications" at bounding box center [102, 153] width 106 height 19
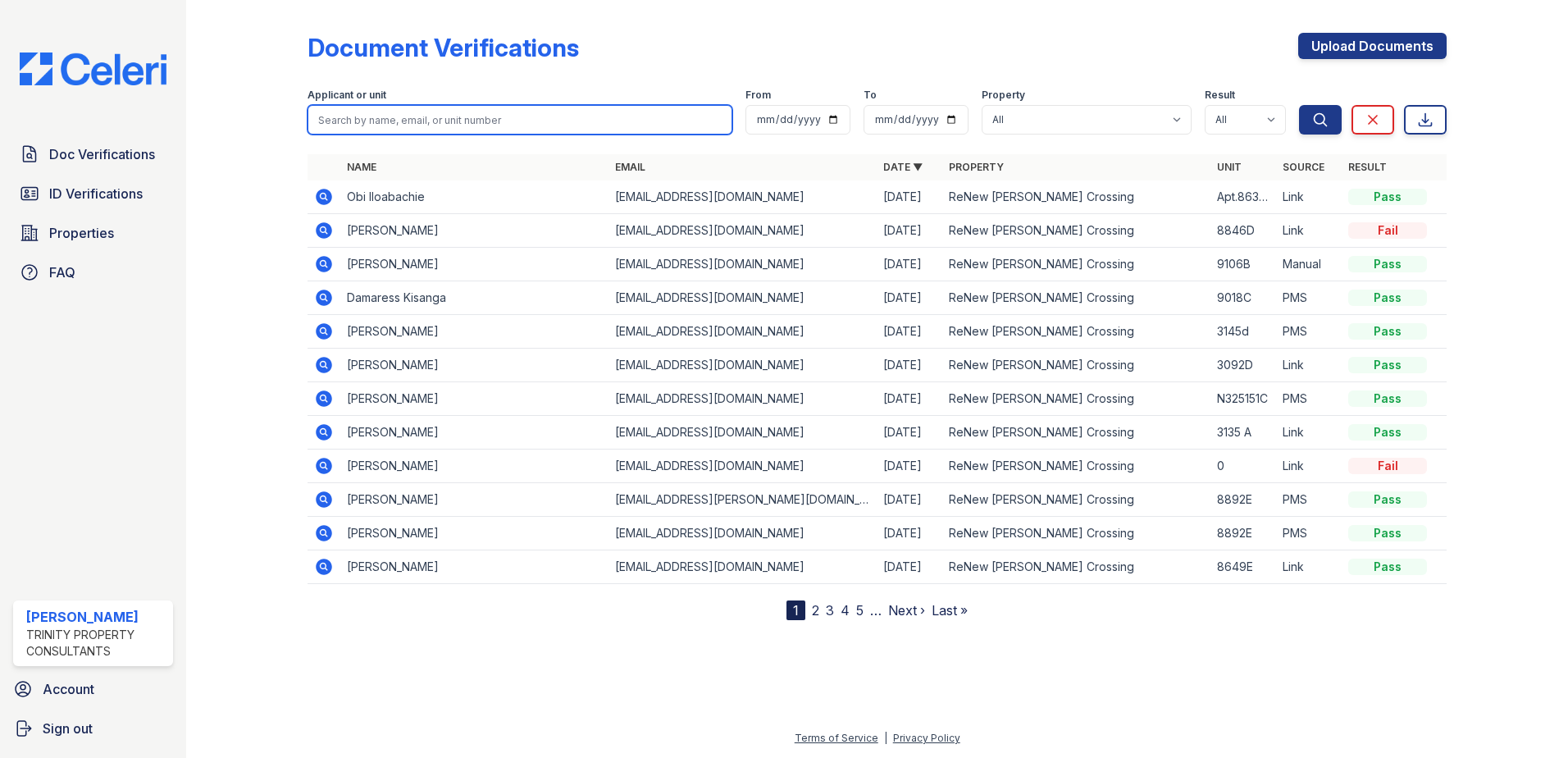
click at [400, 120] on input "search" at bounding box center [519, 119] width 425 height 29
type input "aime"
click at [1299, 105] on button "Search" at bounding box center [1320, 119] width 43 height 29
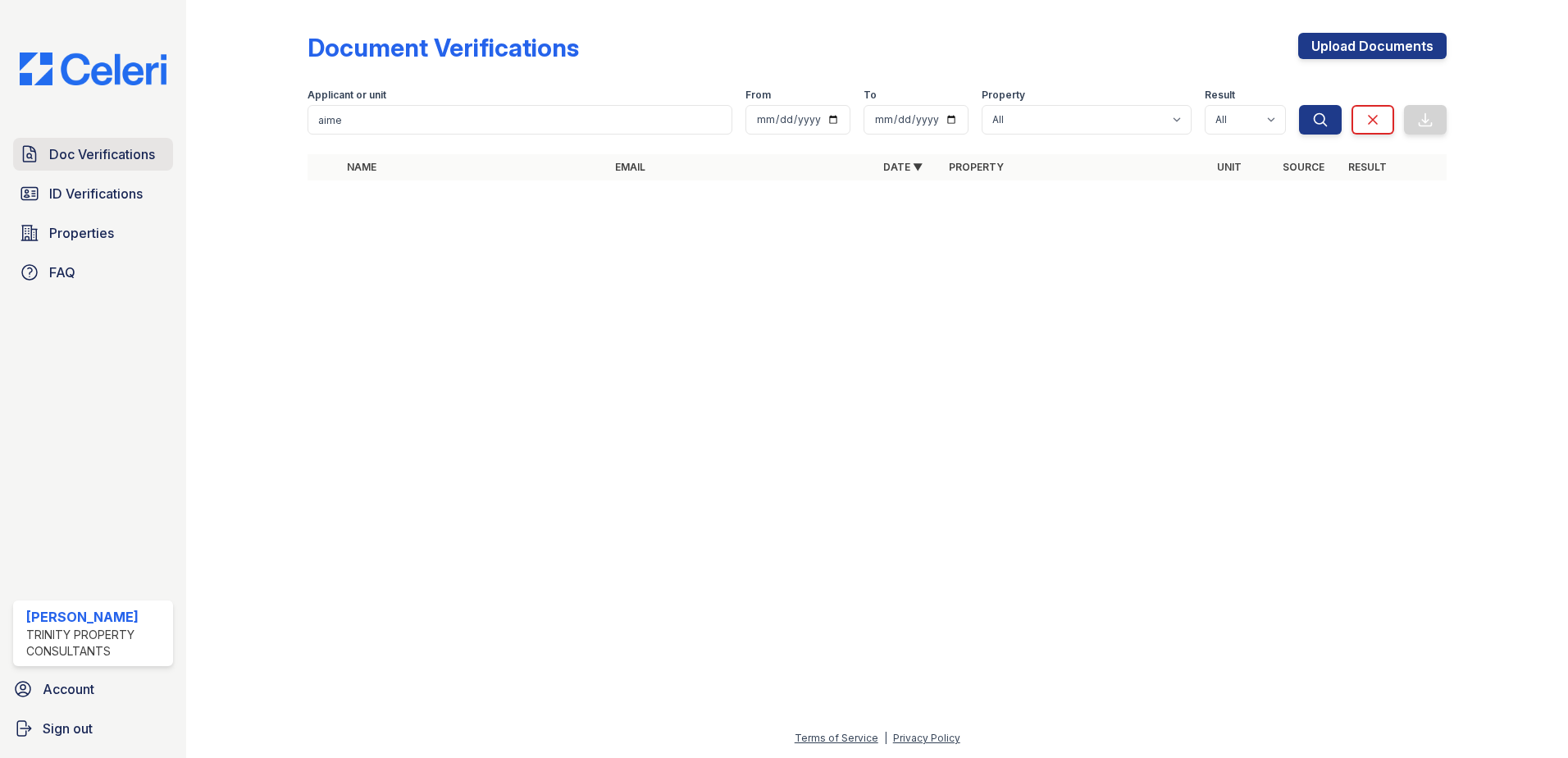
click at [98, 162] on span "Doc Verifications" at bounding box center [102, 153] width 106 height 19
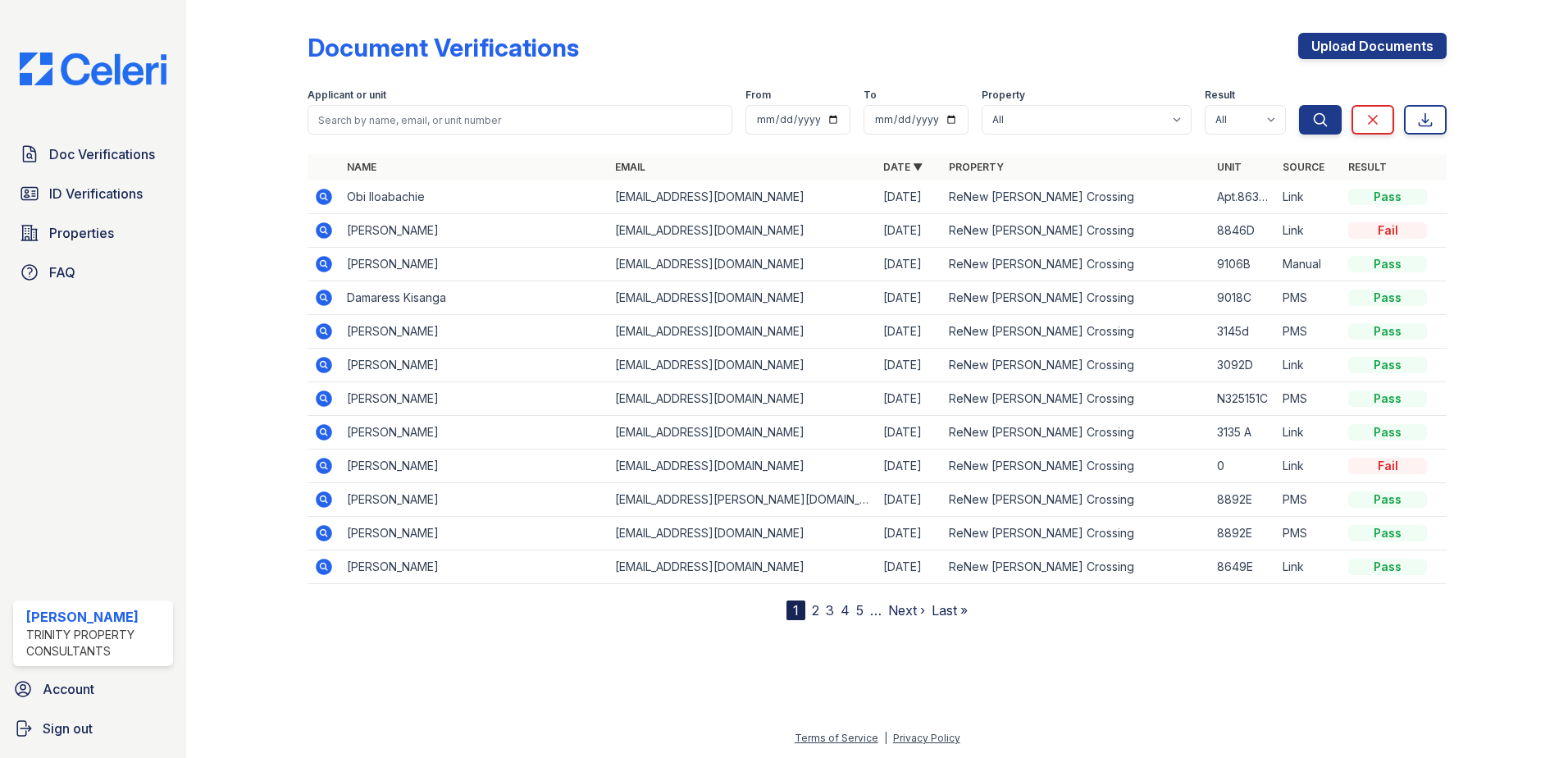
click at [322, 294] on icon at bounding box center [323, 297] width 19 height 19
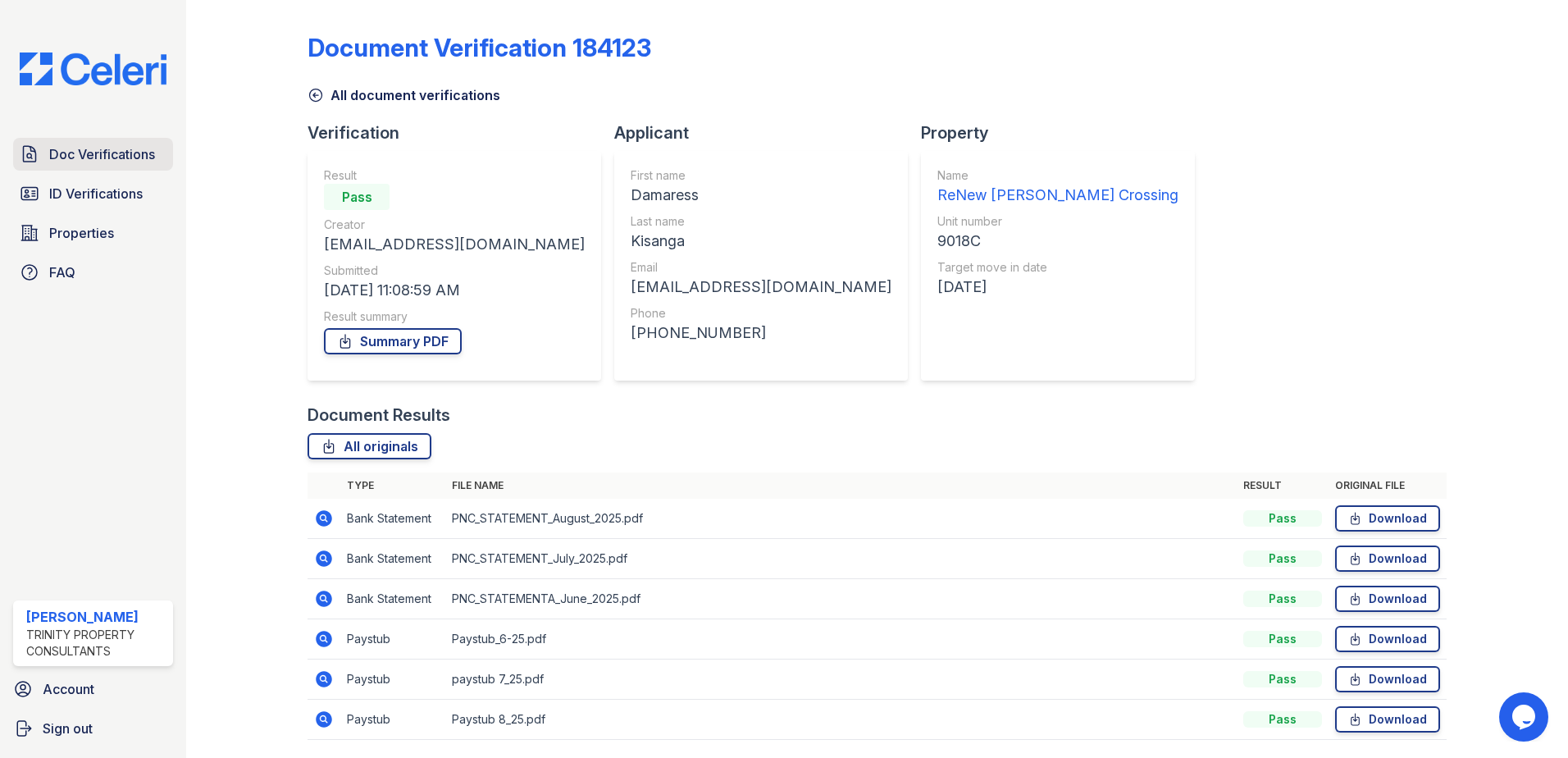
click at [118, 152] on span "Doc Verifications" at bounding box center [102, 153] width 106 height 19
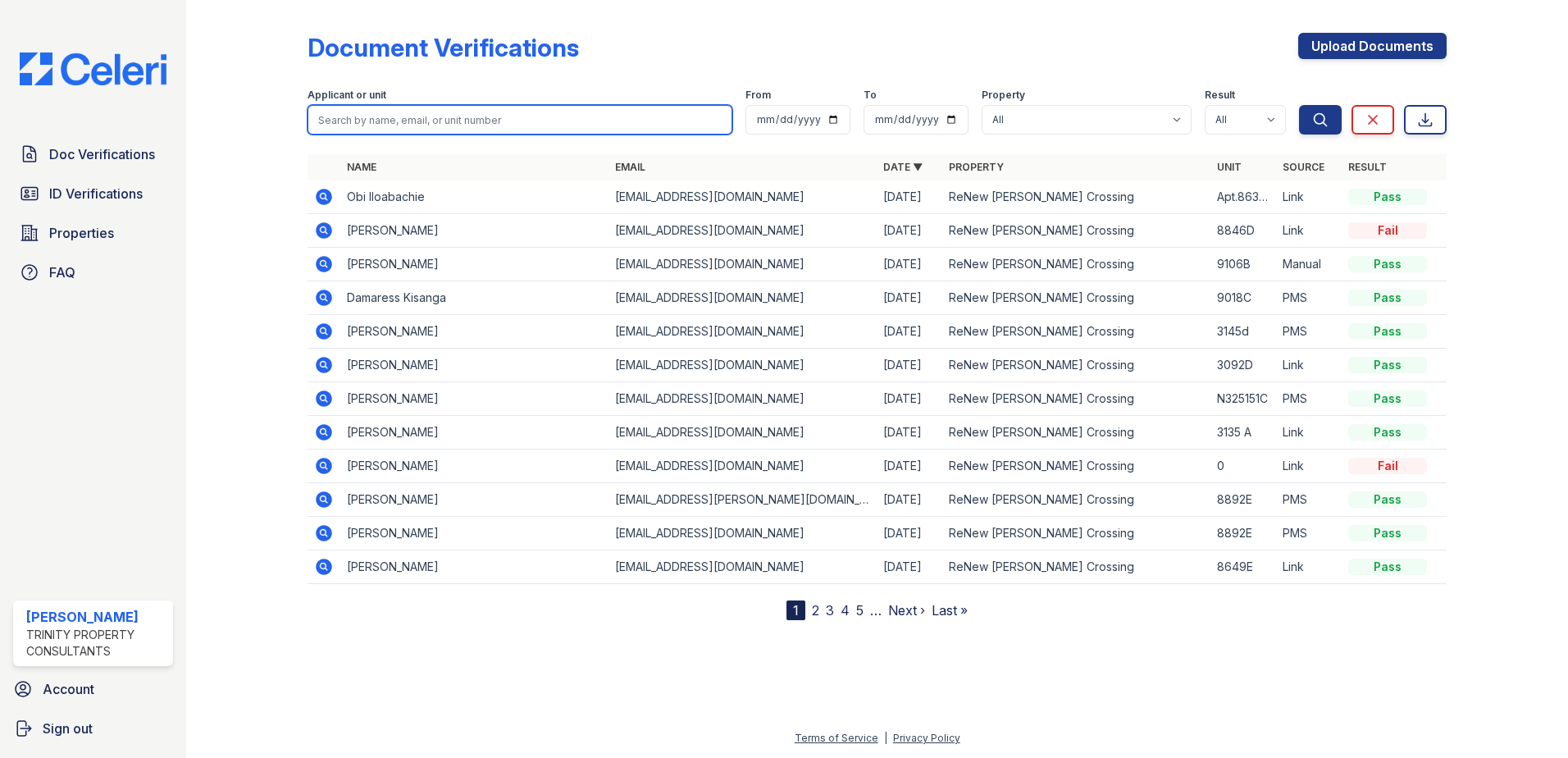
click at [394, 121] on input "search" at bounding box center [519, 119] width 425 height 29
type input "[PERSON_NAME]"
click at [1299, 105] on button "Search" at bounding box center [1320, 119] width 43 height 29
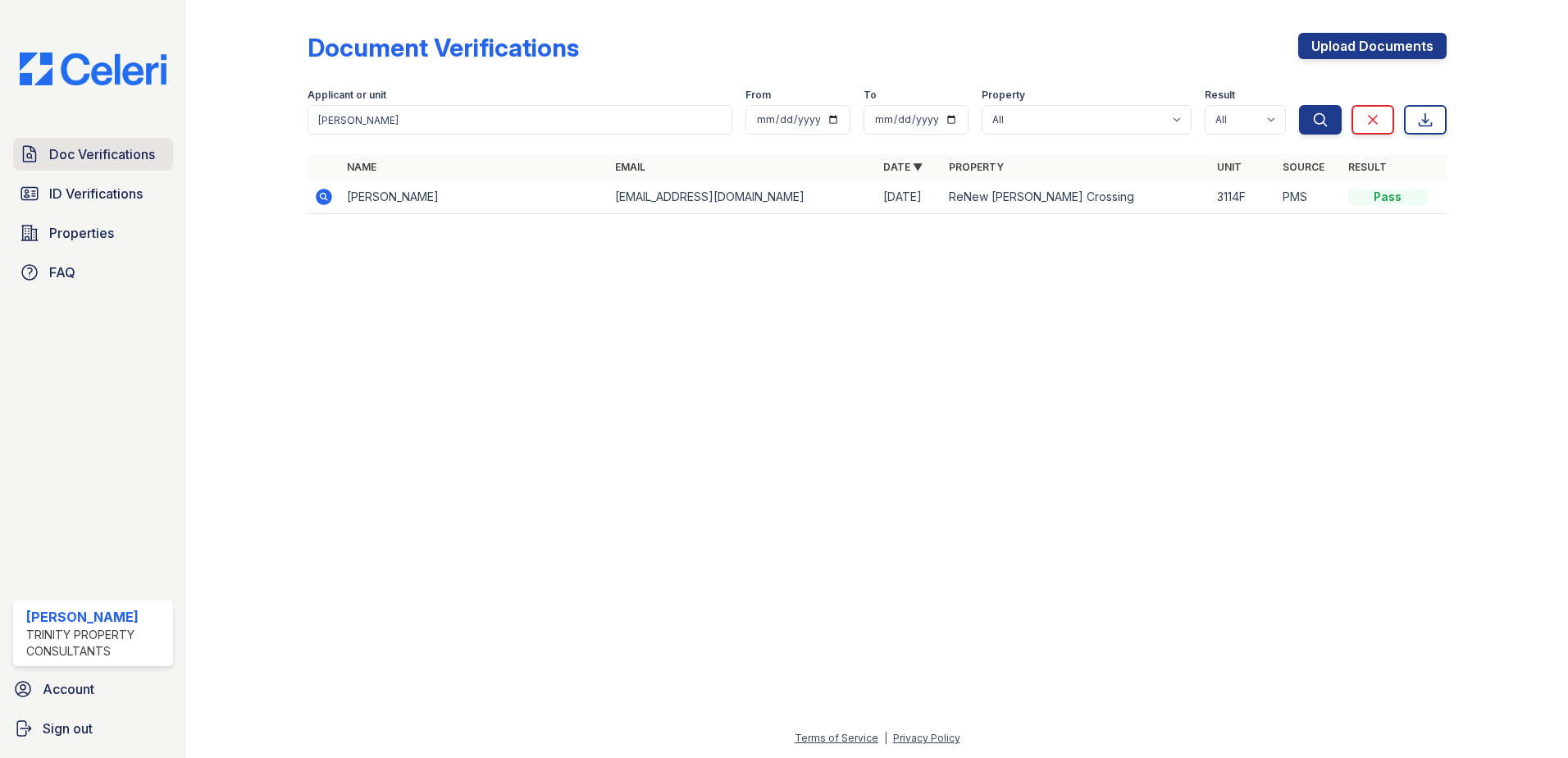
click at [77, 155] on span "Doc Verifications" at bounding box center [102, 153] width 106 height 19
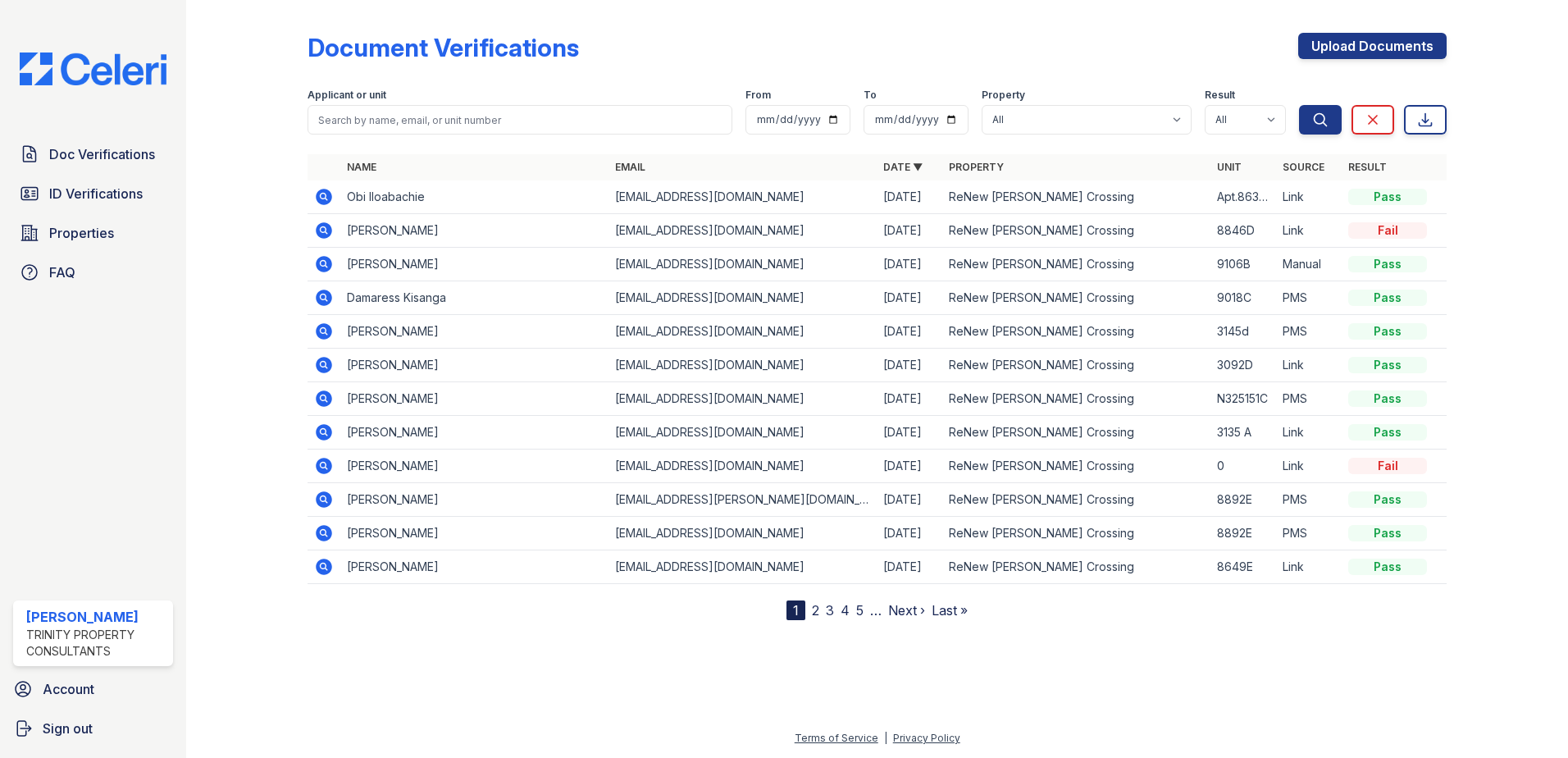
click at [315, 194] on icon at bounding box center [323, 196] width 19 height 19
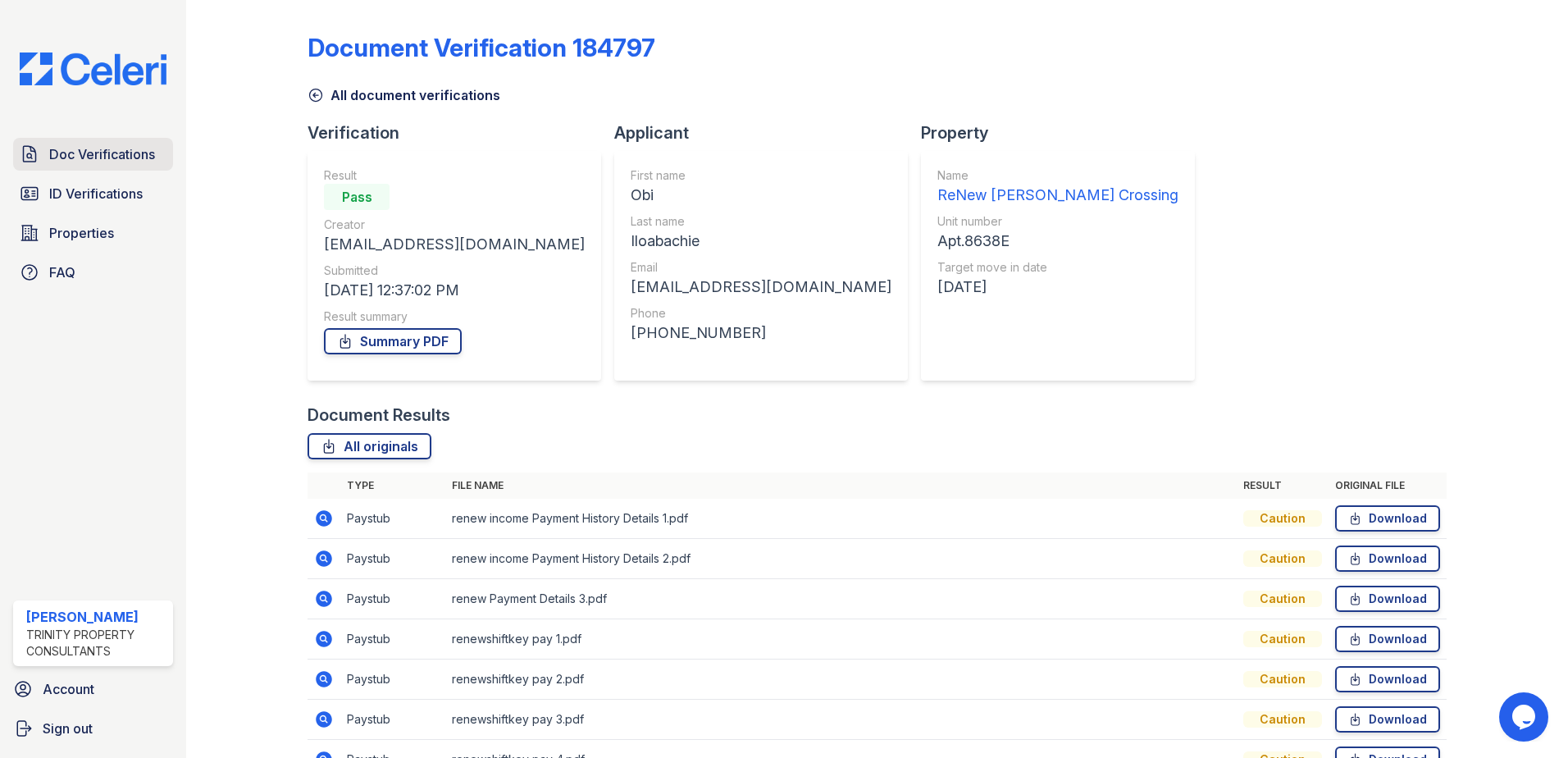
click at [129, 153] on span "Doc Verifications" at bounding box center [102, 153] width 106 height 19
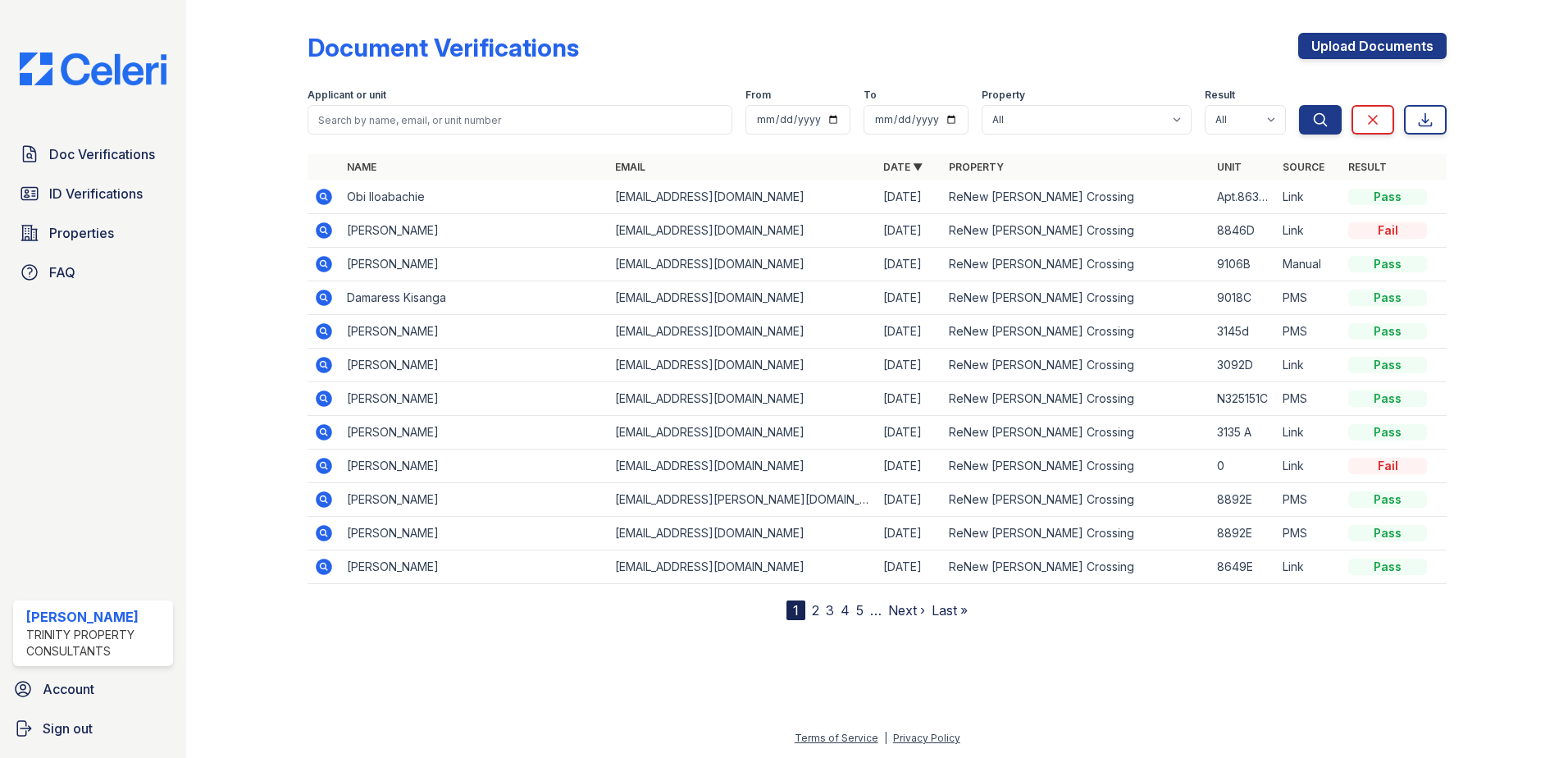
click at [330, 300] on icon at bounding box center [324, 298] width 17 height 17
